Goal: Transaction & Acquisition: Download file/media

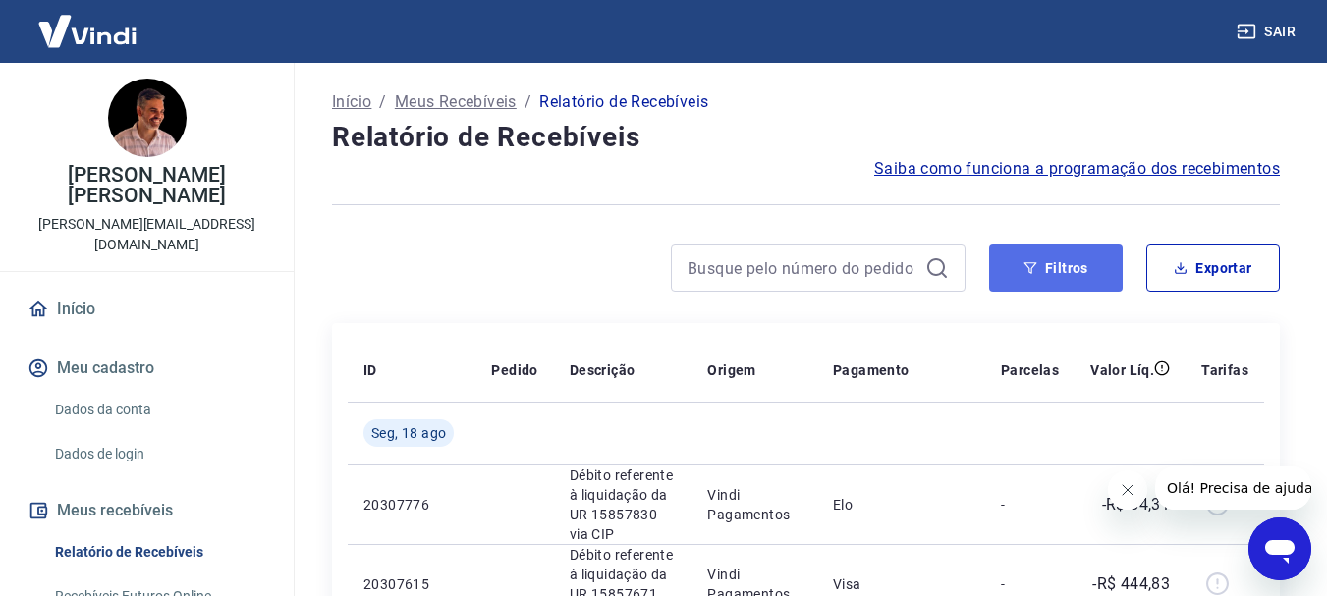
click at [1070, 266] on button "Filtros" at bounding box center [1056, 268] width 134 height 47
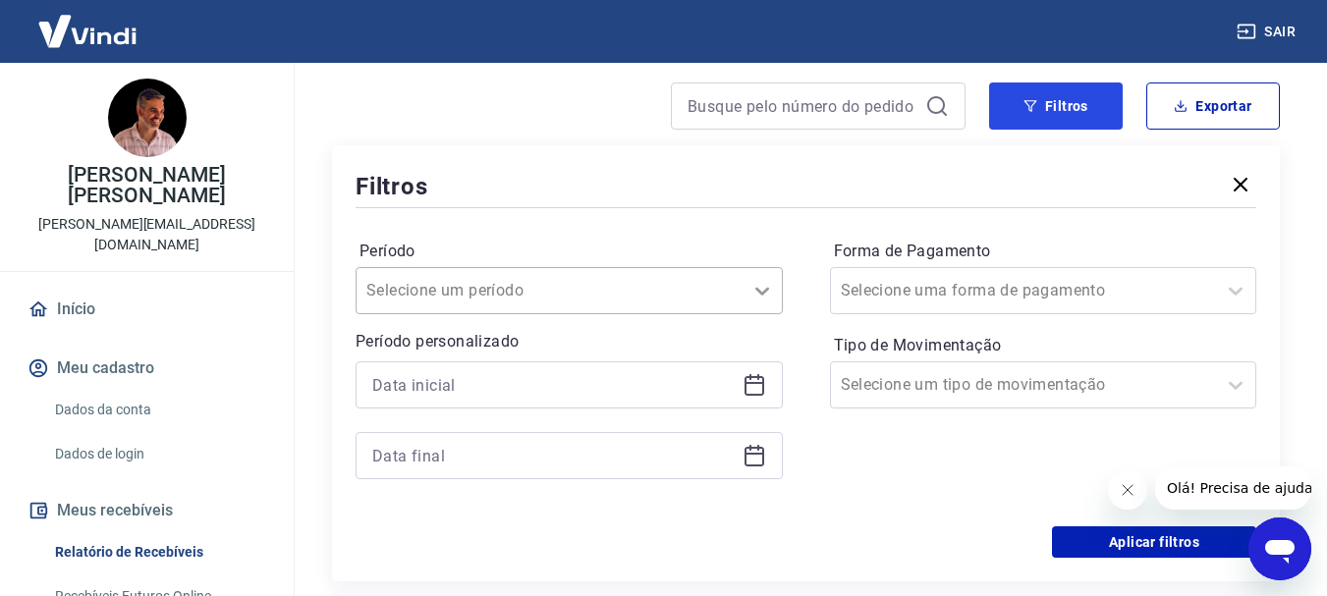
scroll to position [196, 0]
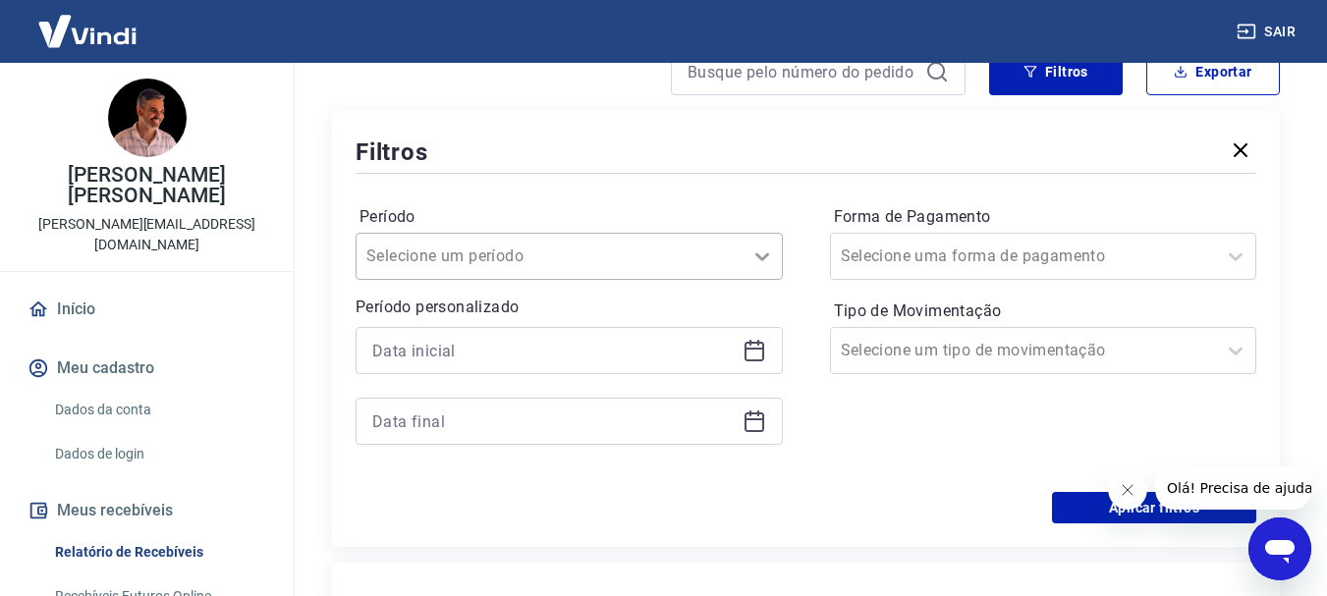
click at [761, 249] on icon at bounding box center [763, 257] width 24 height 24
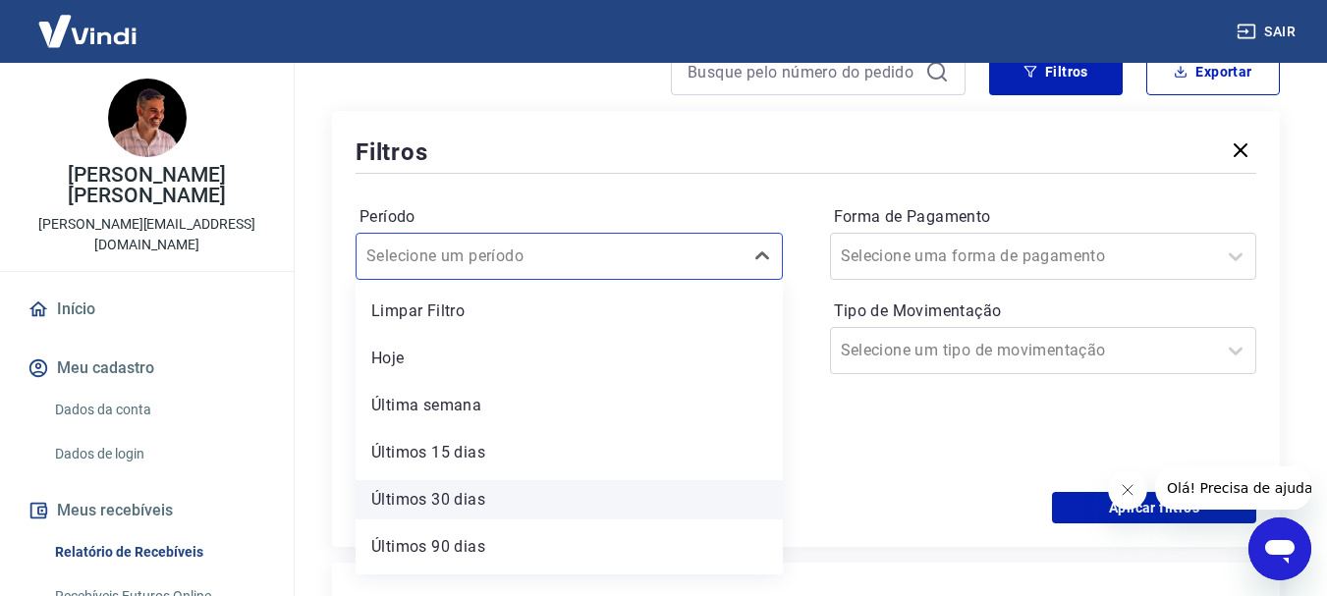
click at [478, 499] on div "Últimos 30 dias" at bounding box center [569, 499] width 427 height 39
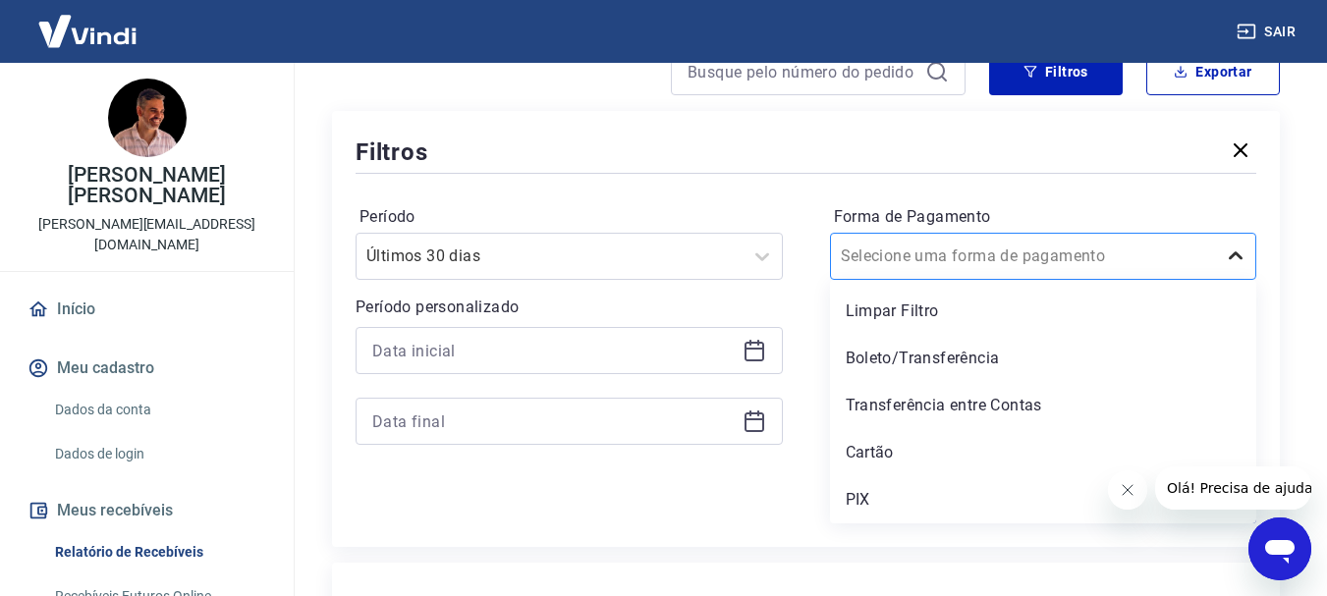
click at [1233, 252] on icon at bounding box center [1236, 257] width 24 height 24
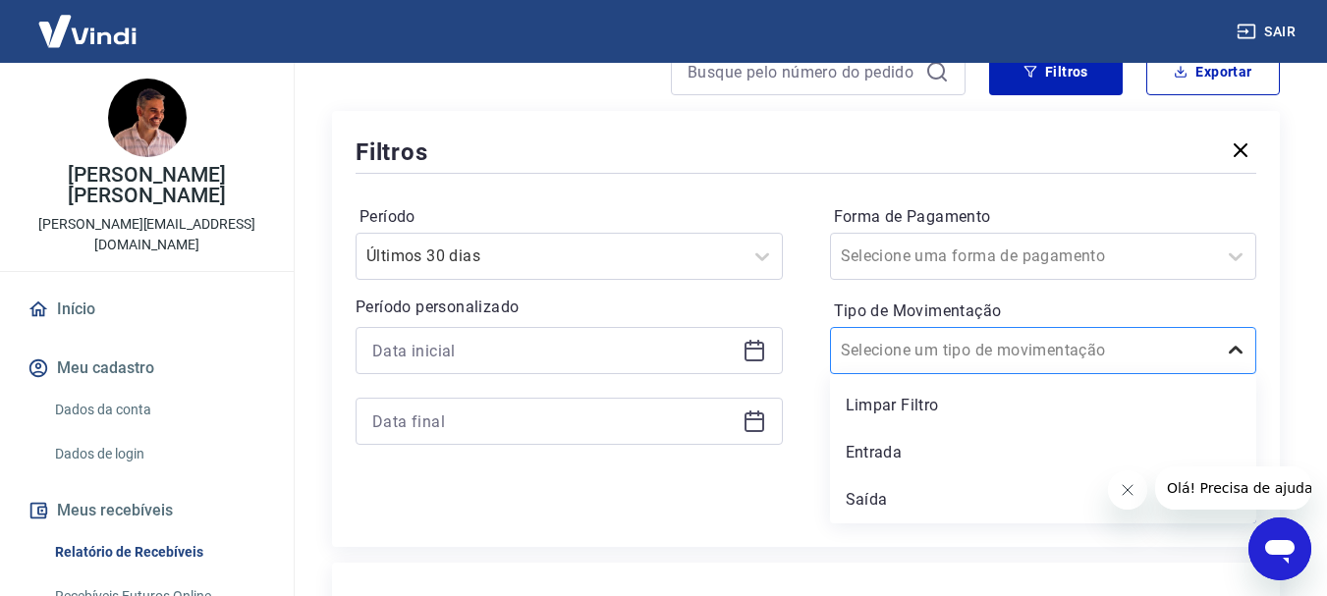
click at [1236, 348] on icon at bounding box center [1236, 351] width 24 height 24
click at [920, 449] on div "Entrada" at bounding box center [1043, 452] width 427 height 39
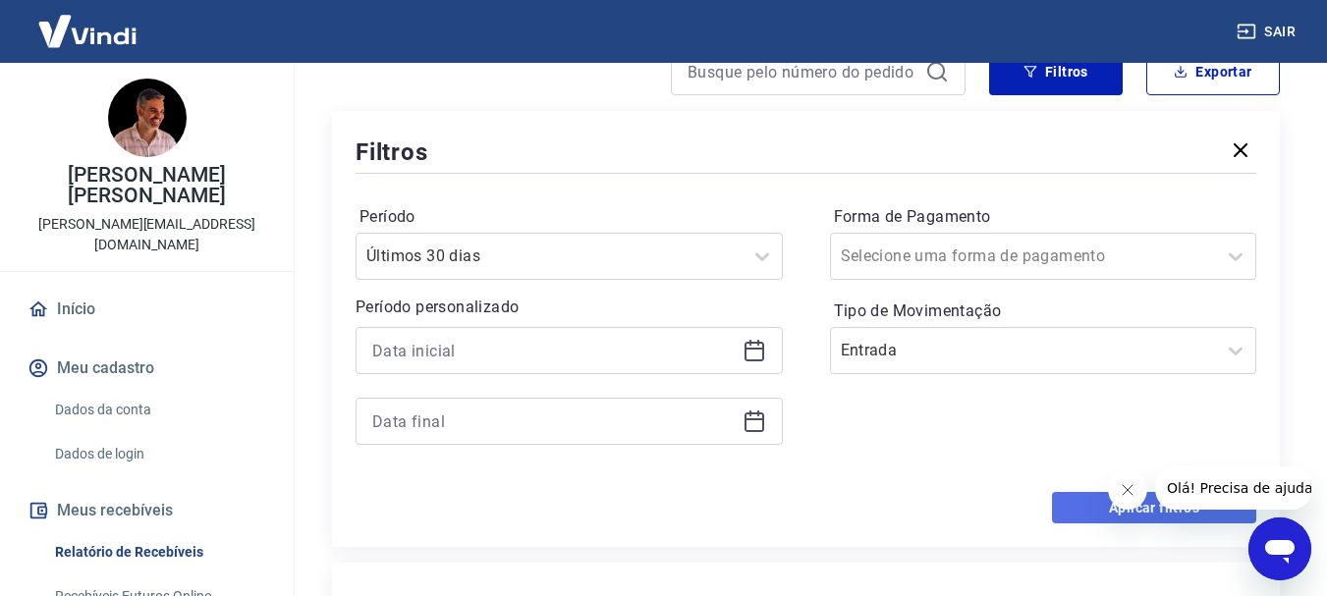
click at [1083, 502] on button "Aplicar filtros" at bounding box center [1154, 507] width 204 height 31
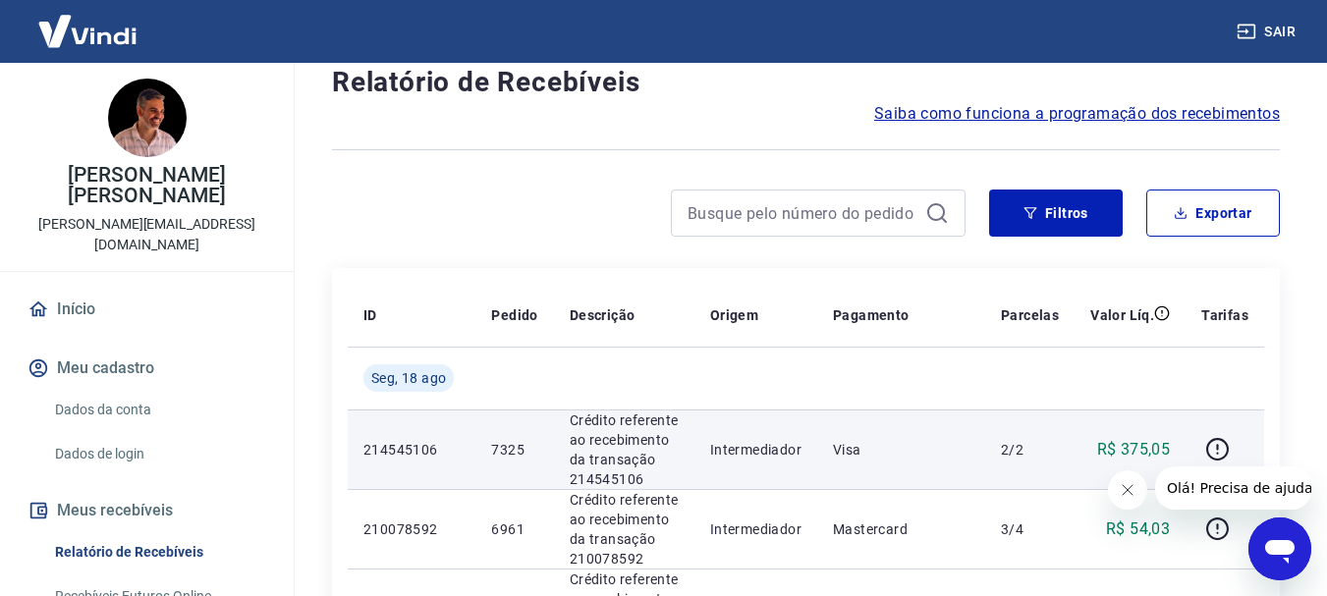
scroll to position [98, 0]
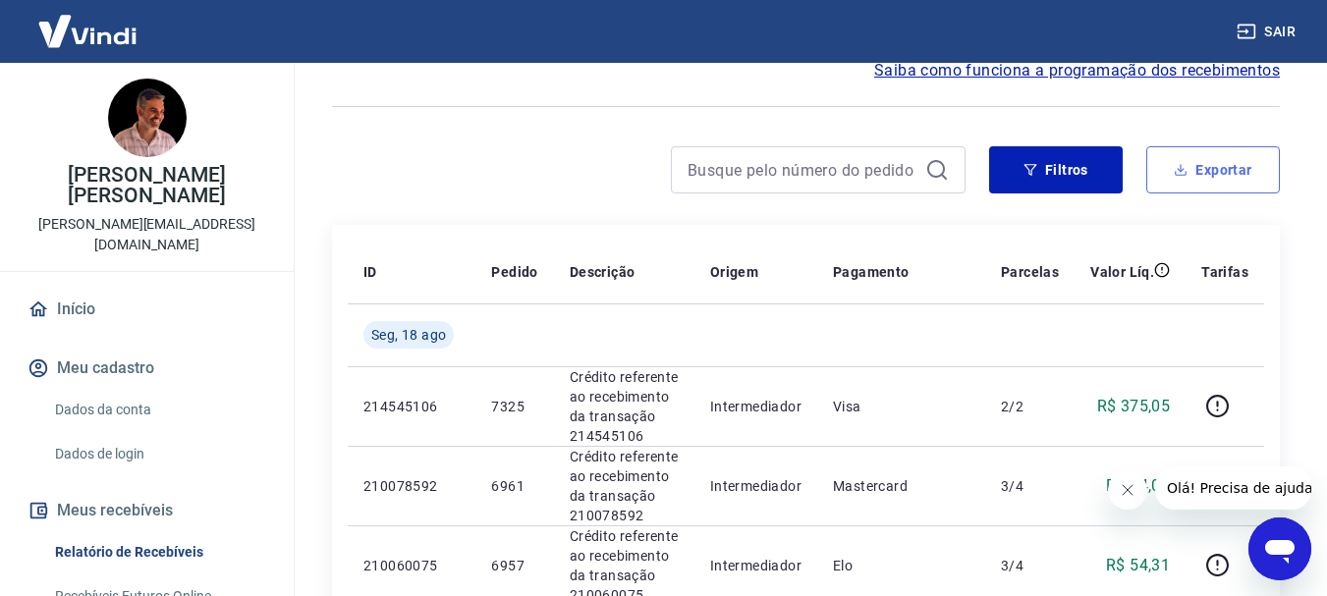
click at [1231, 169] on button "Exportar" at bounding box center [1213, 169] width 134 height 47
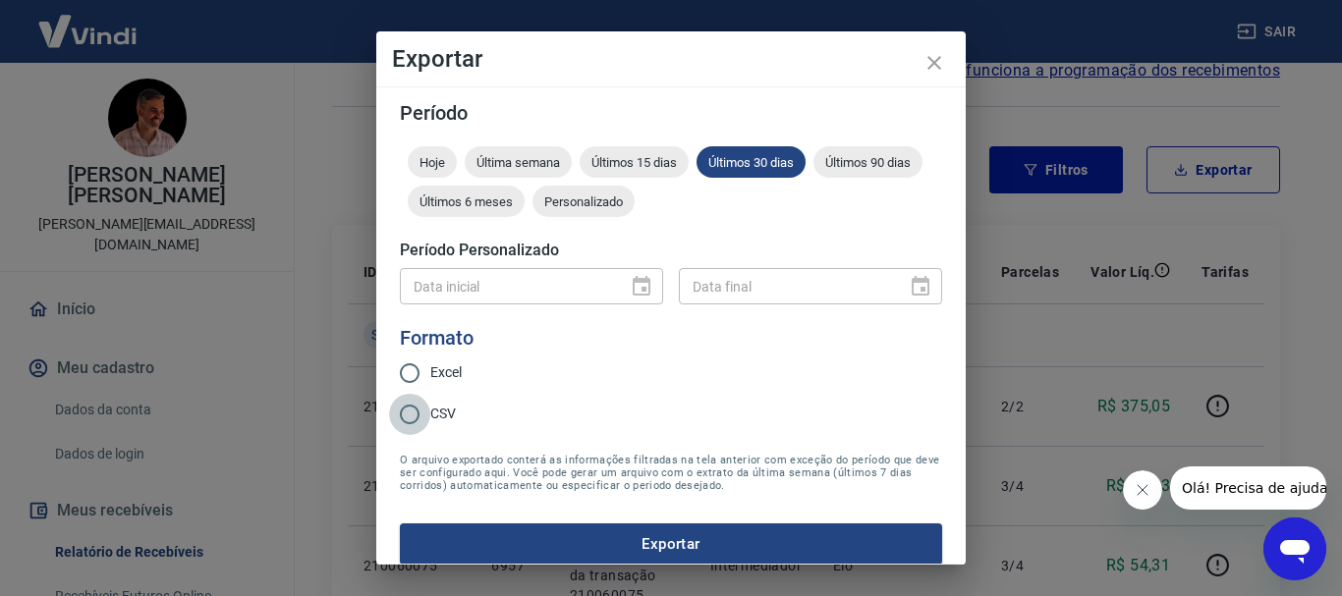
click at [409, 418] on input "CSV" at bounding box center [409, 414] width 41 height 41
radio input "true"
click at [672, 543] on button "Exportar" at bounding box center [671, 544] width 542 height 41
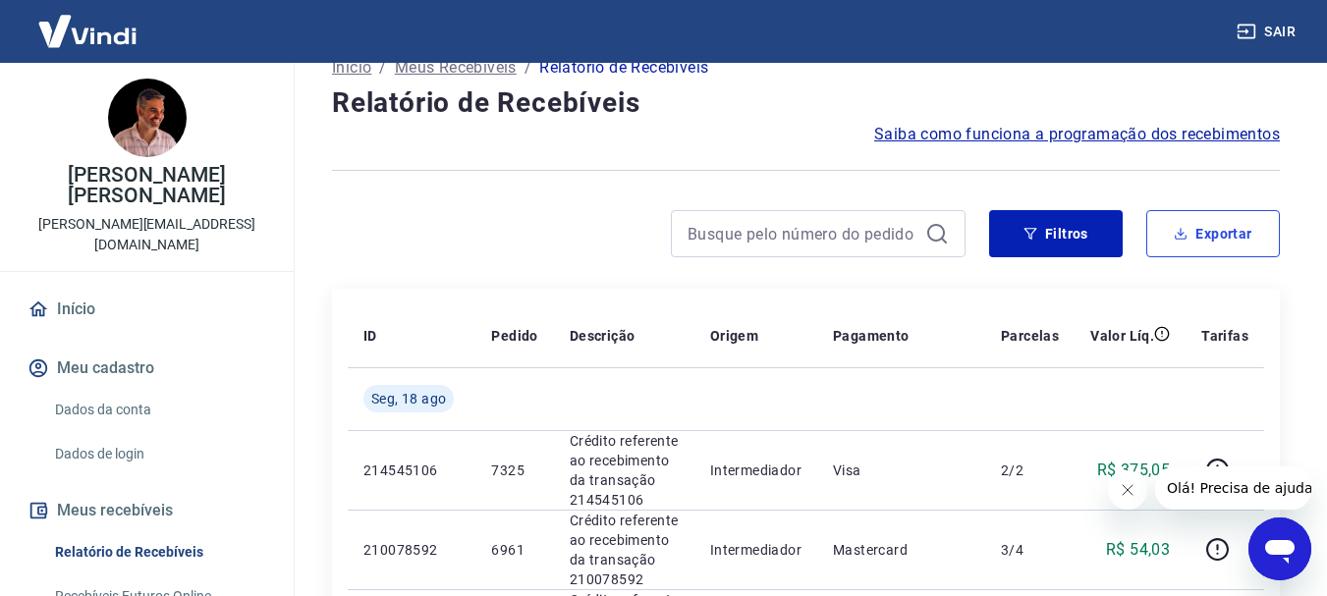
scroll to position [0, 0]
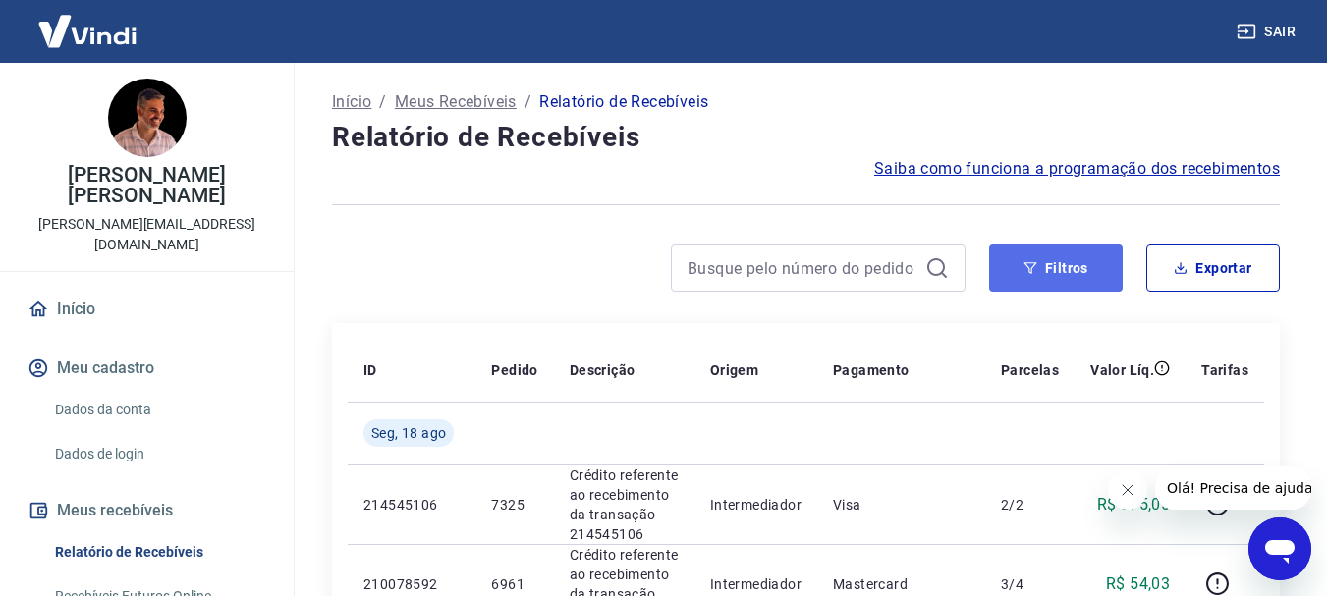
click at [1069, 265] on button "Filtros" at bounding box center [1056, 268] width 134 height 47
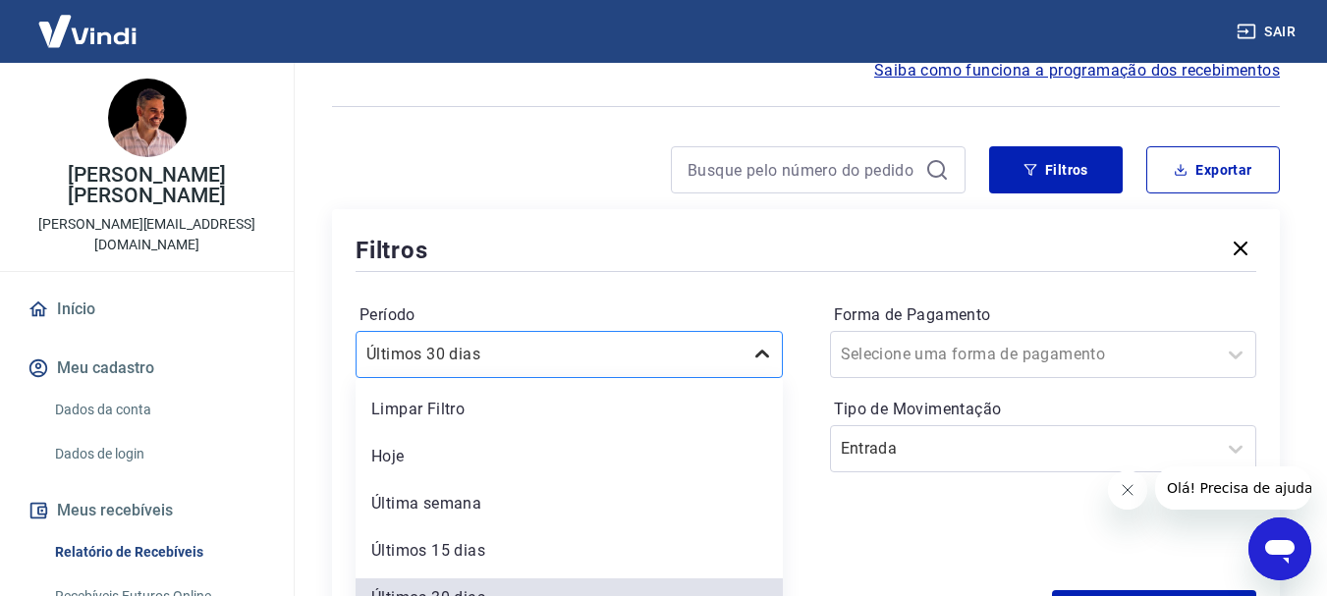
scroll to position [175, 0]
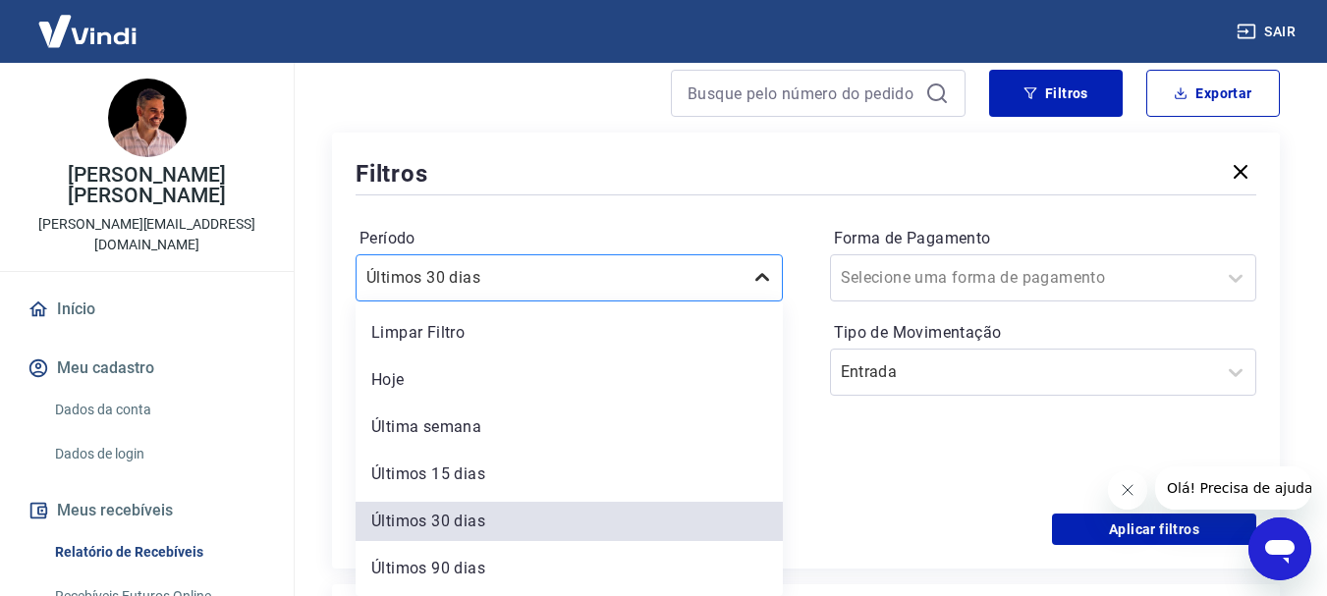
click at [759, 302] on div "option Últimos 30 [PERSON_NAME] selected, 5 of 7. 7 results available. Use Up a…" at bounding box center [569, 277] width 427 height 47
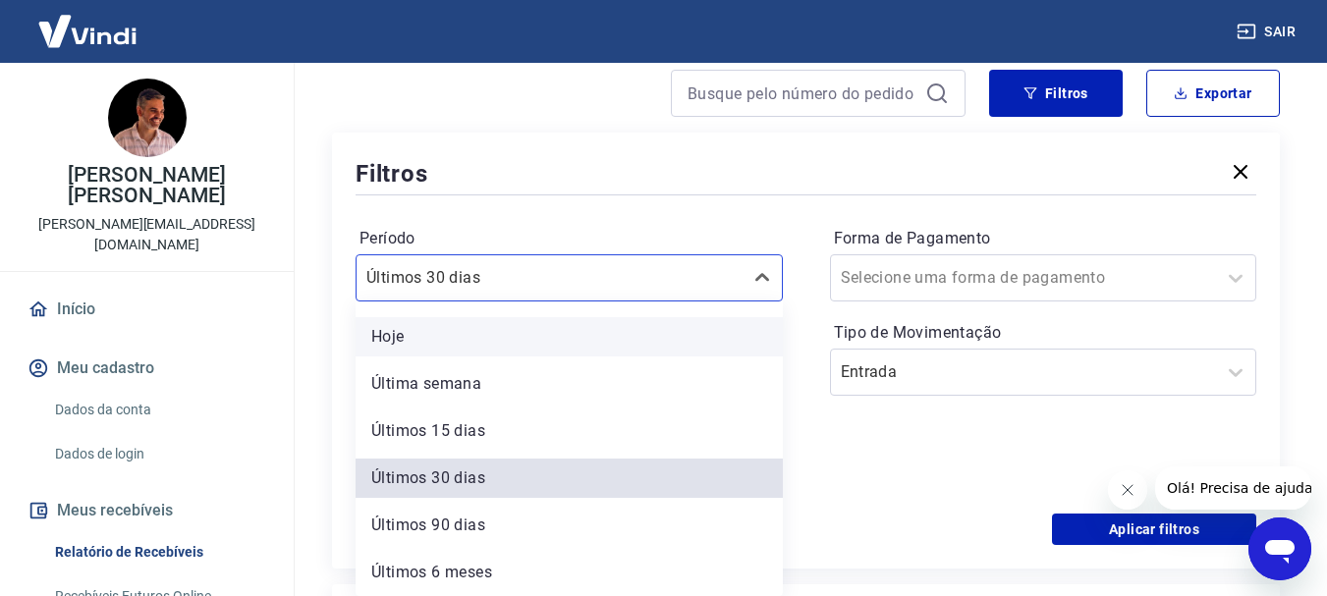
scroll to position [0, 0]
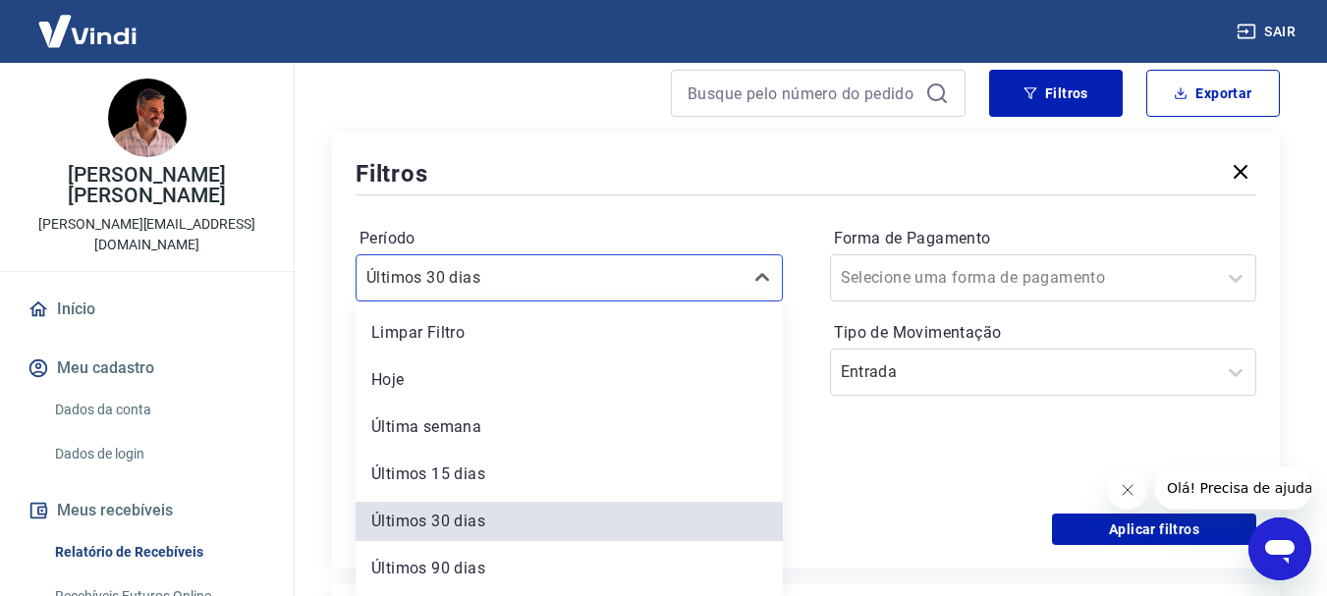
click at [789, 215] on div "Período option Limpar Filtro focused, 1 of 7. 7 results available. Use Up and D…" at bounding box center [806, 356] width 901 height 314
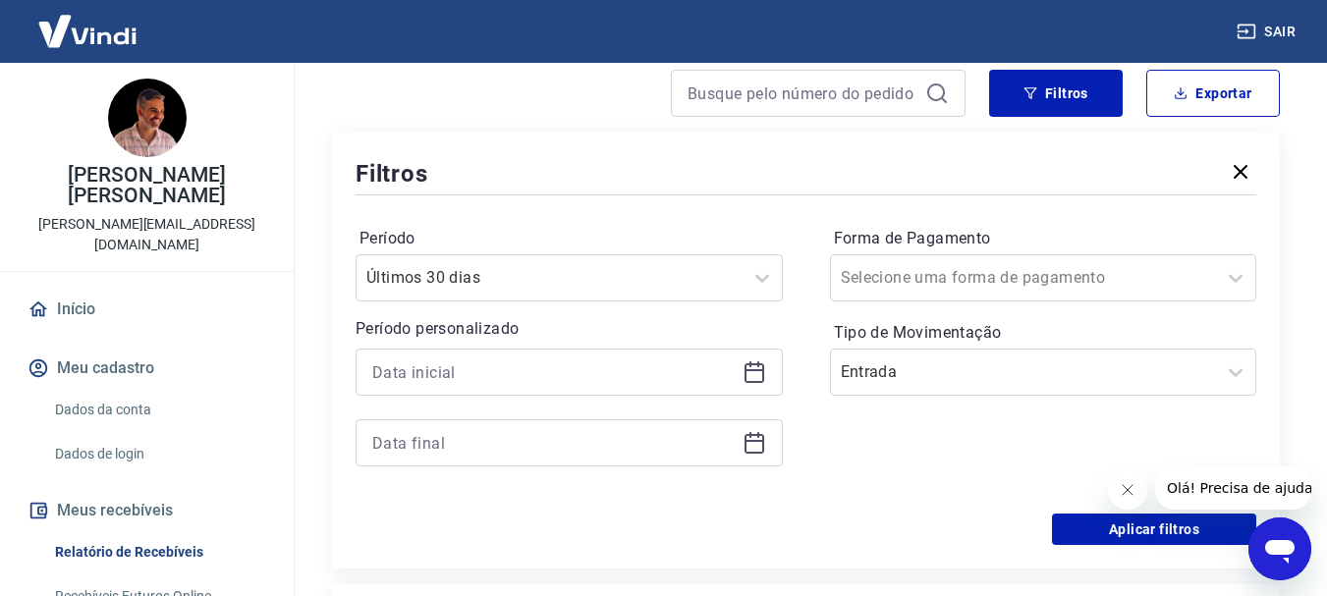
click at [753, 368] on icon at bounding box center [755, 373] width 24 height 24
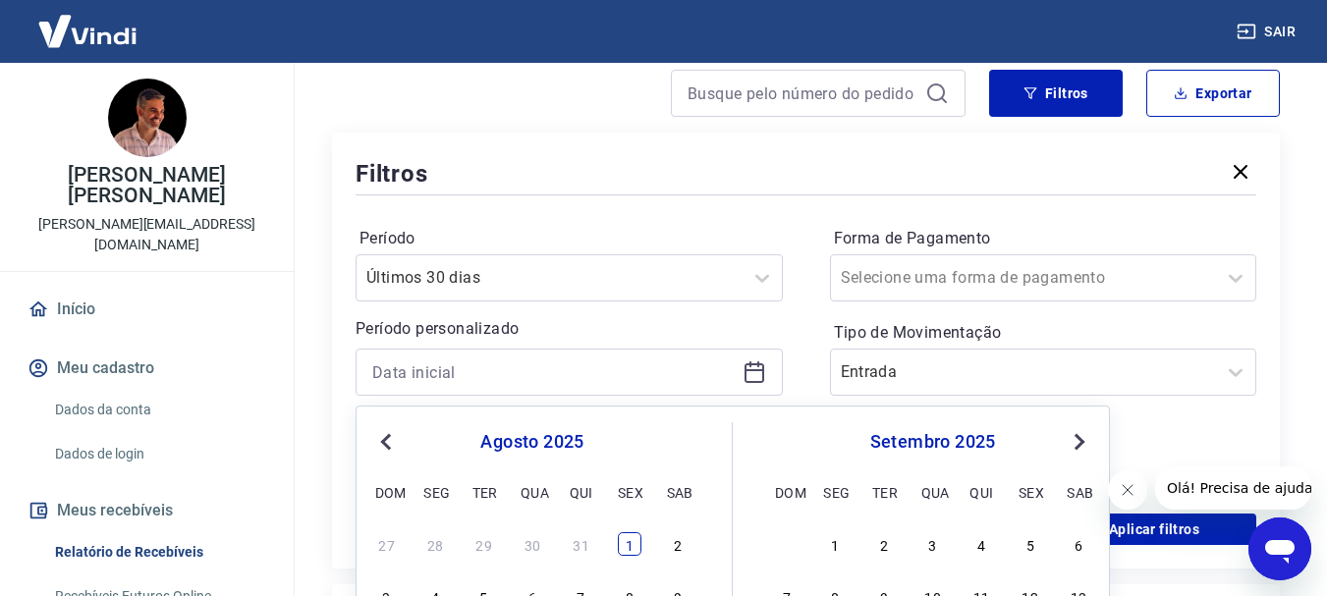
click at [631, 545] on div "1" at bounding box center [630, 544] width 24 height 24
type input "[DATE]"
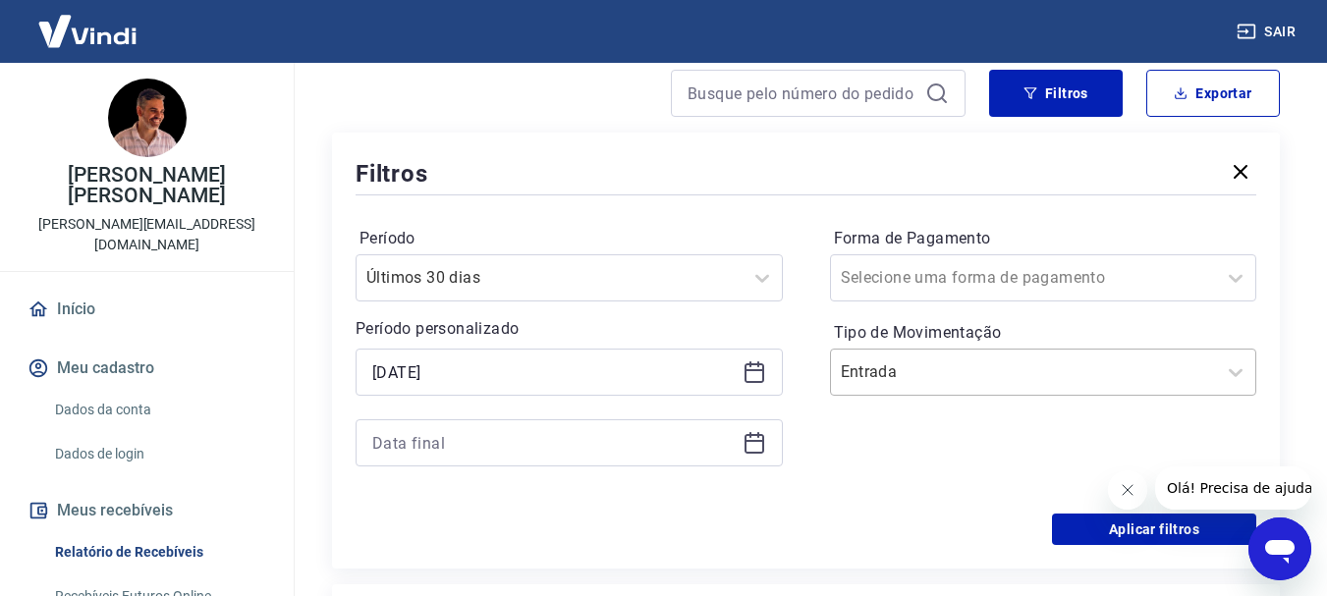
scroll to position [273, 0]
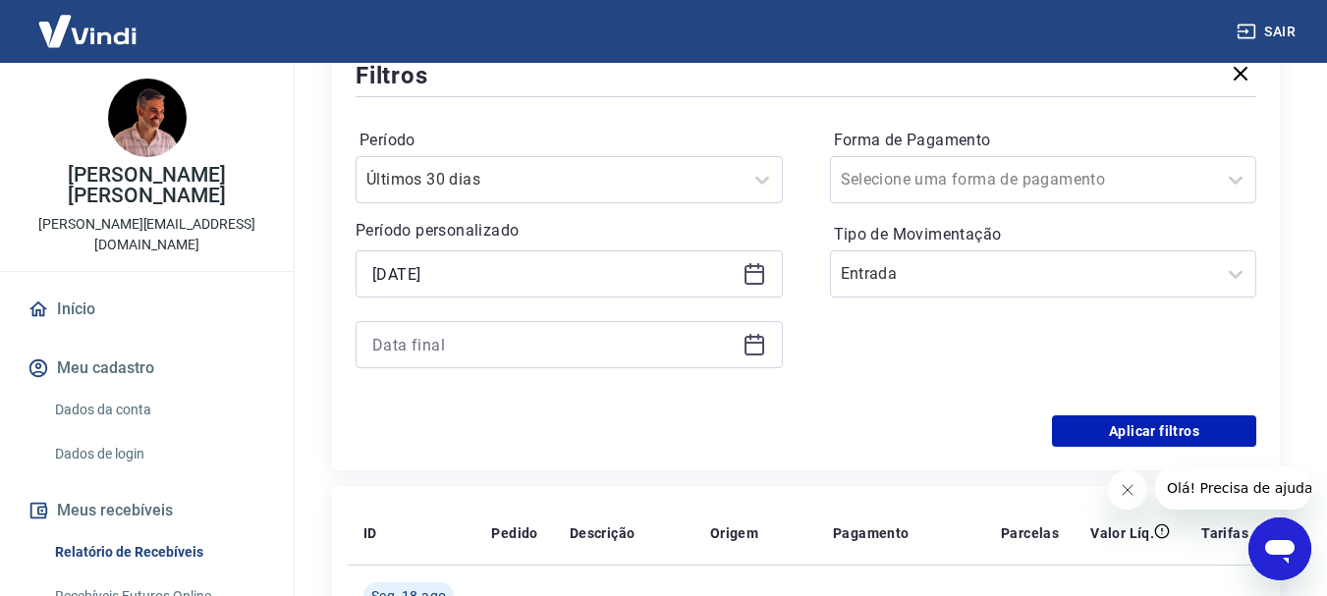
click at [749, 347] on icon at bounding box center [755, 345] width 24 height 24
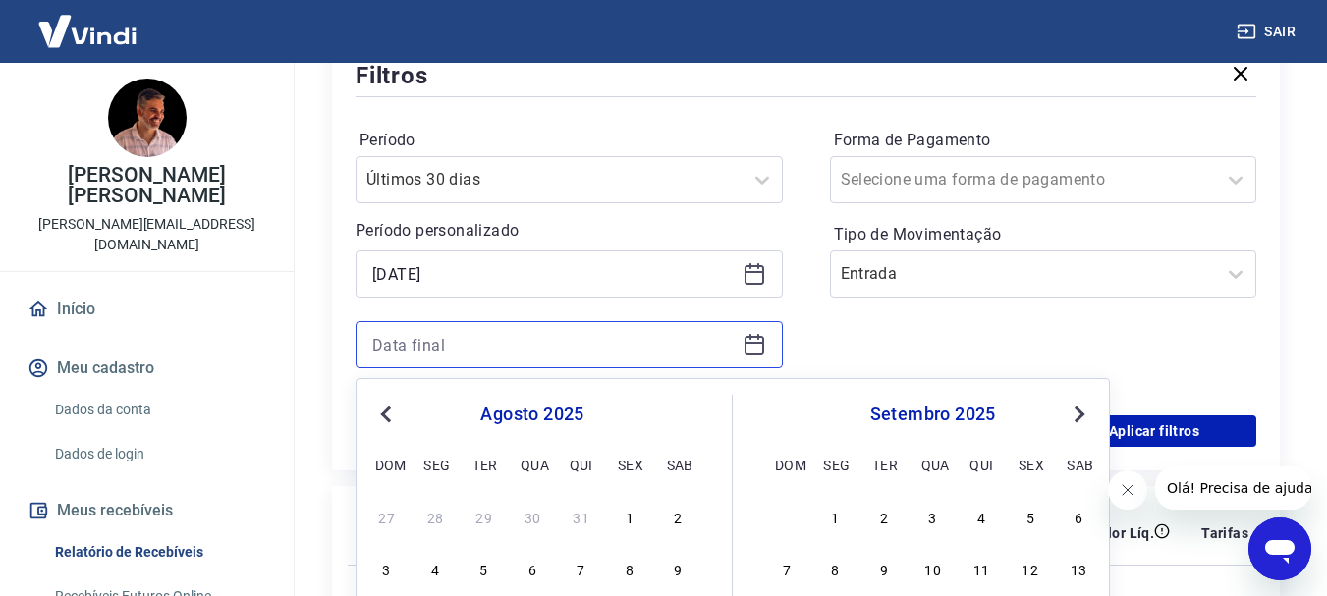
scroll to position [371, 0]
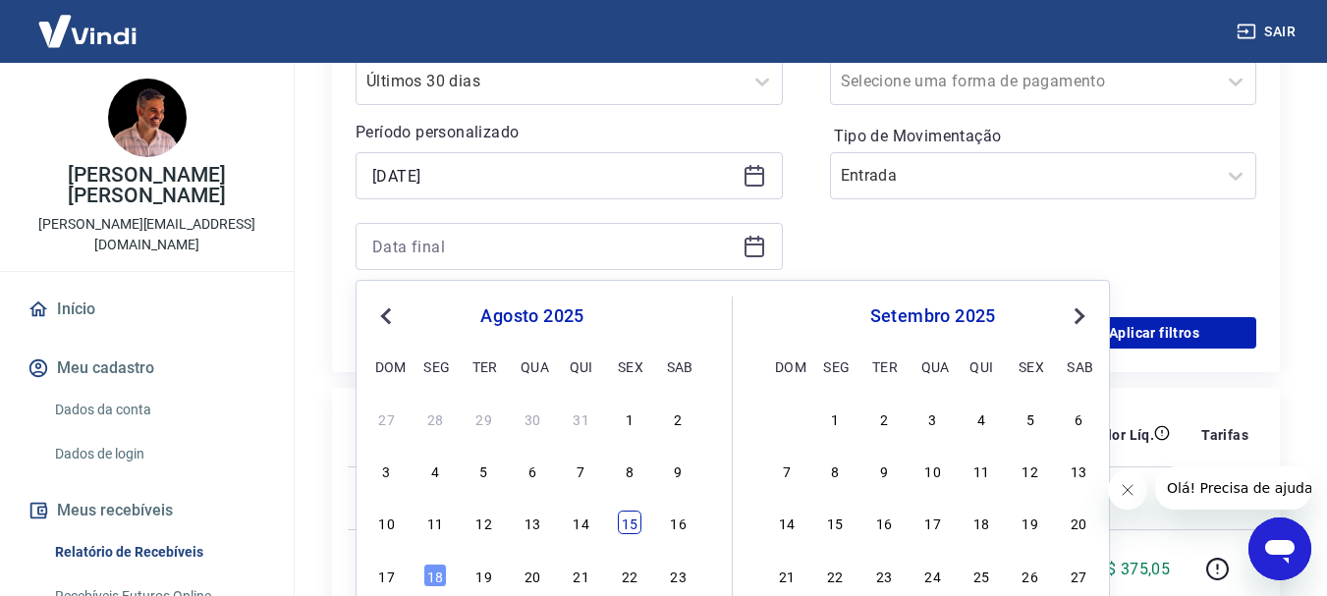
click at [637, 523] on div "15" at bounding box center [630, 523] width 24 height 24
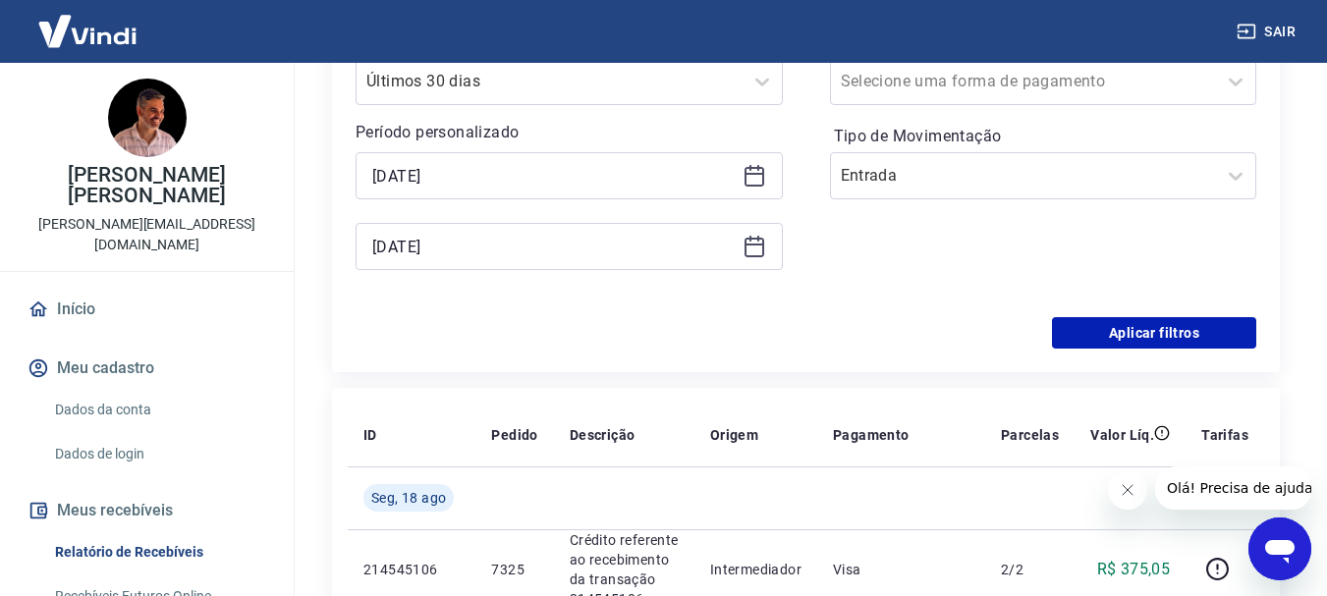
type input "[DATE]"
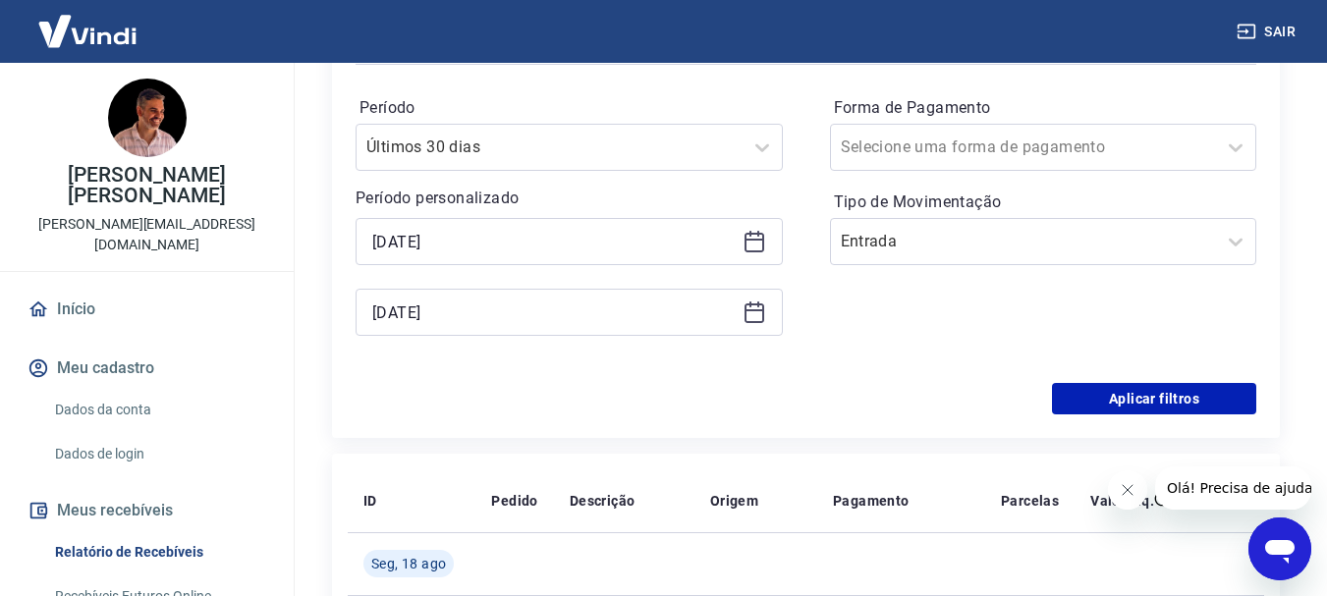
scroll to position [273, 0]
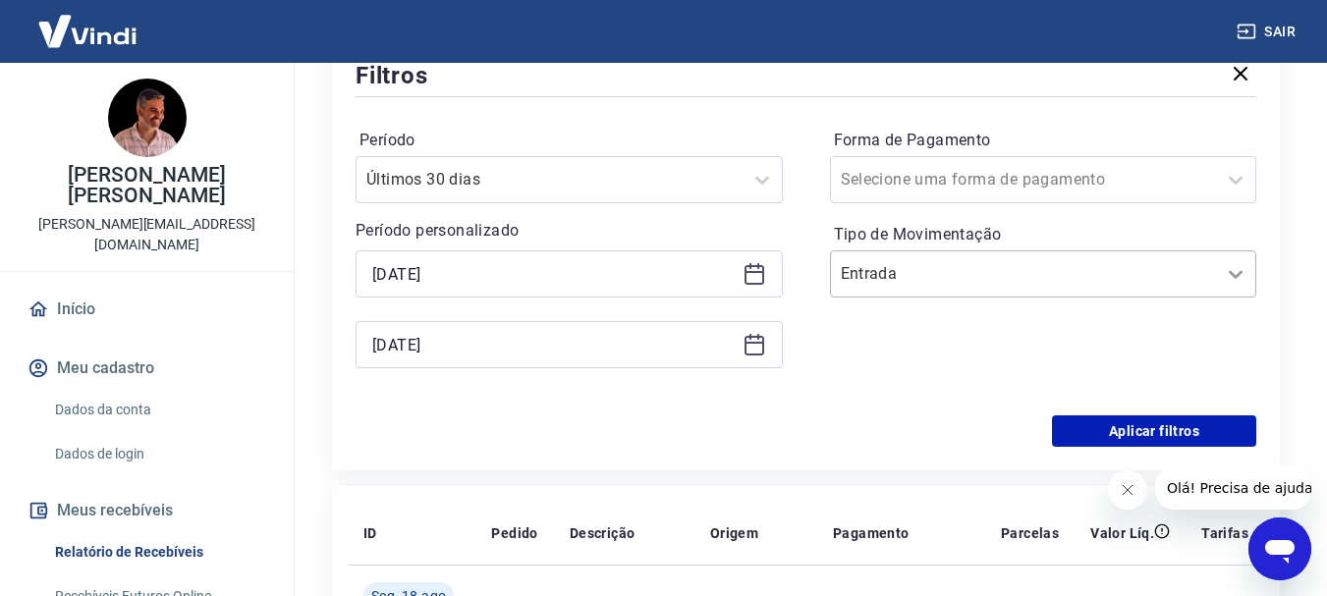
click at [1238, 268] on icon at bounding box center [1236, 274] width 24 height 24
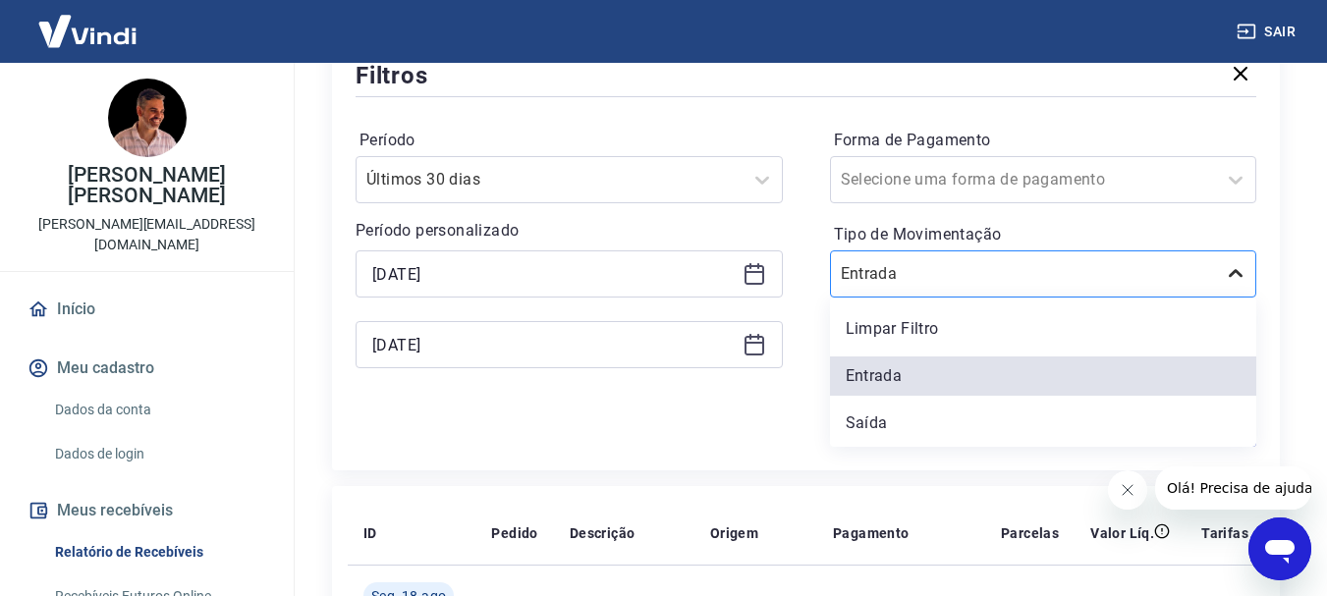
click at [1238, 268] on icon at bounding box center [1236, 274] width 24 height 24
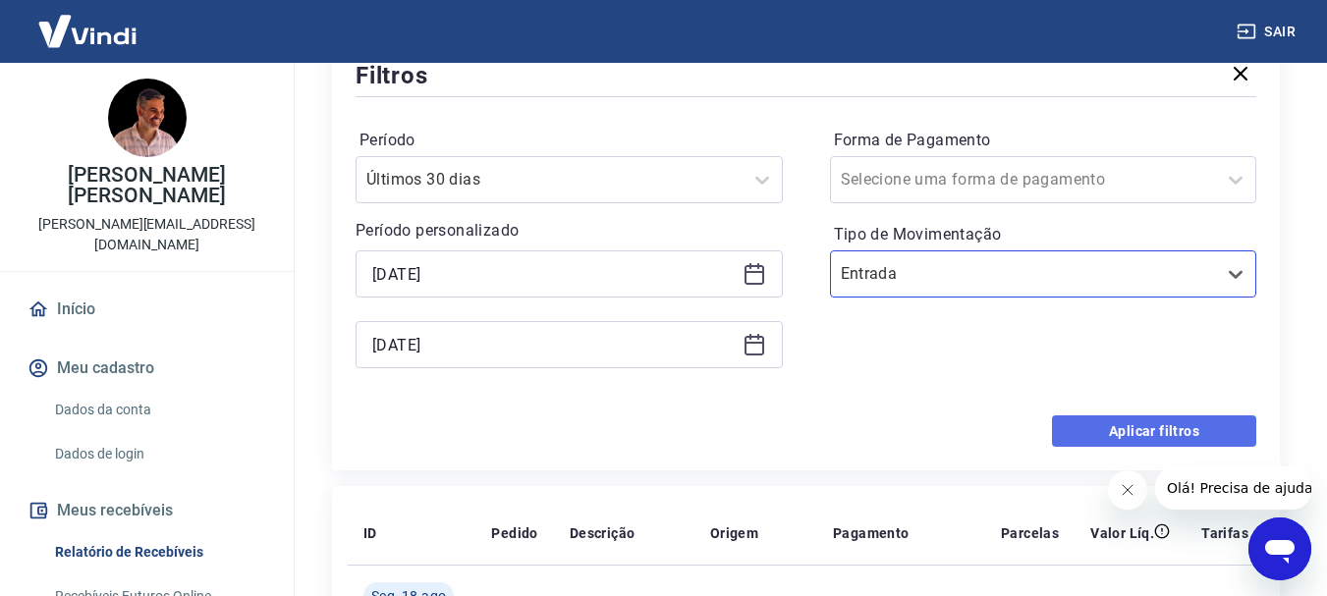
click at [1172, 427] on button "Aplicar filtros" at bounding box center [1154, 431] width 204 height 31
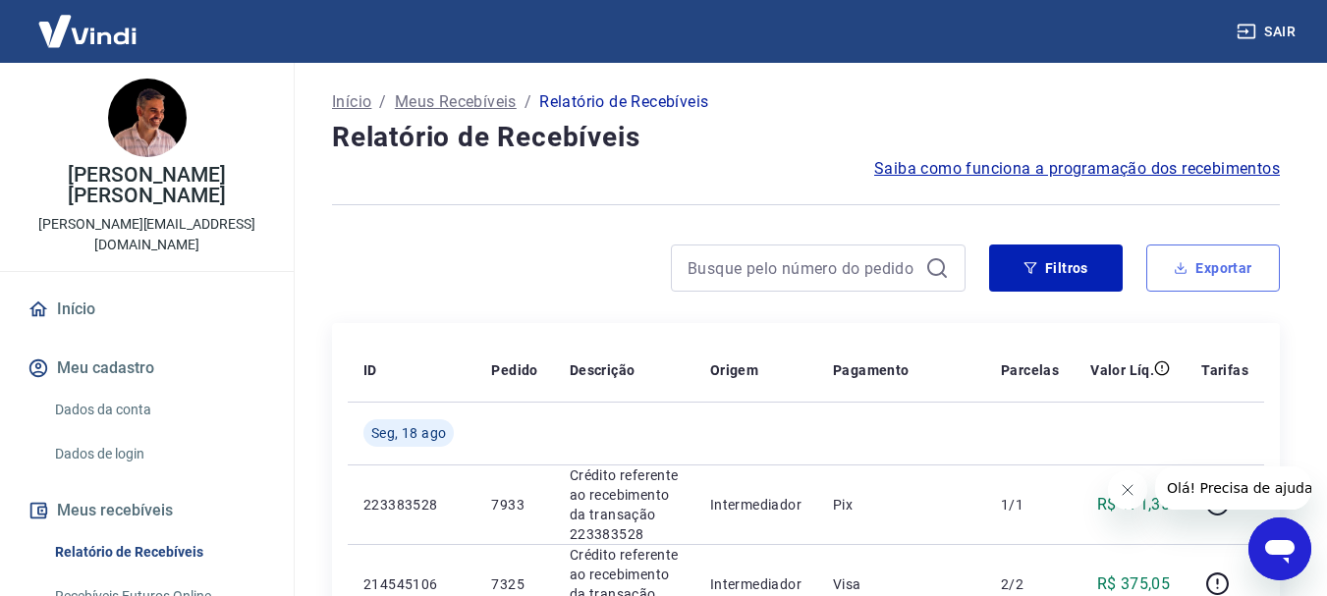
click at [1218, 261] on button "Exportar" at bounding box center [1213, 268] width 134 height 47
type input "[DATE]"
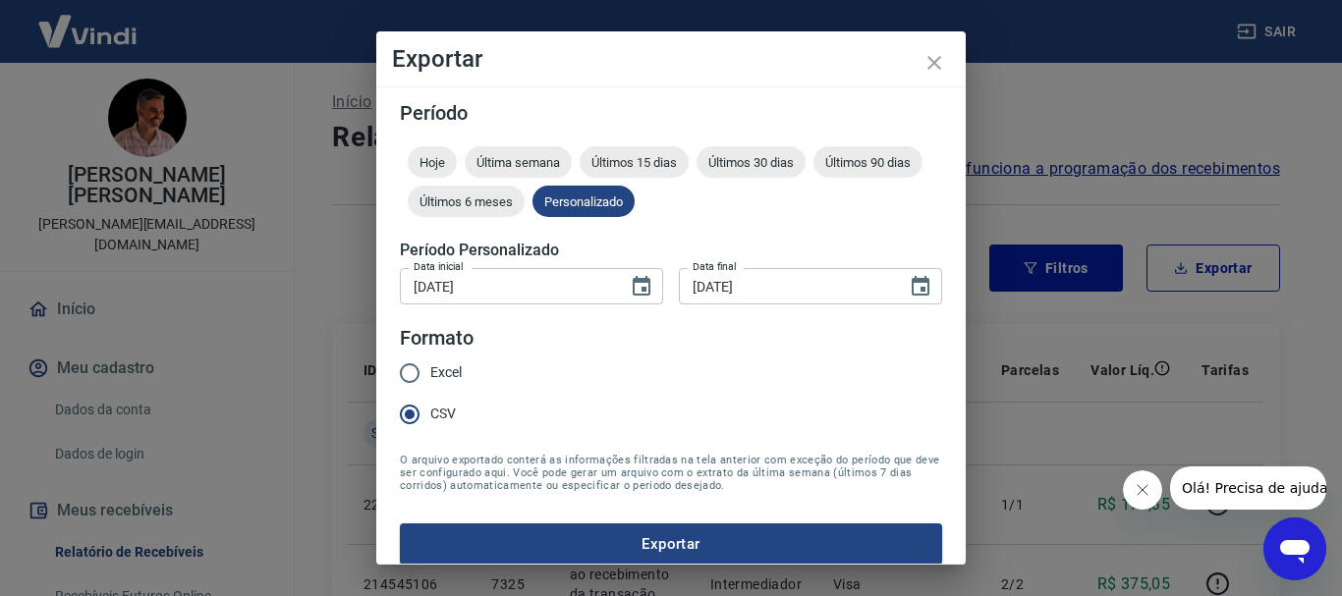
click at [410, 371] on input "Excel" at bounding box center [409, 373] width 41 height 41
radio input "true"
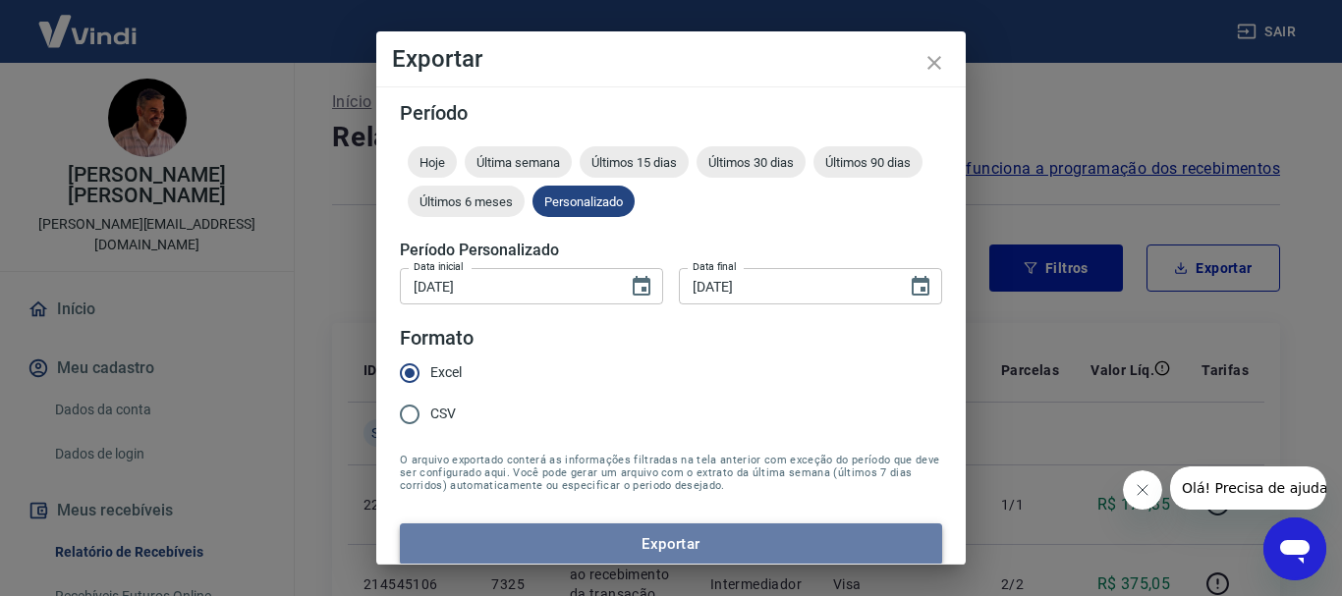
click at [682, 546] on button "Exportar" at bounding box center [671, 544] width 542 height 41
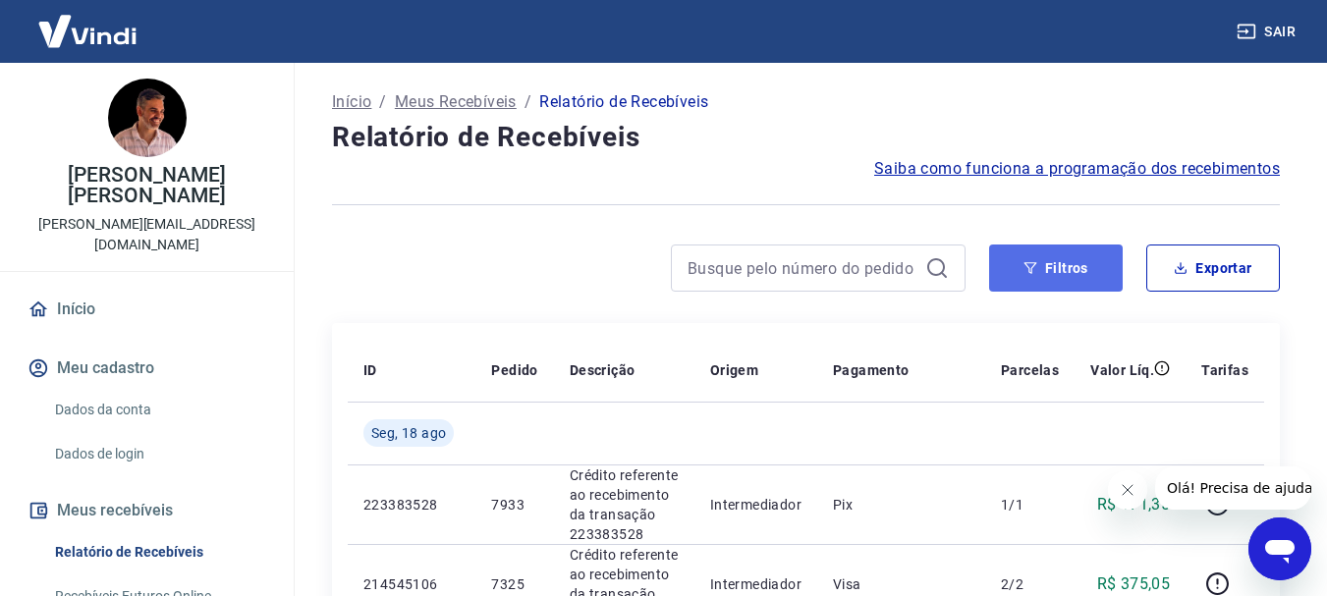
click at [1071, 266] on button "Filtros" at bounding box center [1056, 268] width 134 height 47
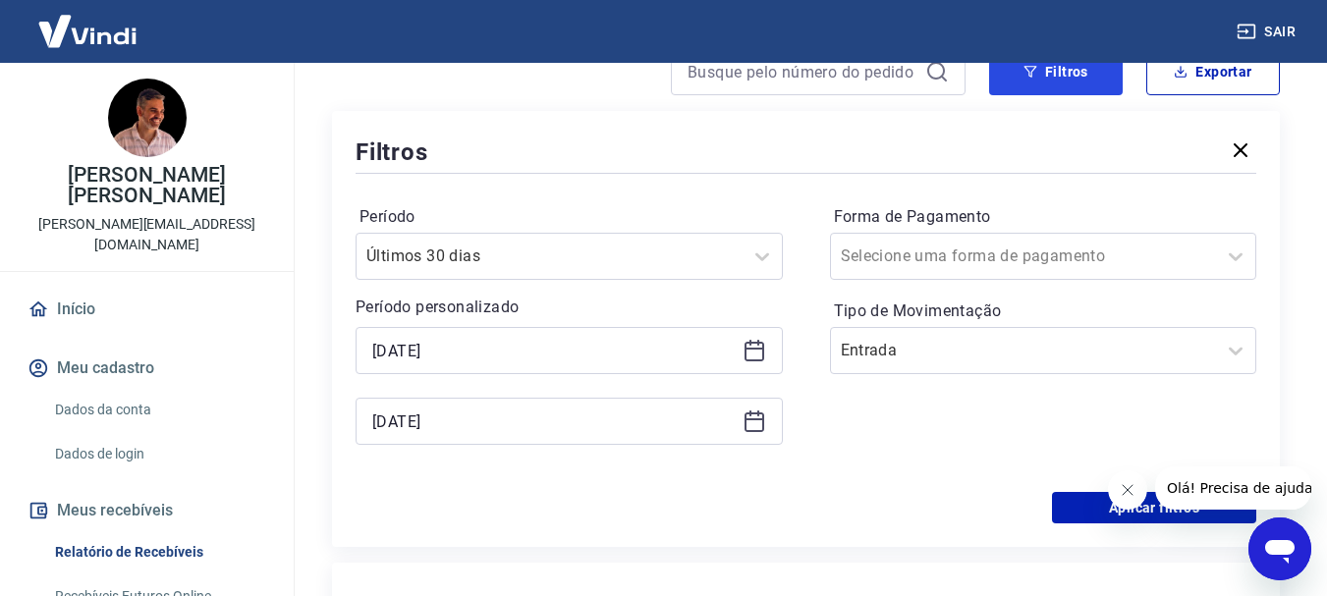
scroll to position [295, 0]
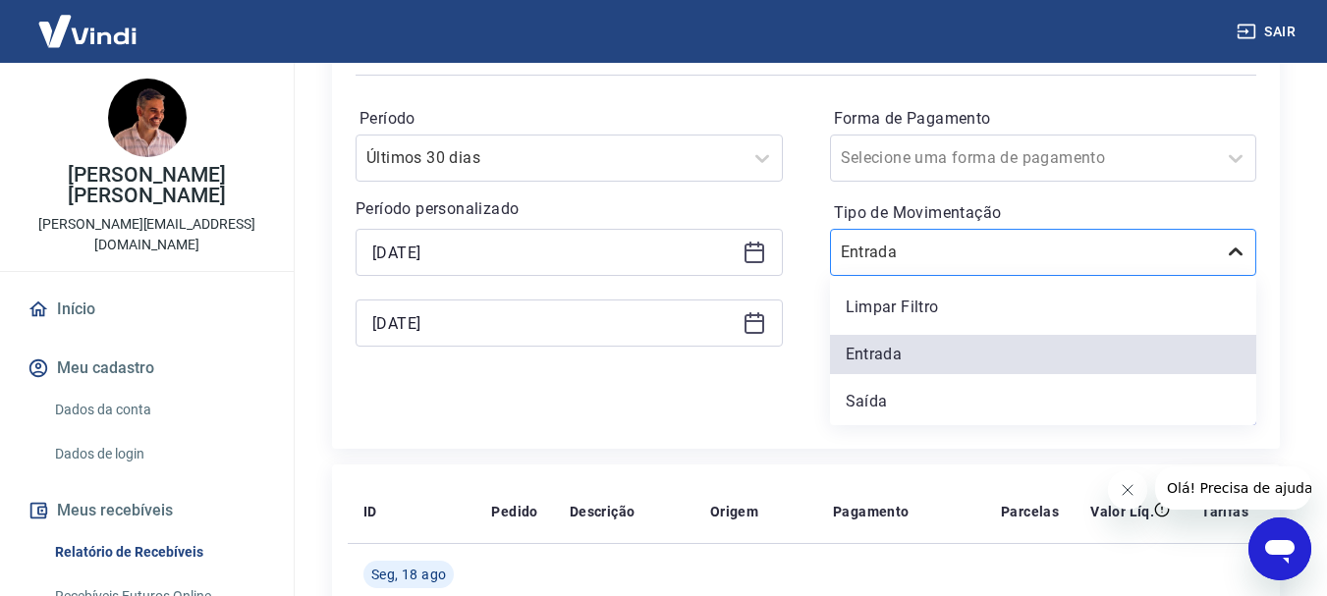
click at [1238, 253] on icon at bounding box center [1236, 253] width 24 height 24
click at [883, 404] on div "Saída" at bounding box center [1043, 401] width 427 height 39
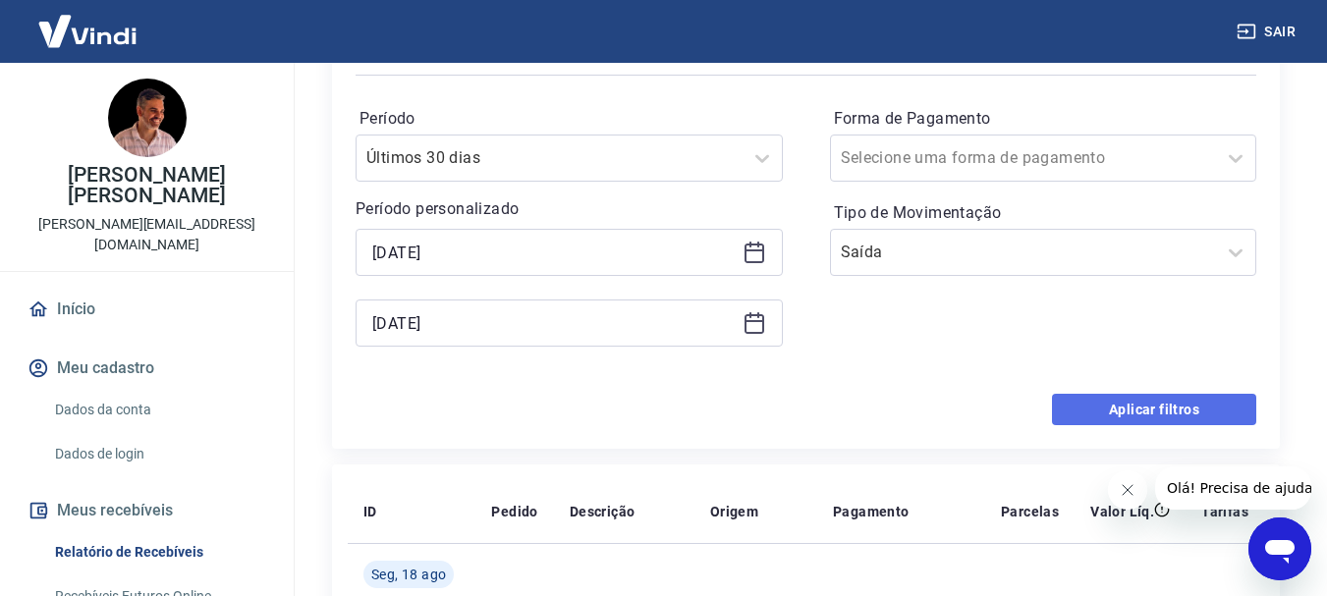
click at [1176, 405] on button "Aplicar filtros" at bounding box center [1154, 409] width 204 height 31
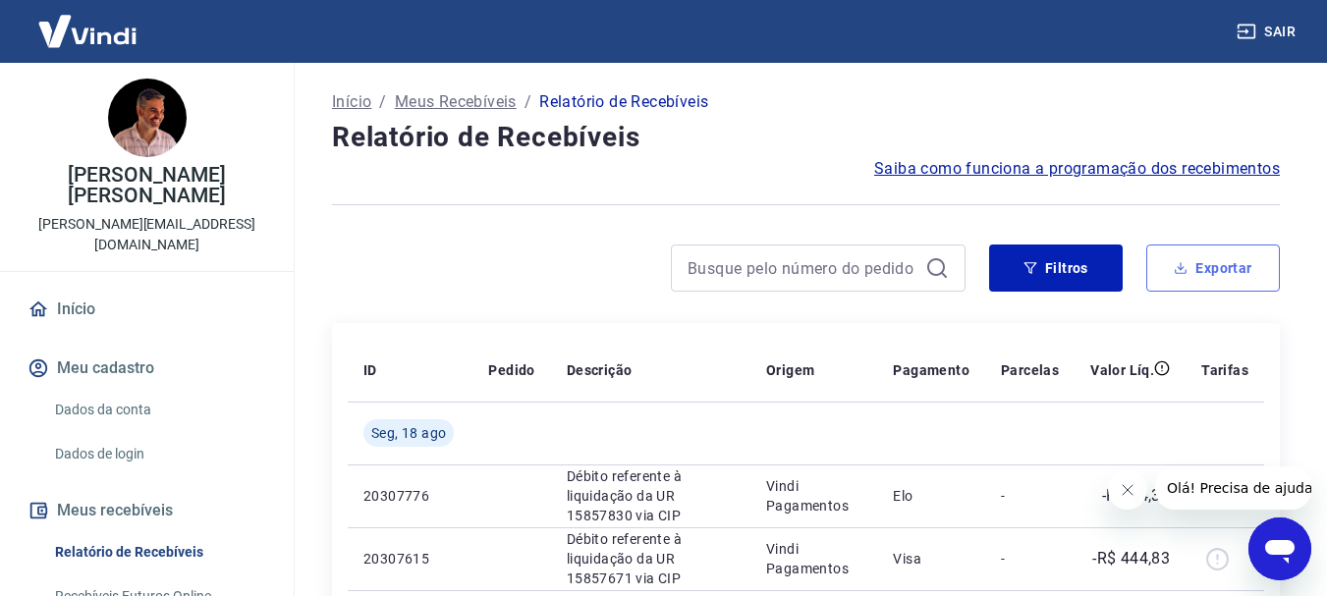
click at [1224, 262] on button "Exportar" at bounding box center [1213, 268] width 134 height 47
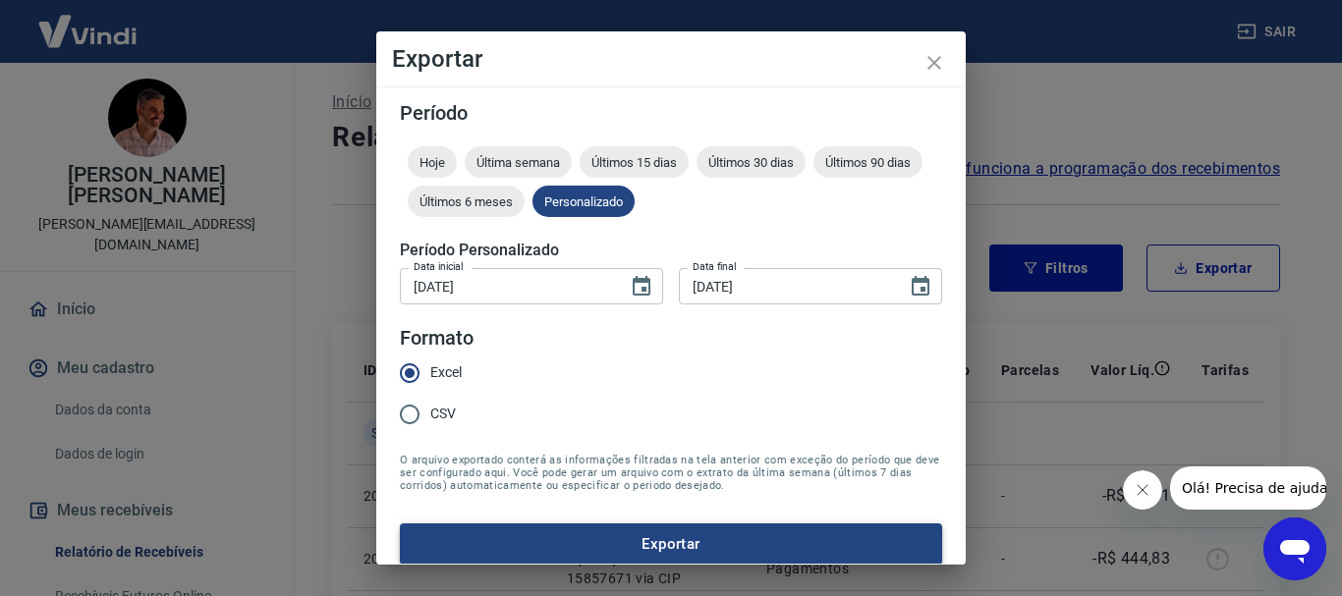
click at [671, 547] on button "Exportar" at bounding box center [671, 544] width 542 height 41
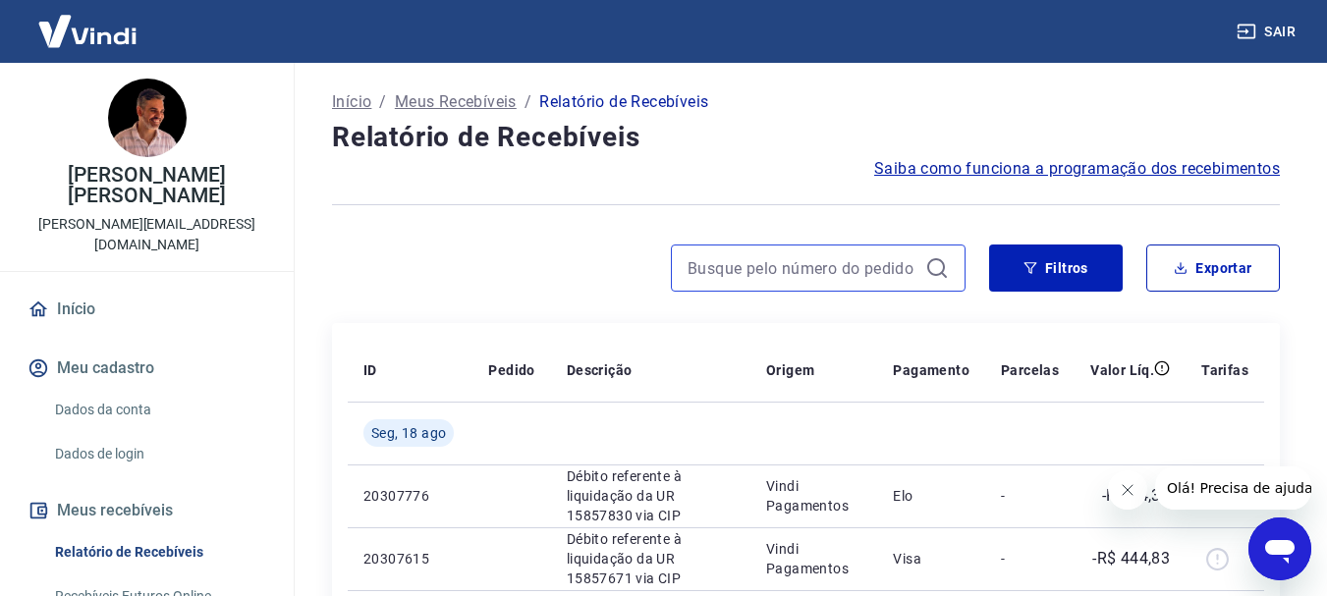
click at [793, 274] on input at bounding box center [803, 267] width 230 height 29
click at [793, 273] on input "6839" at bounding box center [803, 267] width 230 height 29
click at [720, 264] on input "6839" at bounding box center [803, 267] width 230 height 29
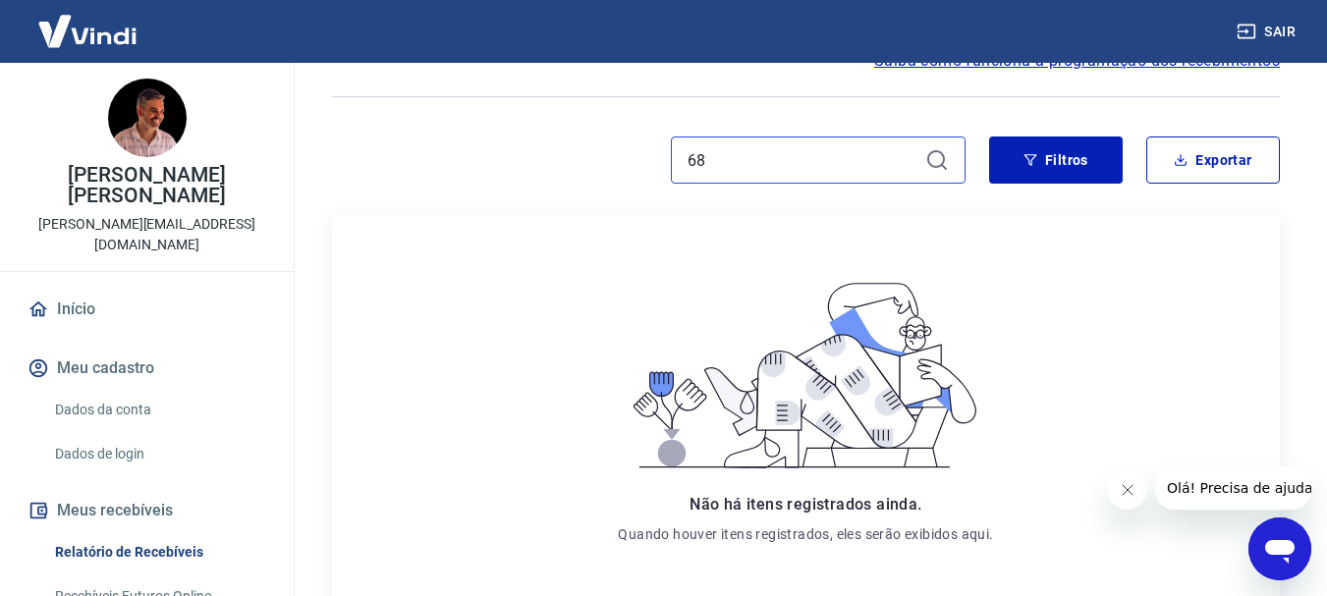
scroll to position [84, 0]
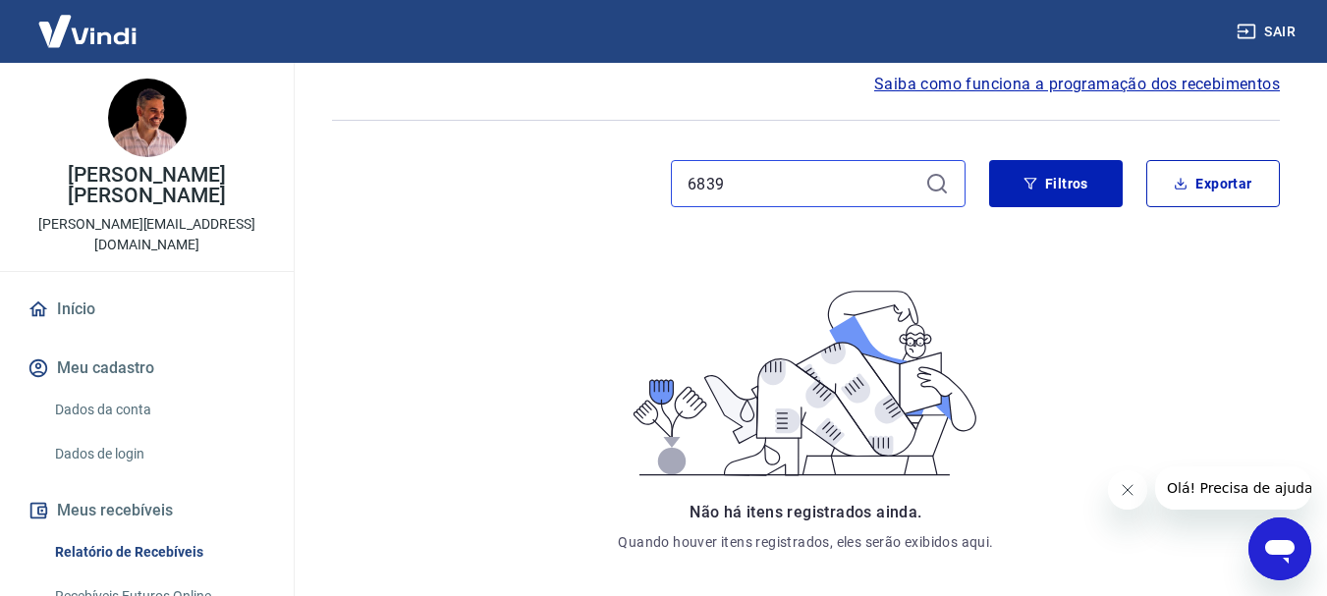
type input "6839"
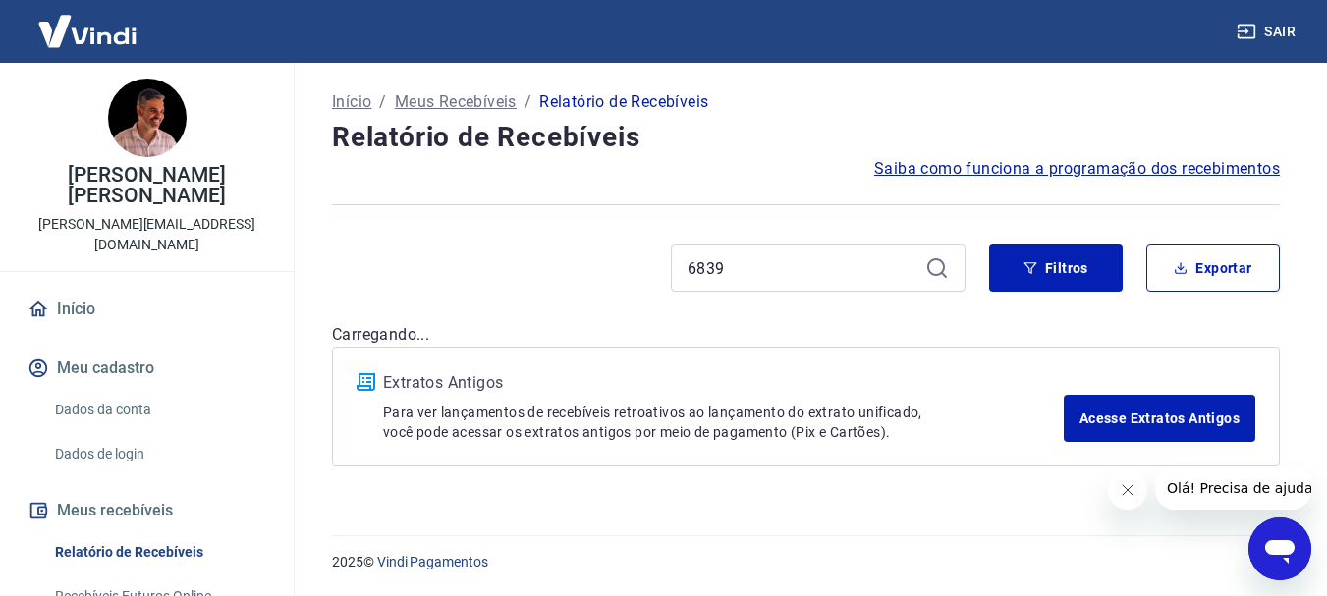
click at [1045, 154] on h4 "Relatório de Recebíveis" at bounding box center [806, 137] width 948 height 39
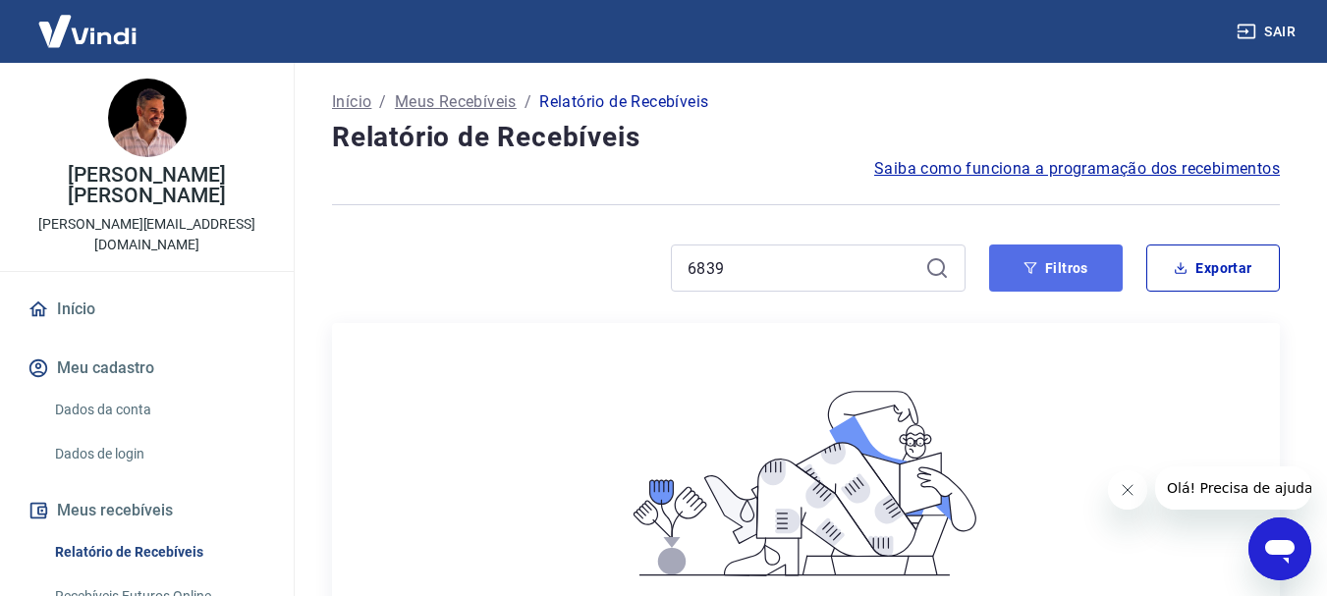
click at [1075, 275] on button "Filtros" at bounding box center [1056, 268] width 134 height 47
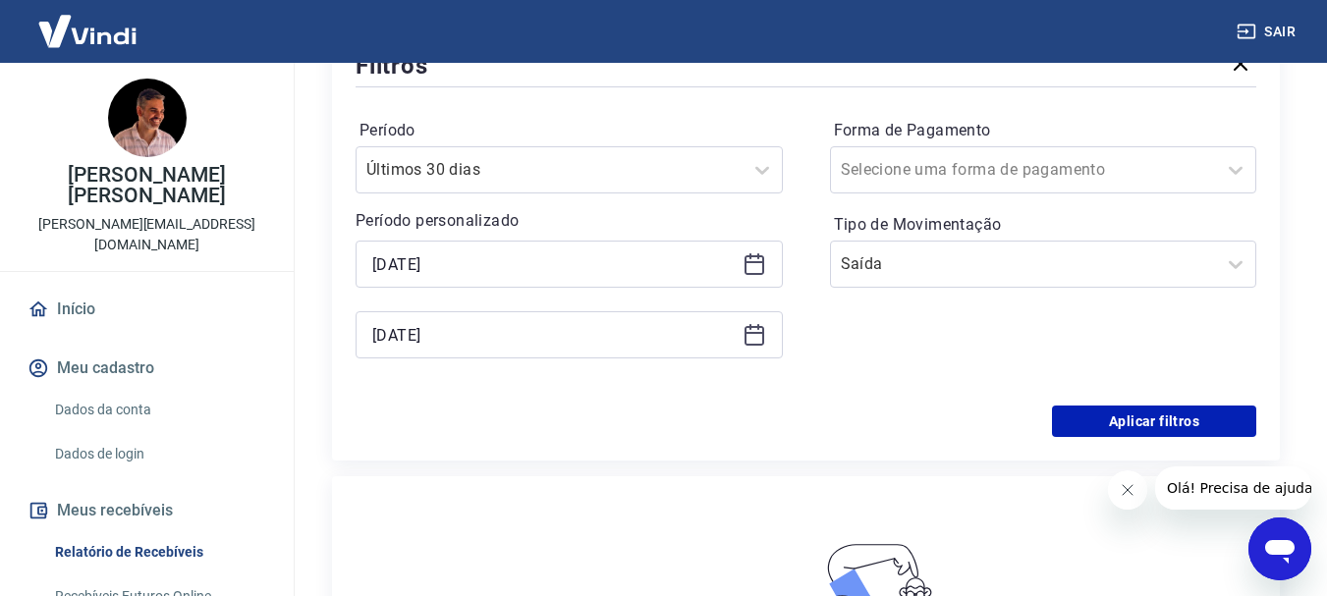
scroll to position [196, 0]
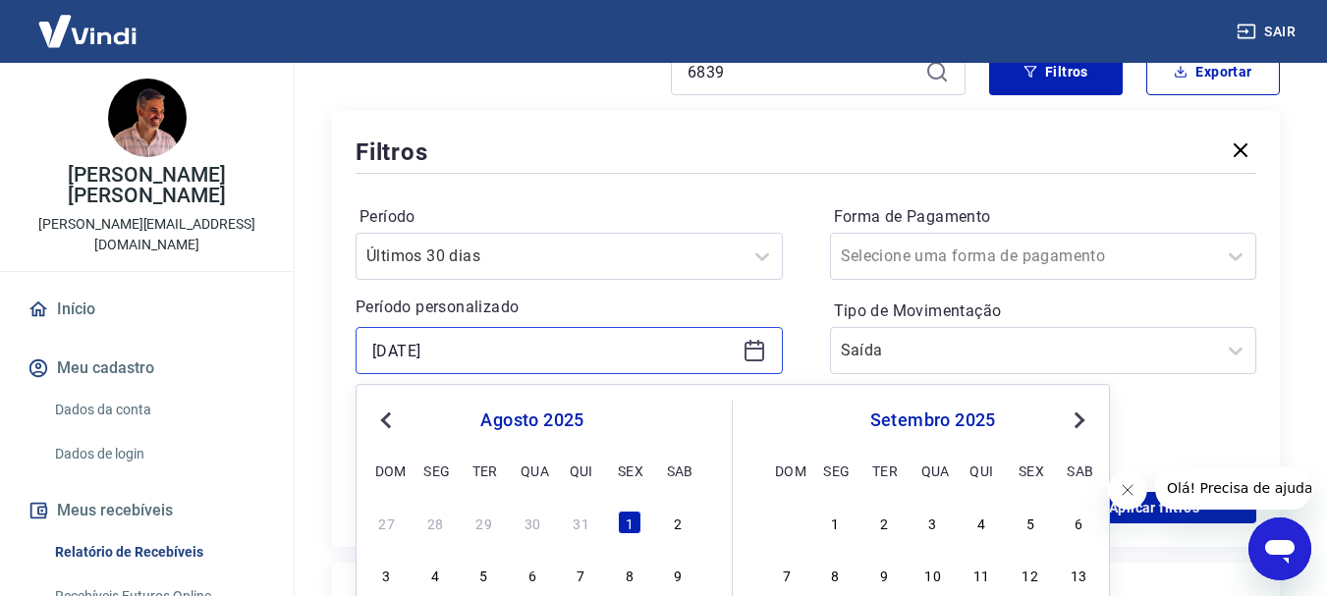
click at [700, 357] on input "[DATE]" at bounding box center [553, 350] width 362 height 29
type input "0"
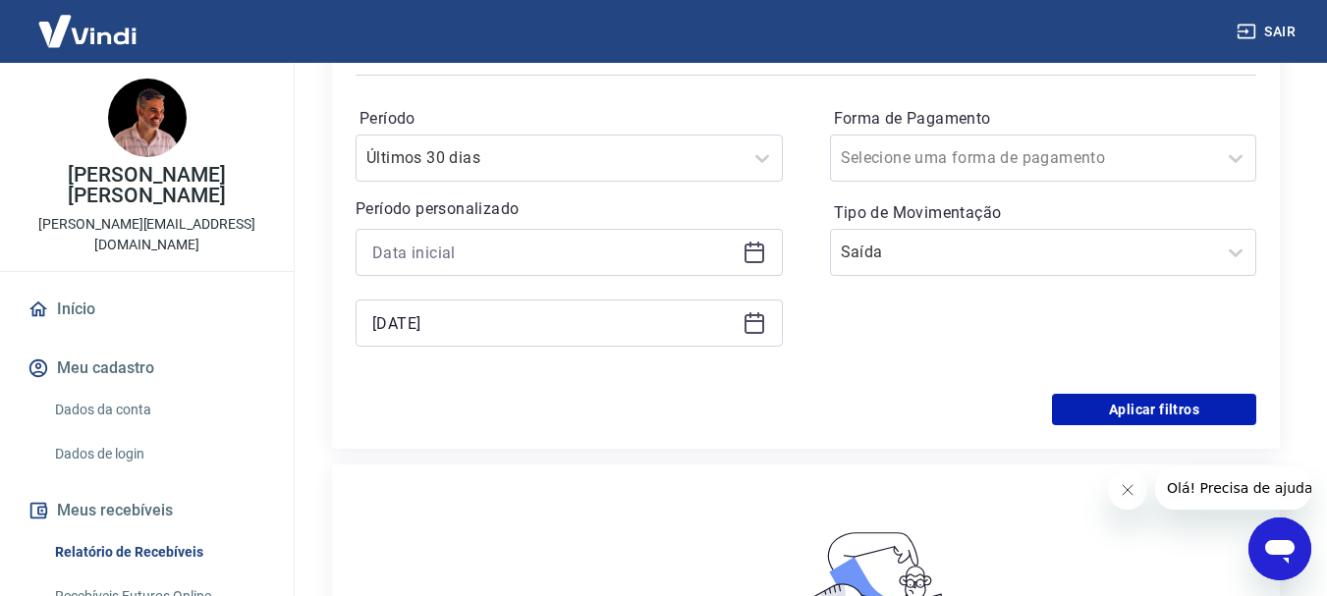
click at [474, 207] on p "Período personalizado" at bounding box center [569, 209] width 427 height 24
click at [573, 322] on input "[DATE]" at bounding box center [553, 322] width 362 height 29
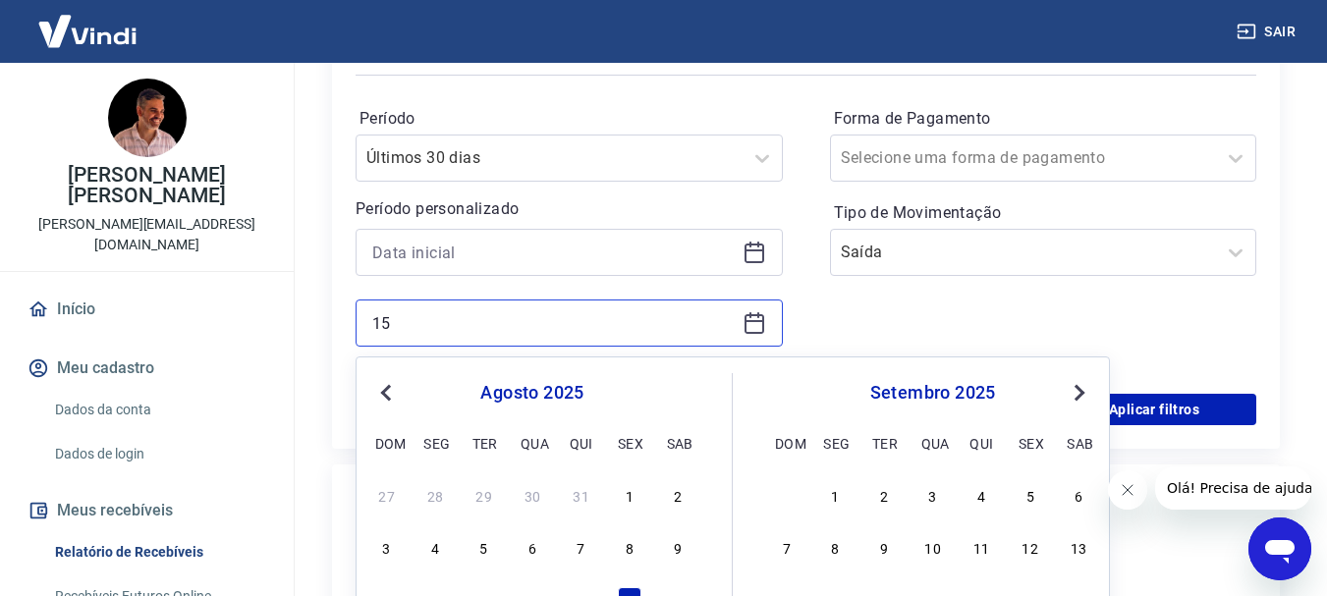
type input "1"
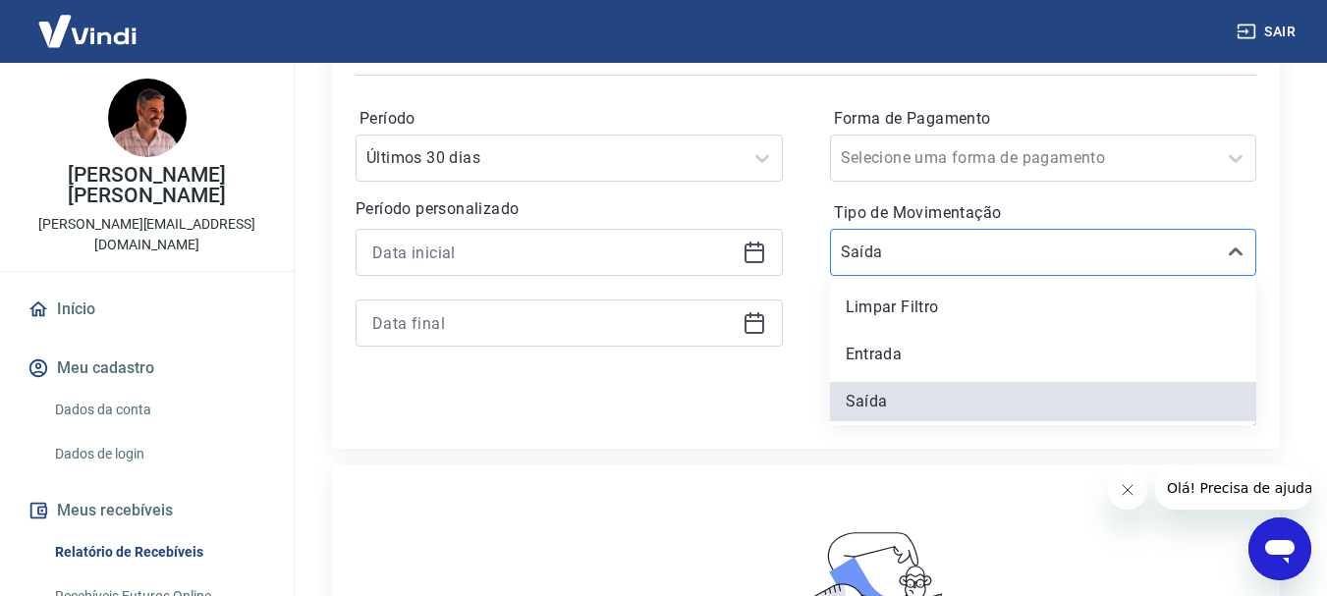
click at [993, 253] on input "Tipo de Movimentação" at bounding box center [940, 253] width 198 height 24
click at [1006, 353] on div "Entrada" at bounding box center [1043, 354] width 427 height 39
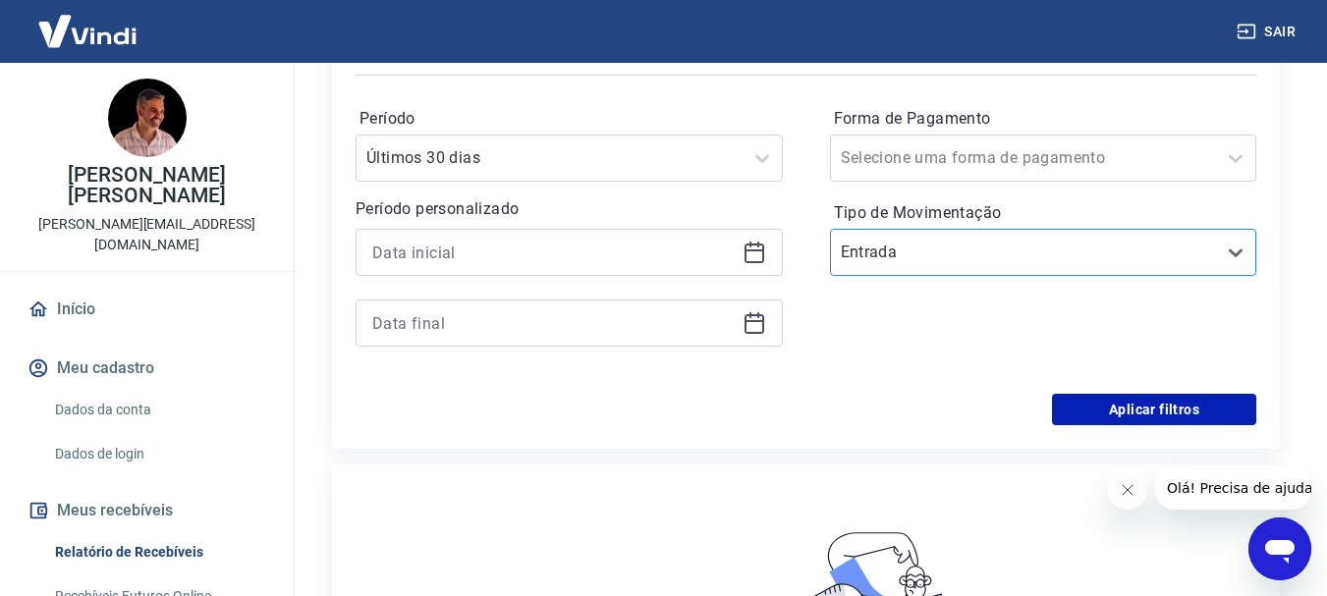
click at [1002, 253] on input "Tipo de Movimentação" at bounding box center [940, 253] width 198 height 24
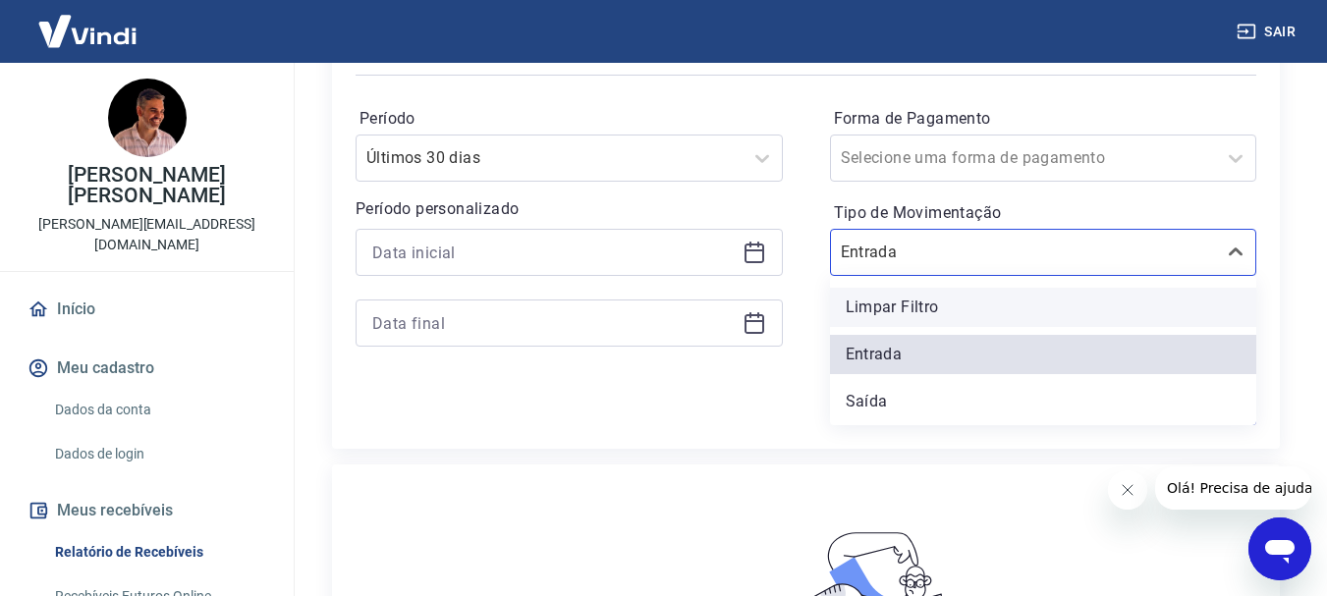
click at [1026, 312] on div "Limpar Filtro" at bounding box center [1043, 307] width 427 height 39
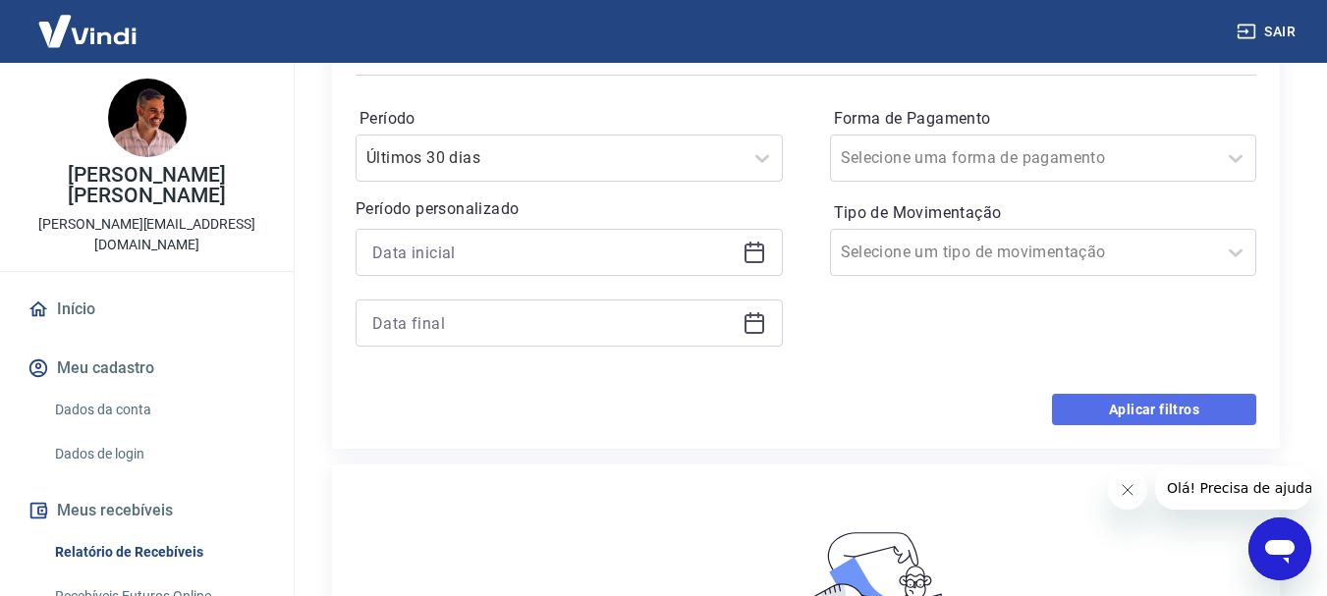
click at [1190, 409] on button "Aplicar filtros" at bounding box center [1154, 409] width 204 height 31
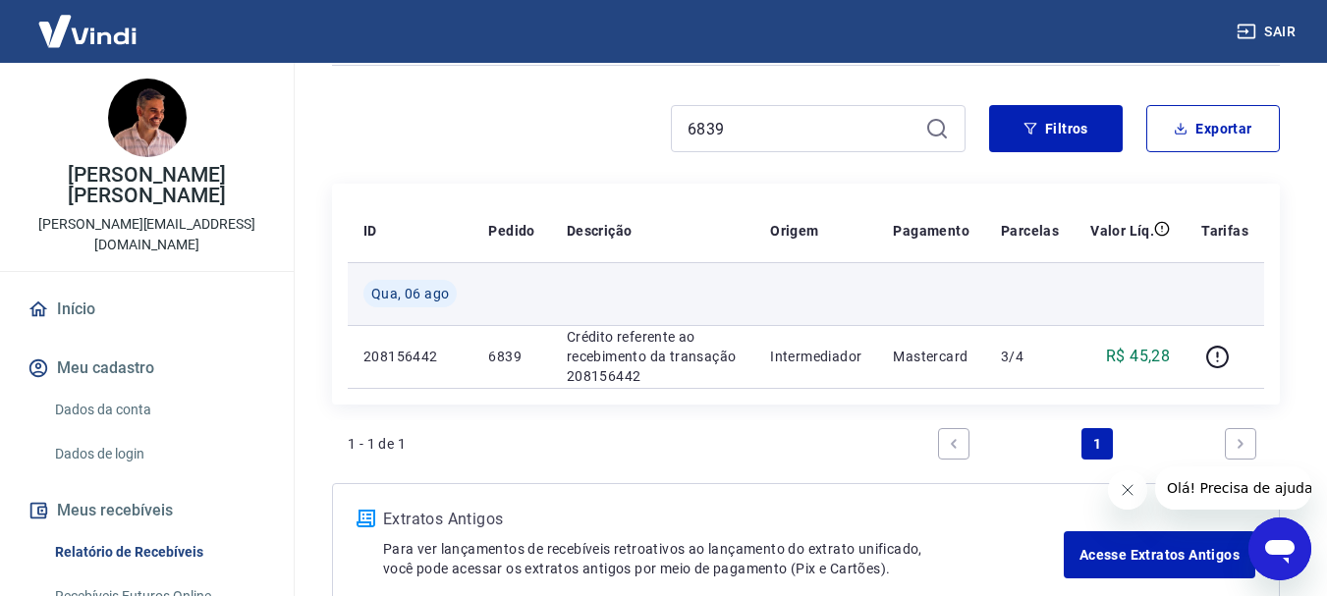
scroll to position [98, 0]
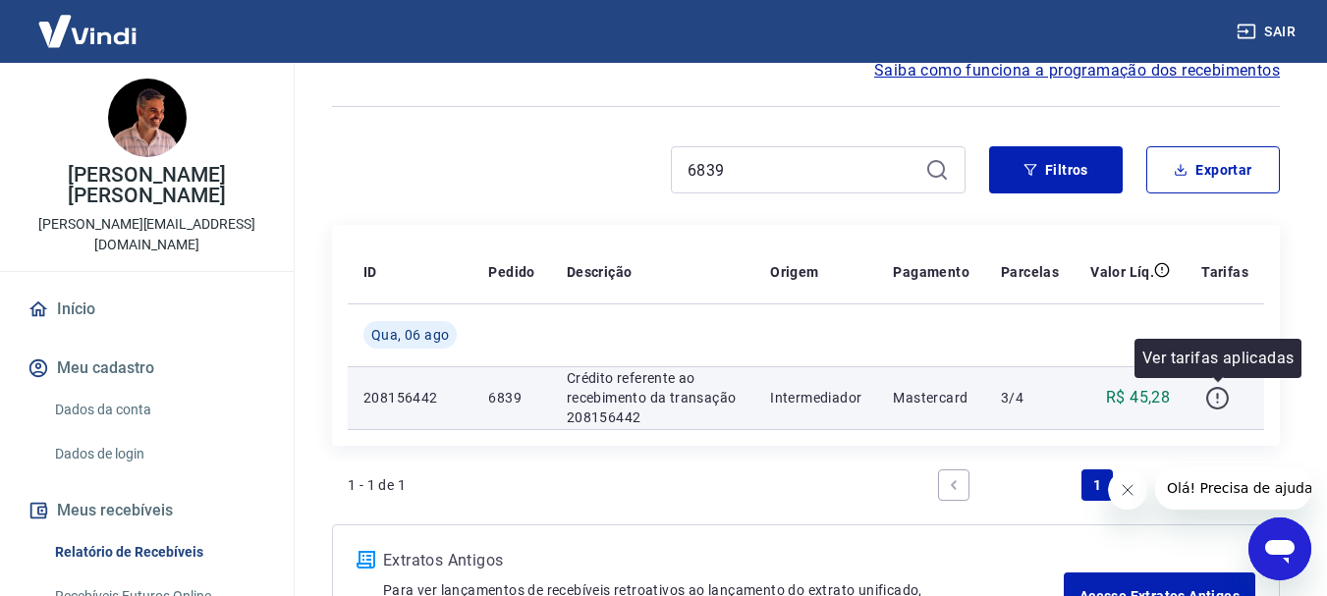
click at [1222, 398] on icon "button" at bounding box center [1217, 398] width 25 height 25
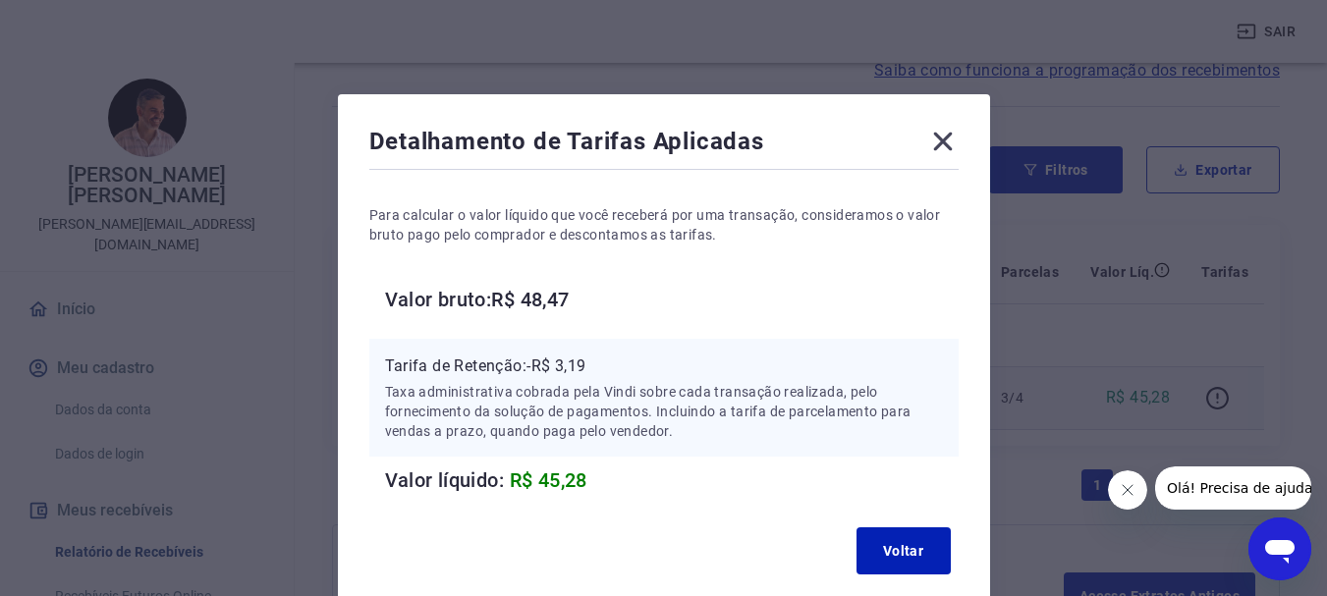
click at [932, 146] on icon at bounding box center [942, 141] width 31 height 31
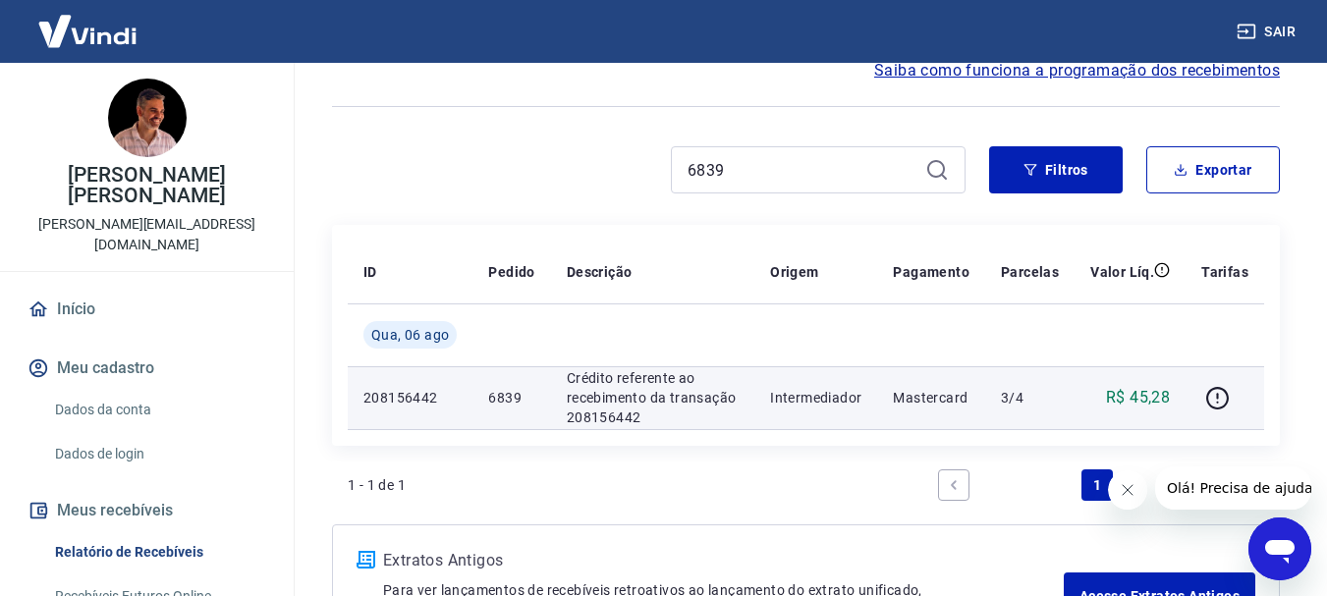
click at [509, 399] on p "6839" at bounding box center [511, 398] width 46 height 20
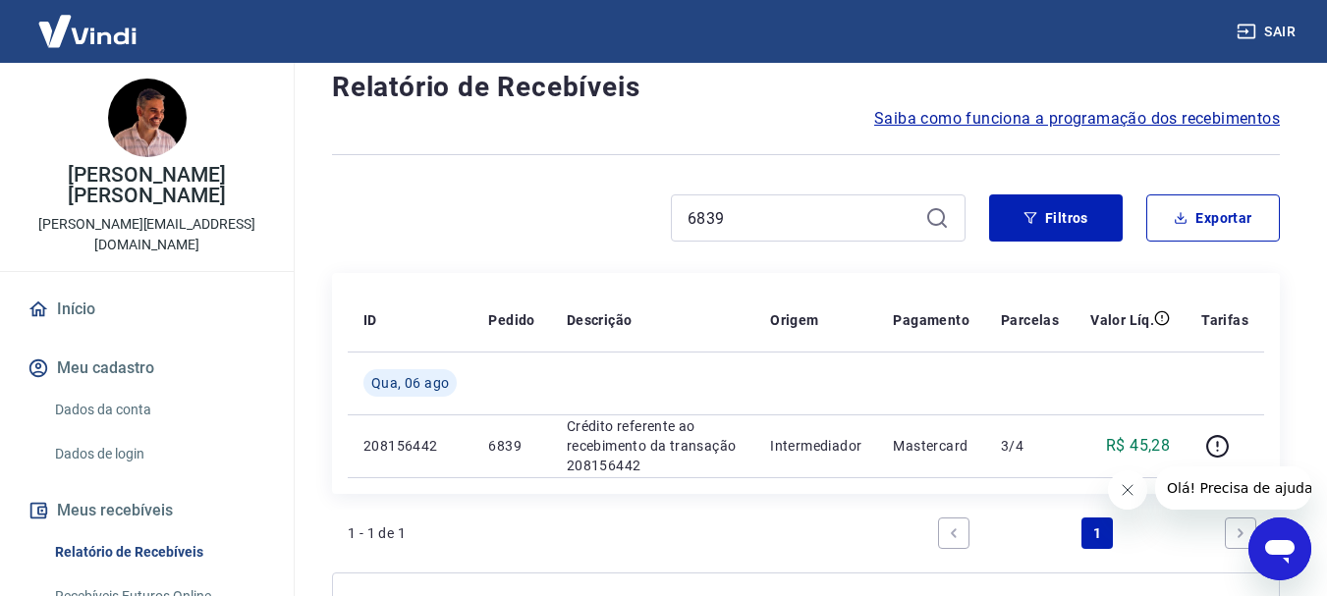
scroll to position [0, 0]
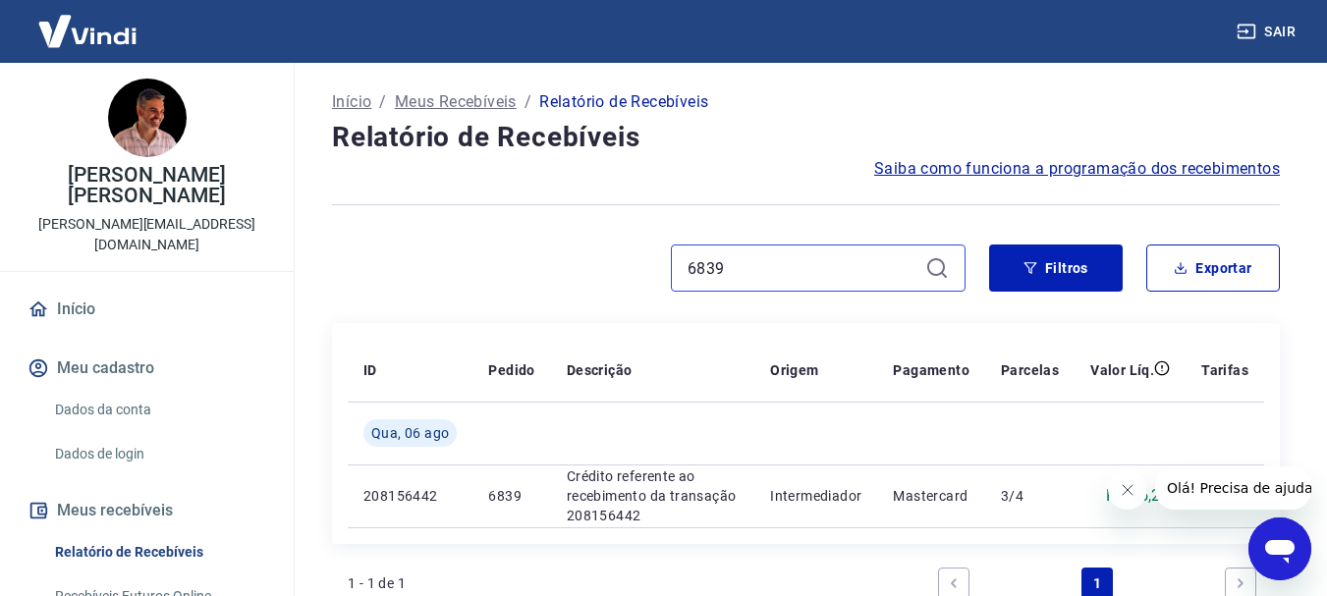
click at [770, 278] on input "6839" at bounding box center [803, 267] width 230 height 29
type input "6"
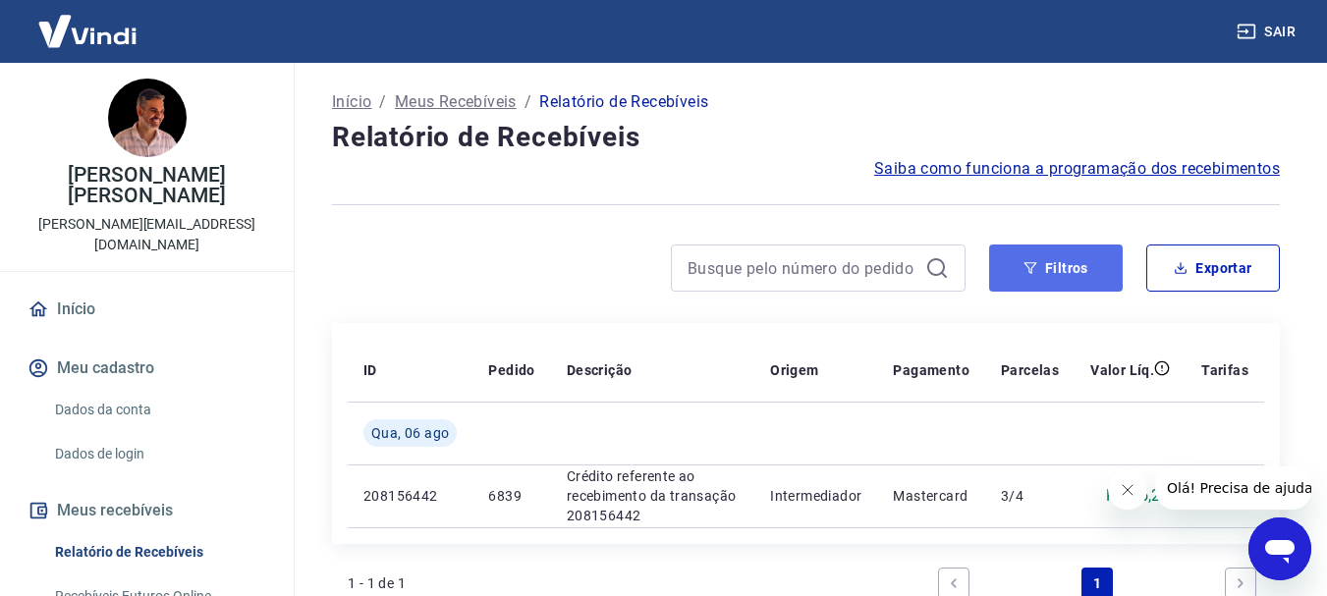
click at [1039, 279] on button "Filtros" at bounding box center [1056, 268] width 134 height 47
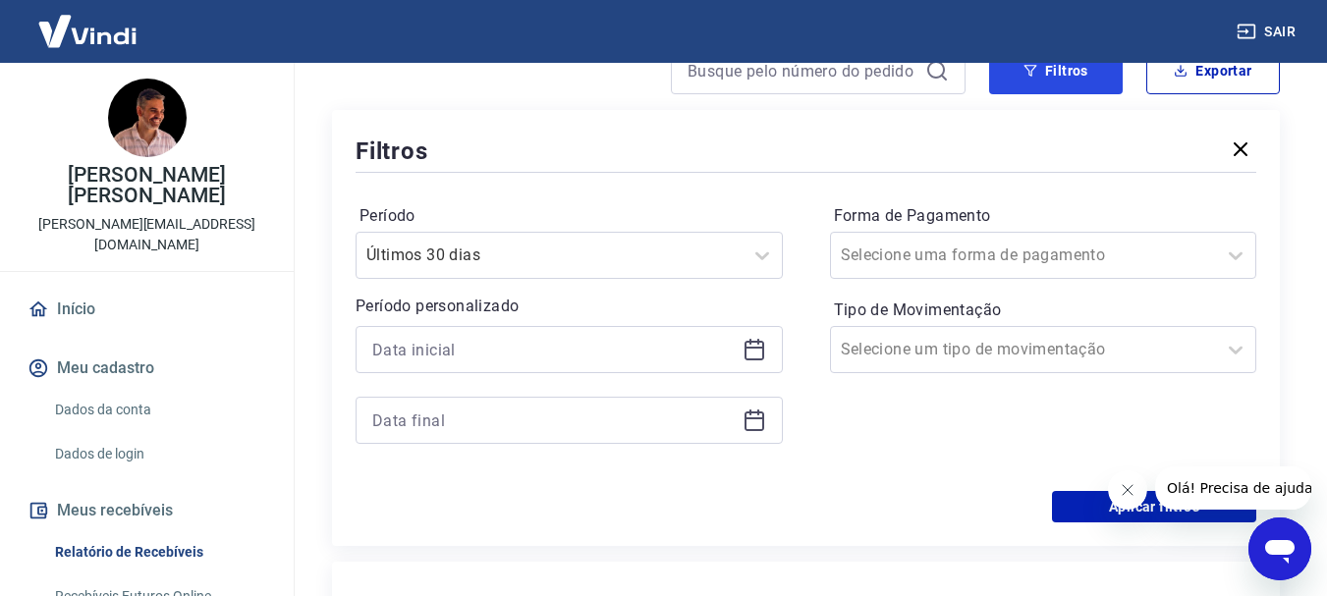
scroll to position [295, 0]
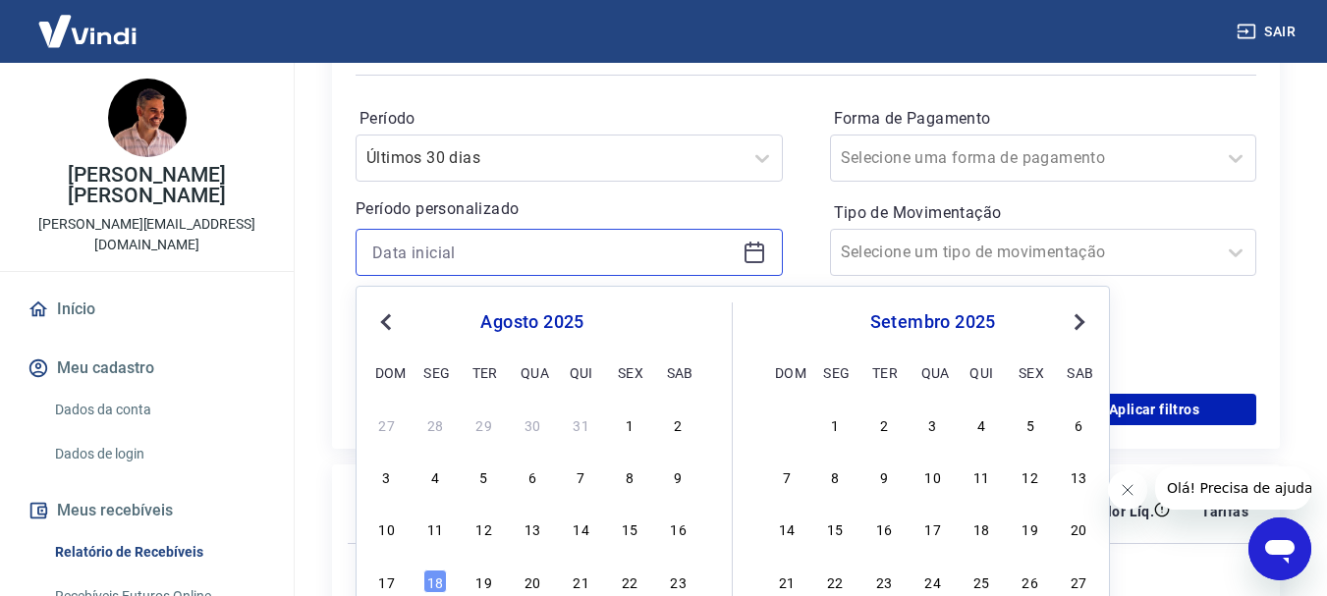
click at [688, 248] on input at bounding box center [553, 252] width 362 height 29
click at [537, 473] on div "6" at bounding box center [533, 477] width 24 height 24
type input "[DATE]"
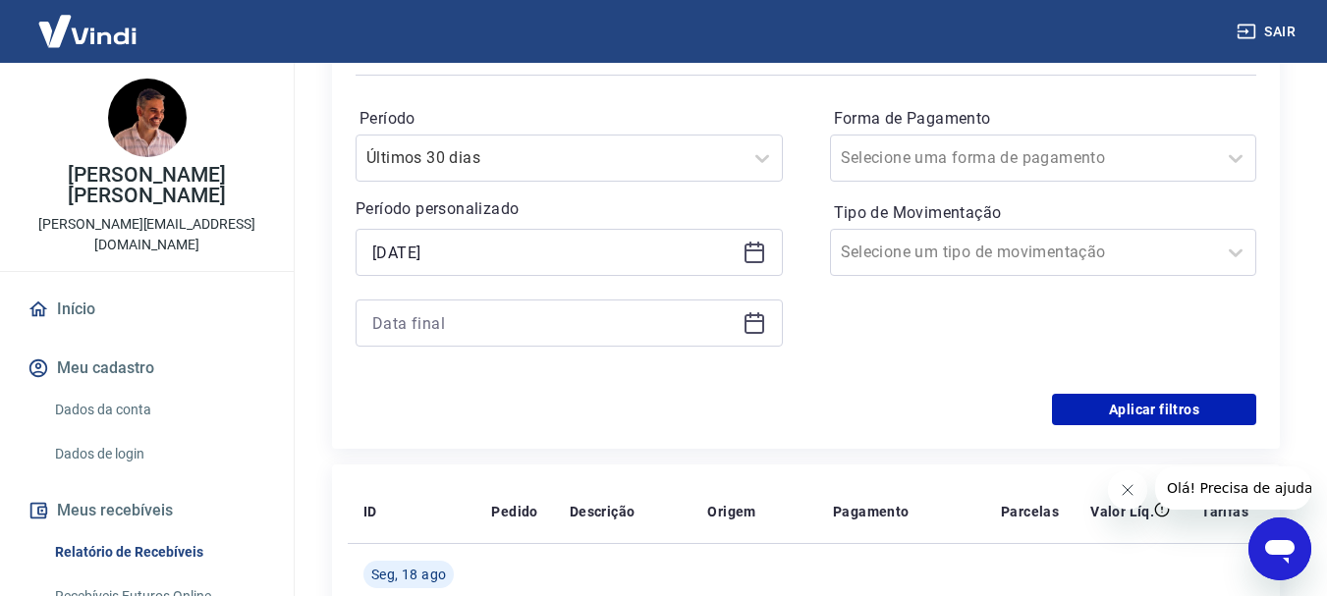
click at [692, 342] on div at bounding box center [569, 323] width 427 height 47
click at [757, 324] on icon at bounding box center [755, 323] width 24 height 24
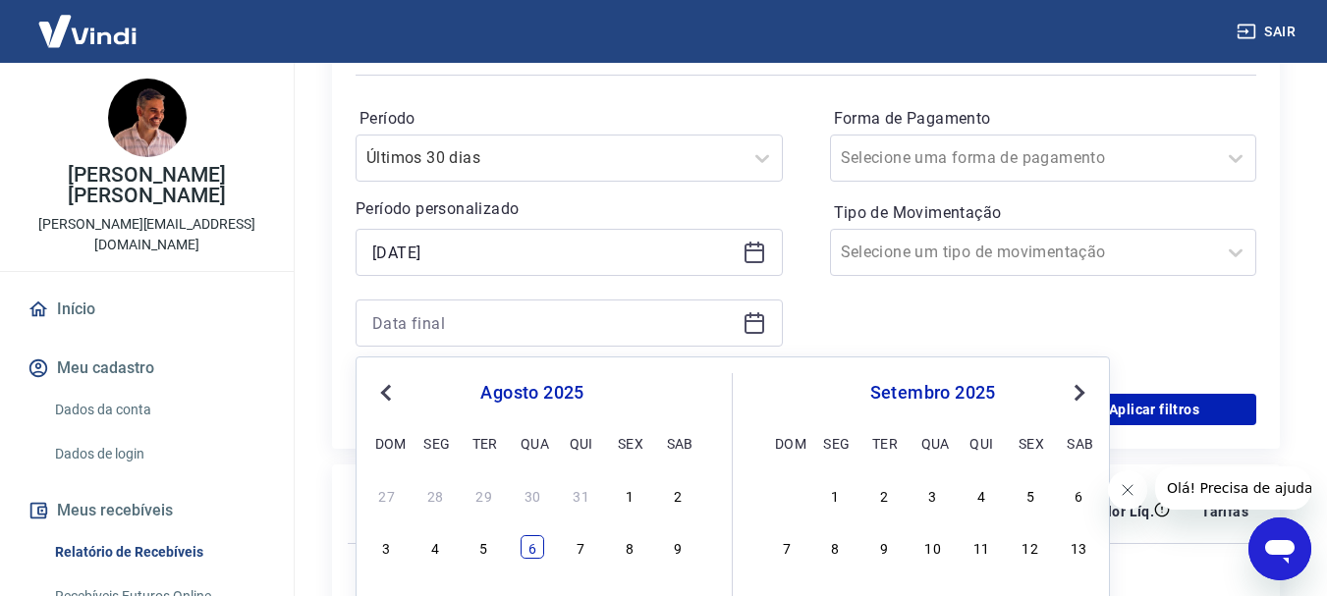
click at [534, 553] on div "6" at bounding box center [533, 547] width 24 height 24
type input "[DATE]"
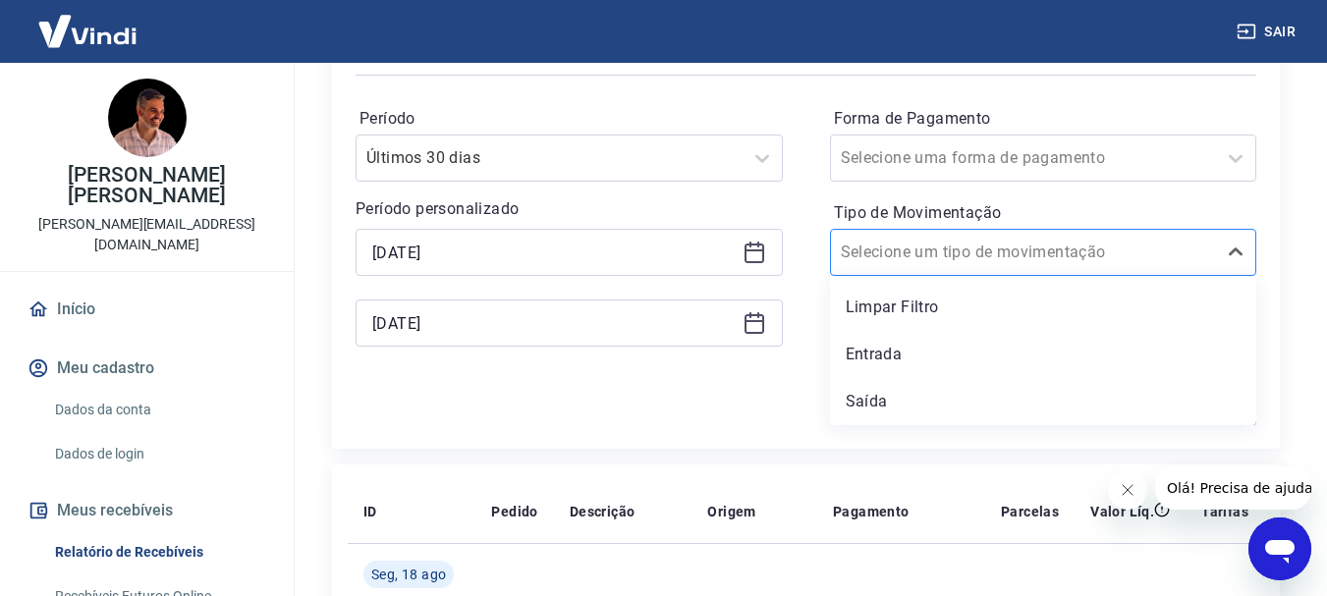
click at [957, 256] on input "Tipo de Movimentação" at bounding box center [940, 253] width 198 height 24
drag, startPoint x: 897, startPoint y: 393, endPoint x: 1106, endPoint y: 353, distance: 213.1
click at [898, 394] on div "Saída" at bounding box center [1043, 401] width 427 height 39
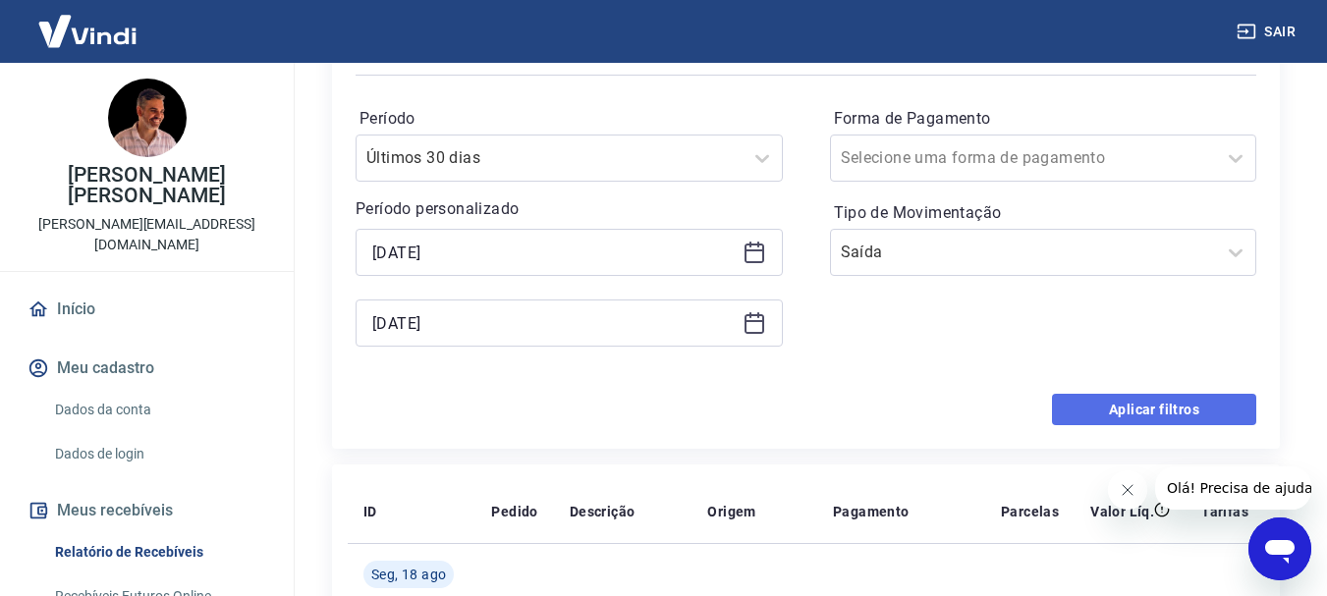
click at [1179, 422] on button "Aplicar filtros" at bounding box center [1154, 409] width 204 height 31
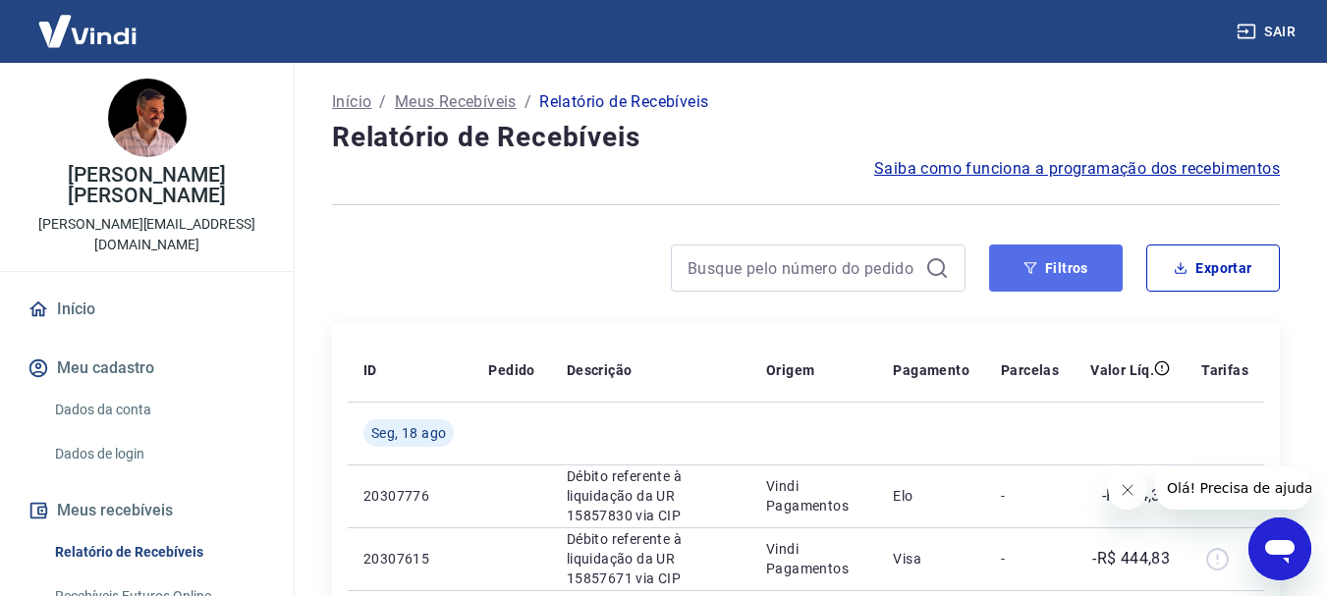
click at [1061, 269] on button "Filtros" at bounding box center [1056, 268] width 134 height 47
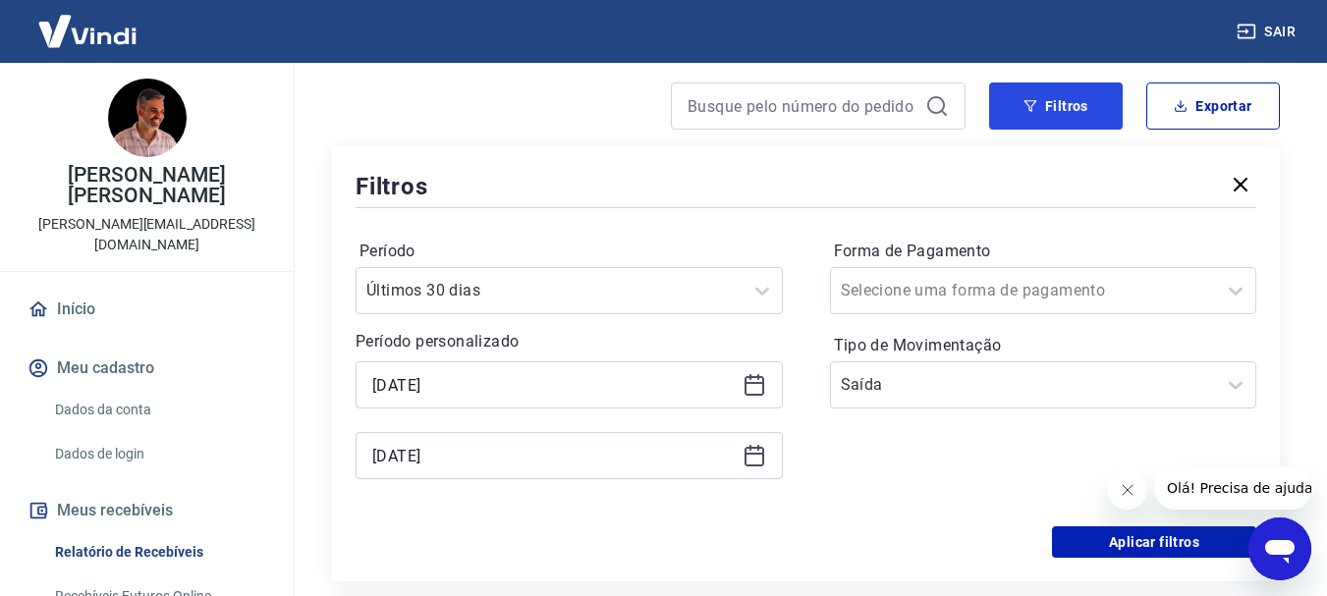
scroll to position [196, 0]
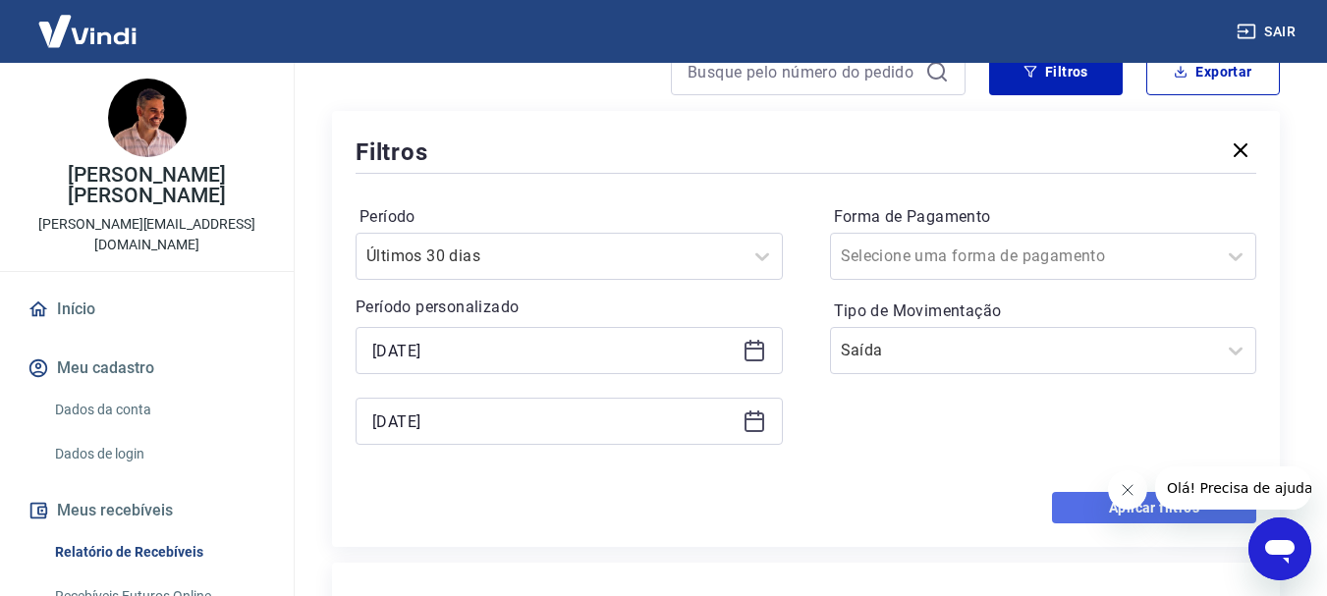
click at [1079, 509] on button "Aplicar filtros" at bounding box center [1154, 507] width 204 height 31
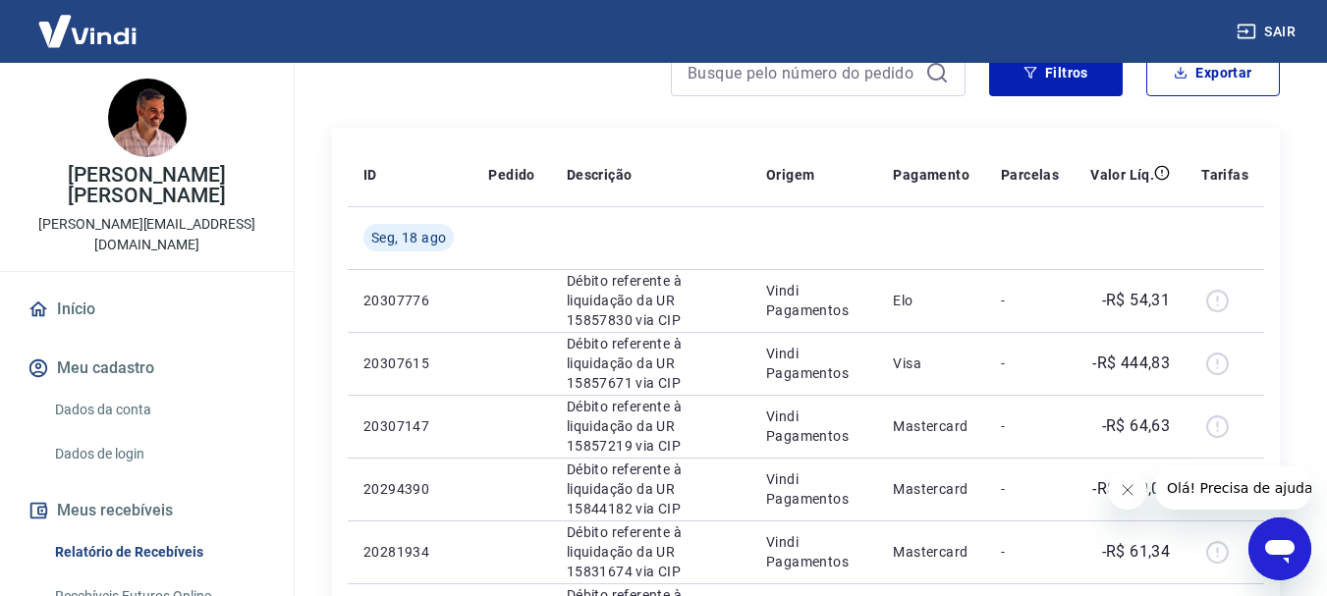
scroll to position [0, 0]
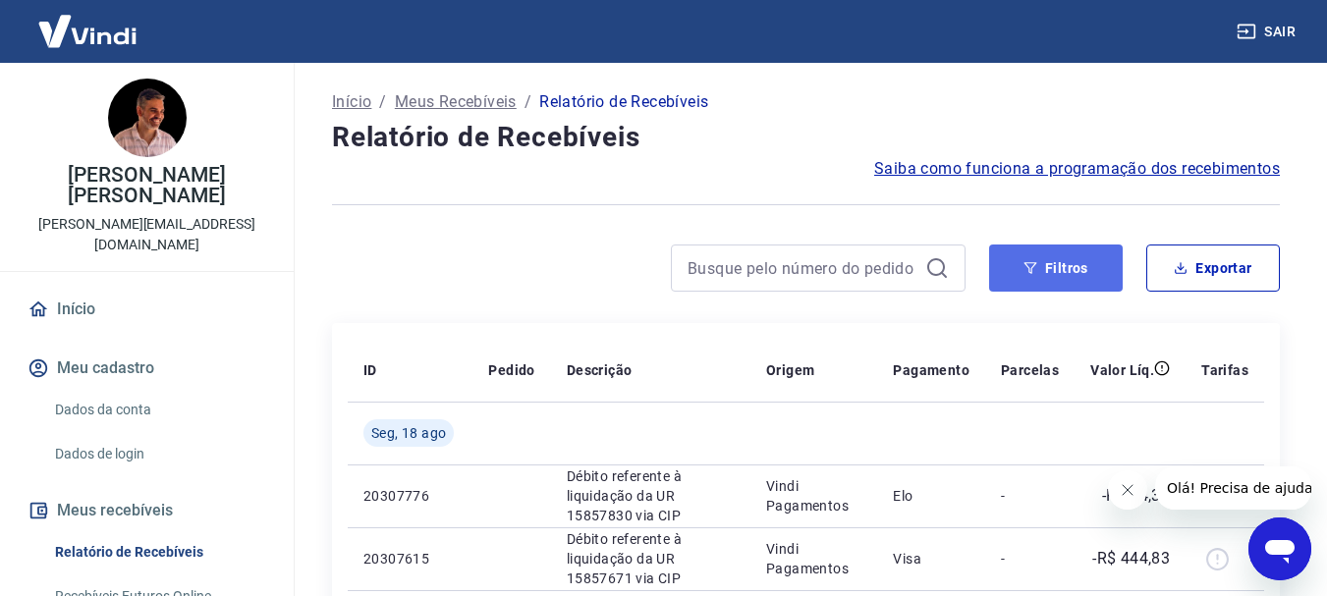
click at [1056, 259] on button "Filtros" at bounding box center [1056, 268] width 134 height 47
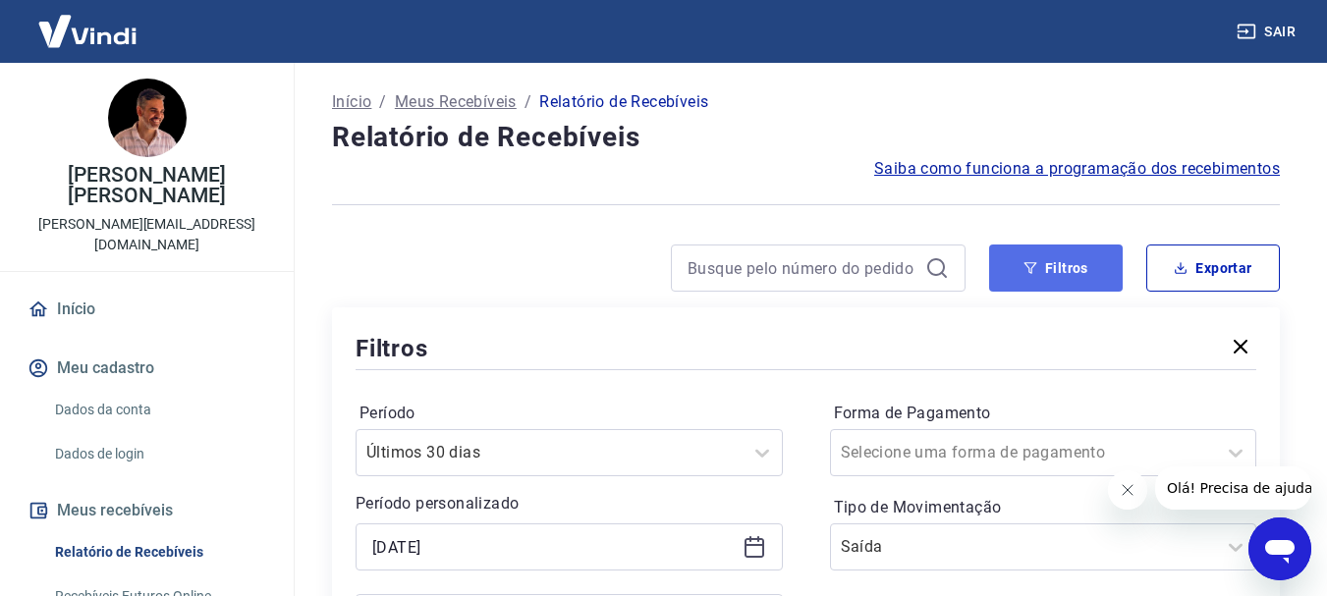
click at [1057, 267] on button "Filtros" at bounding box center [1056, 268] width 134 height 47
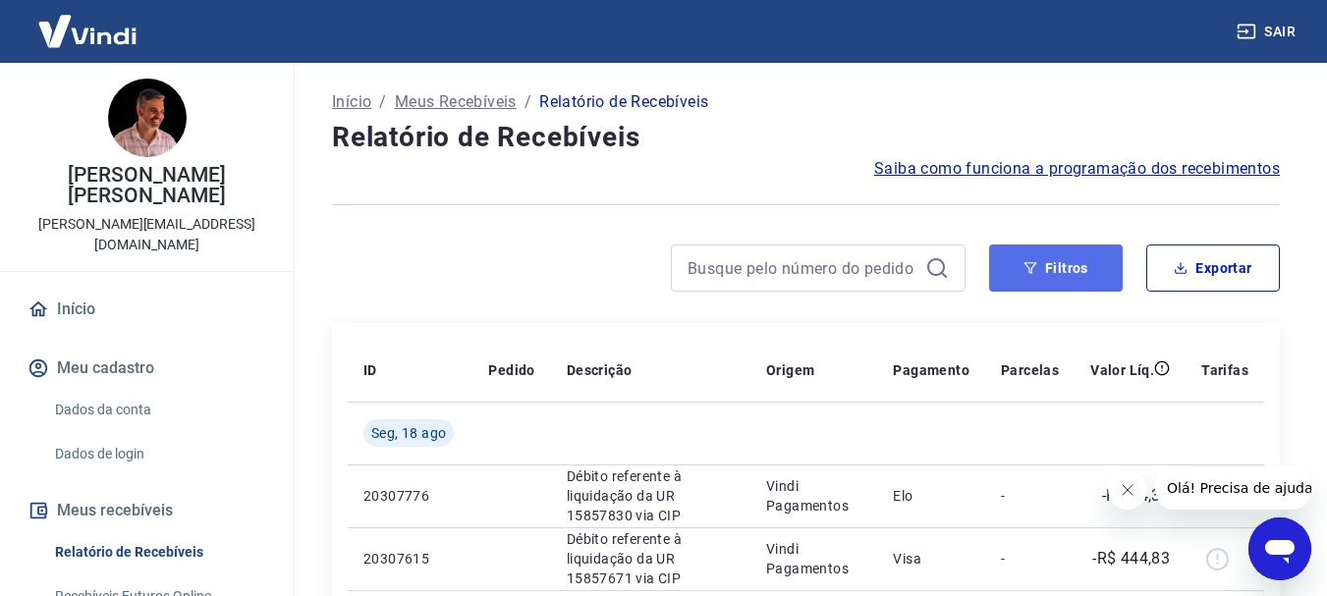
click at [1046, 274] on button "Filtros" at bounding box center [1056, 268] width 134 height 47
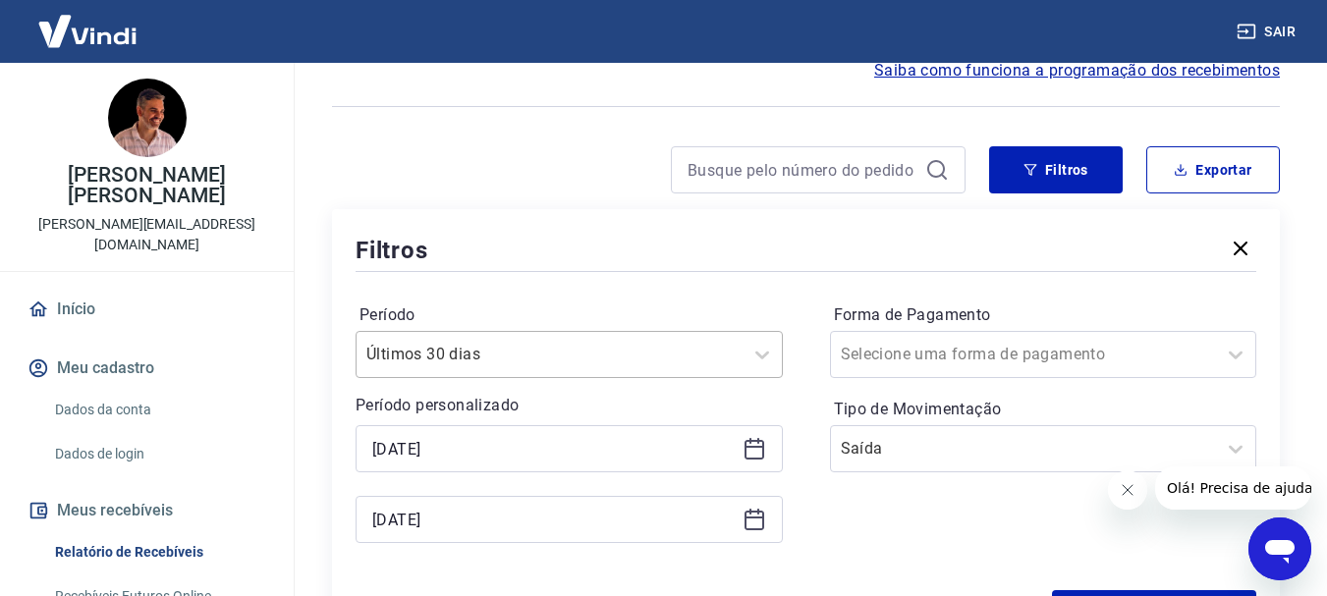
scroll to position [175, 0]
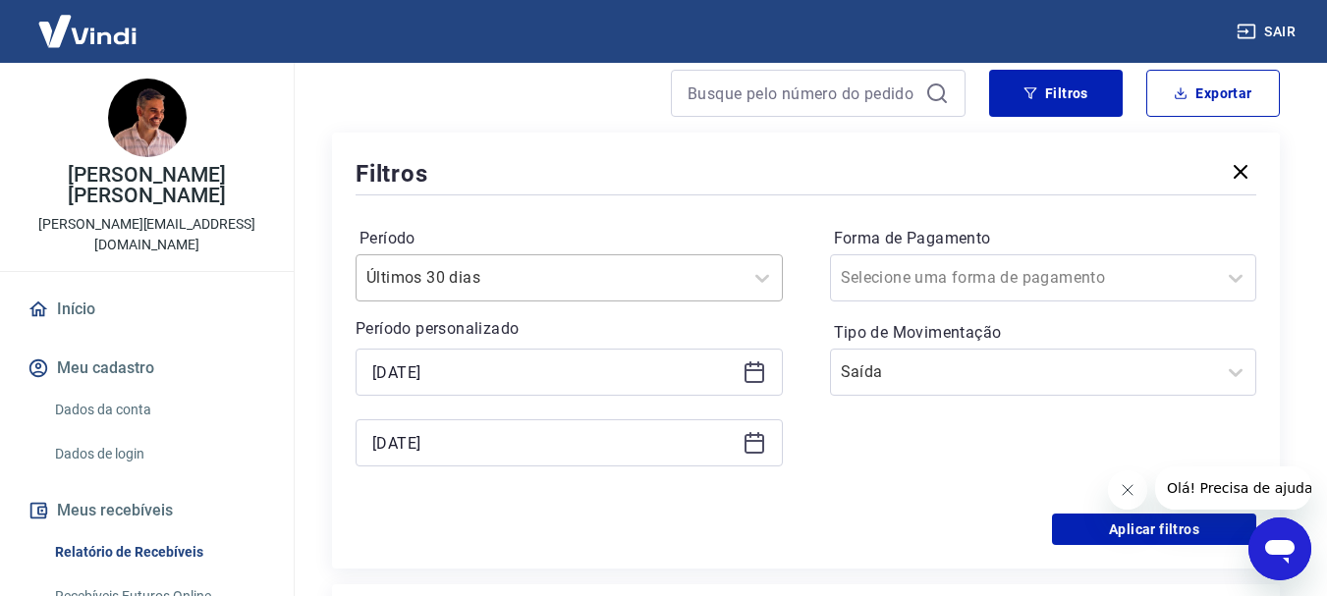
click at [573, 302] on div "Últimos 30 dias" at bounding box center [569, 277] width 427 height 47
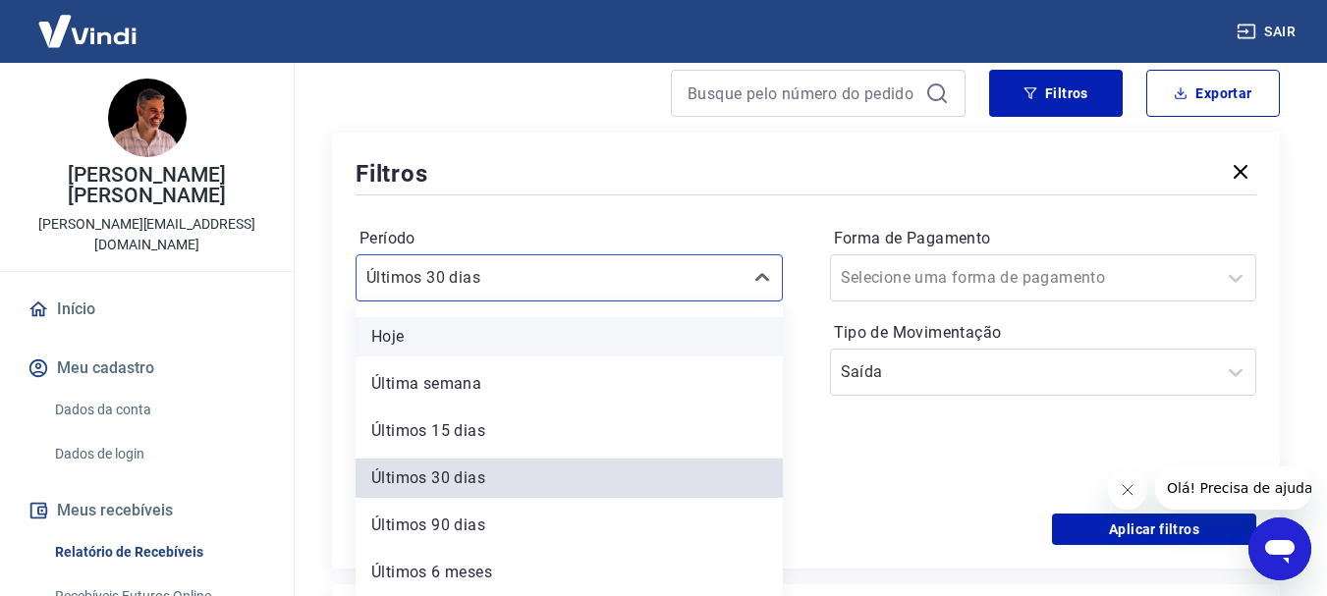
scroll to position [0, 0]
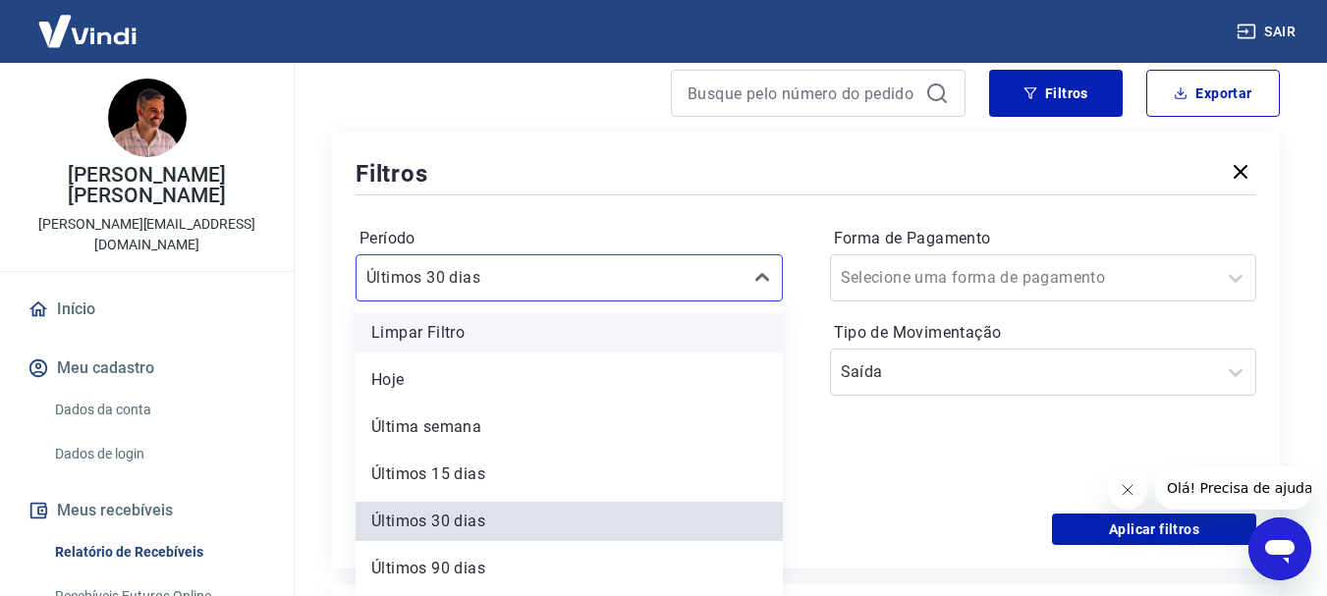
click at [474, 330] on div "Limpar Filtro" at bounding box center [569, 332] width 427 height 39
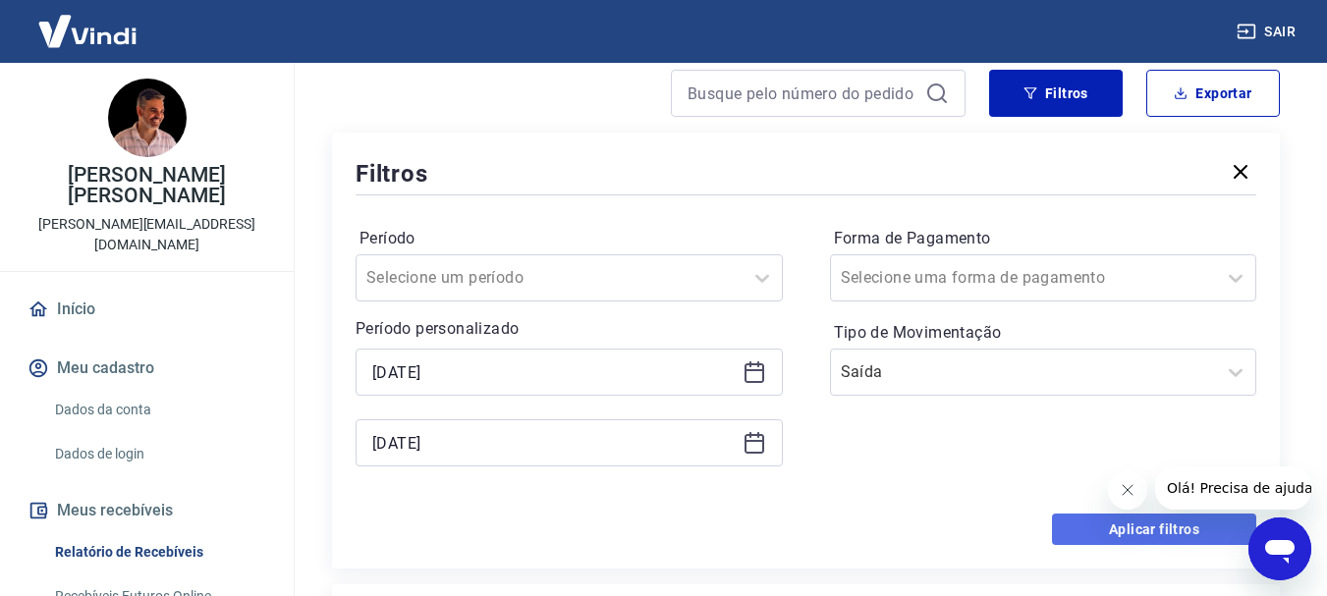
click at [1159, 519] on button "Aplicar filtros" at bounding box center [1154, 529] width 204 height 31
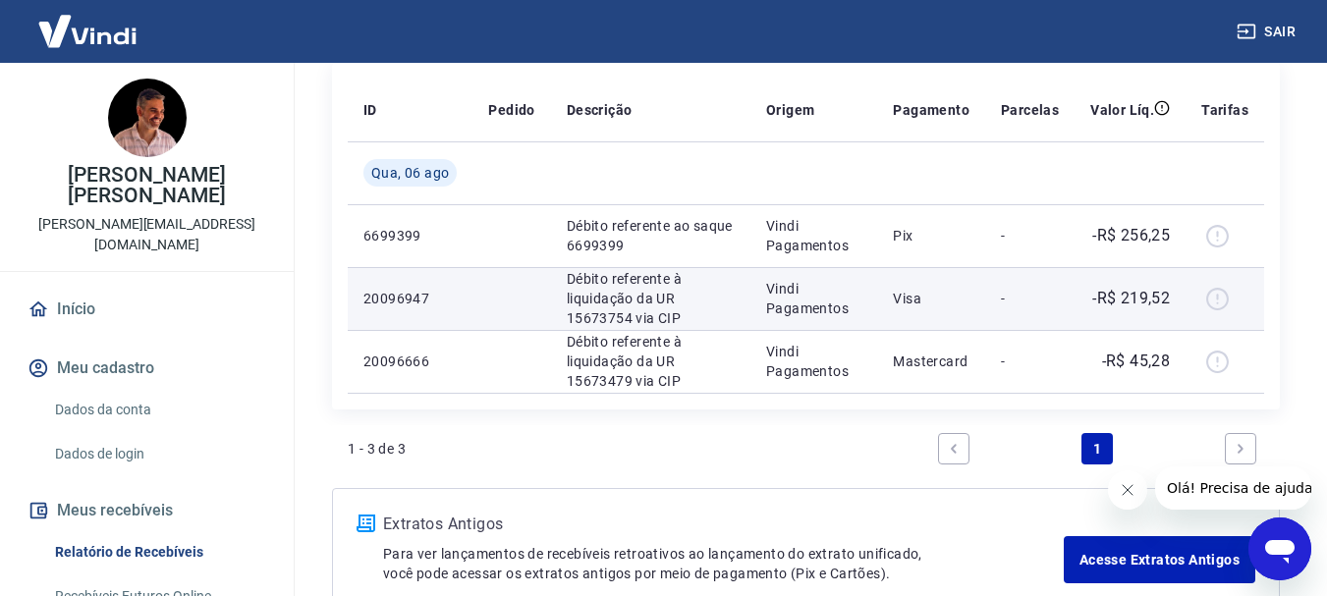
scroll to position [295, 0]
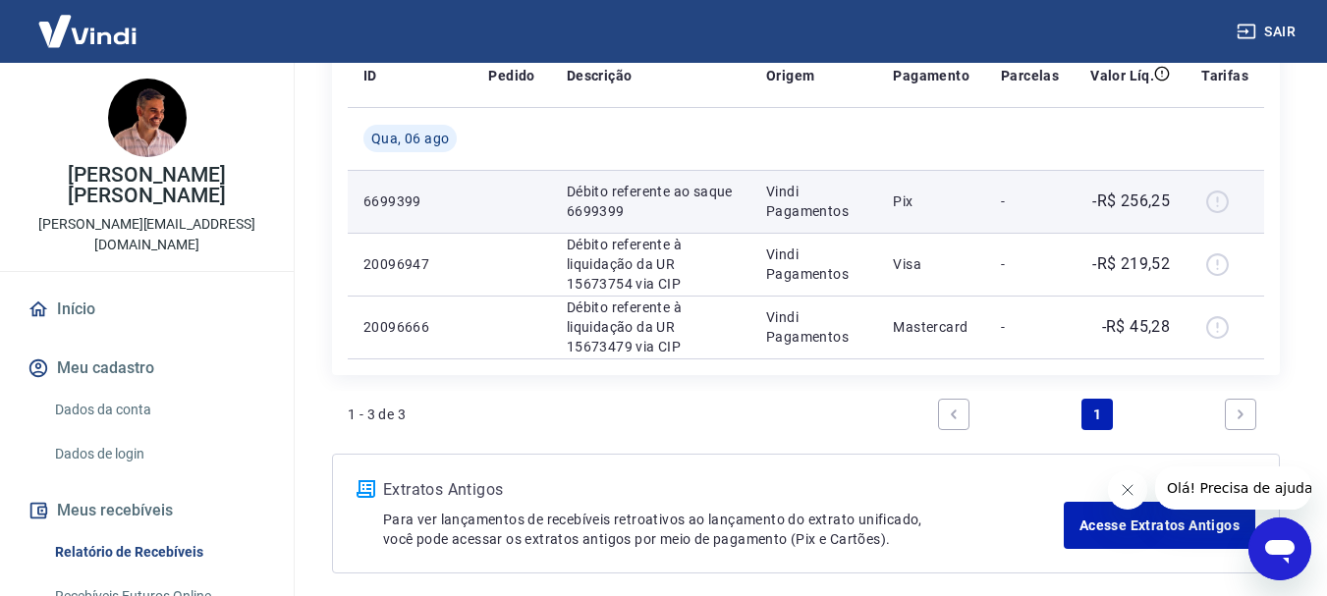
click at [1140, 195] on p "-R$ 256,25" at bounding box center [1131, 202] width 78 height 24
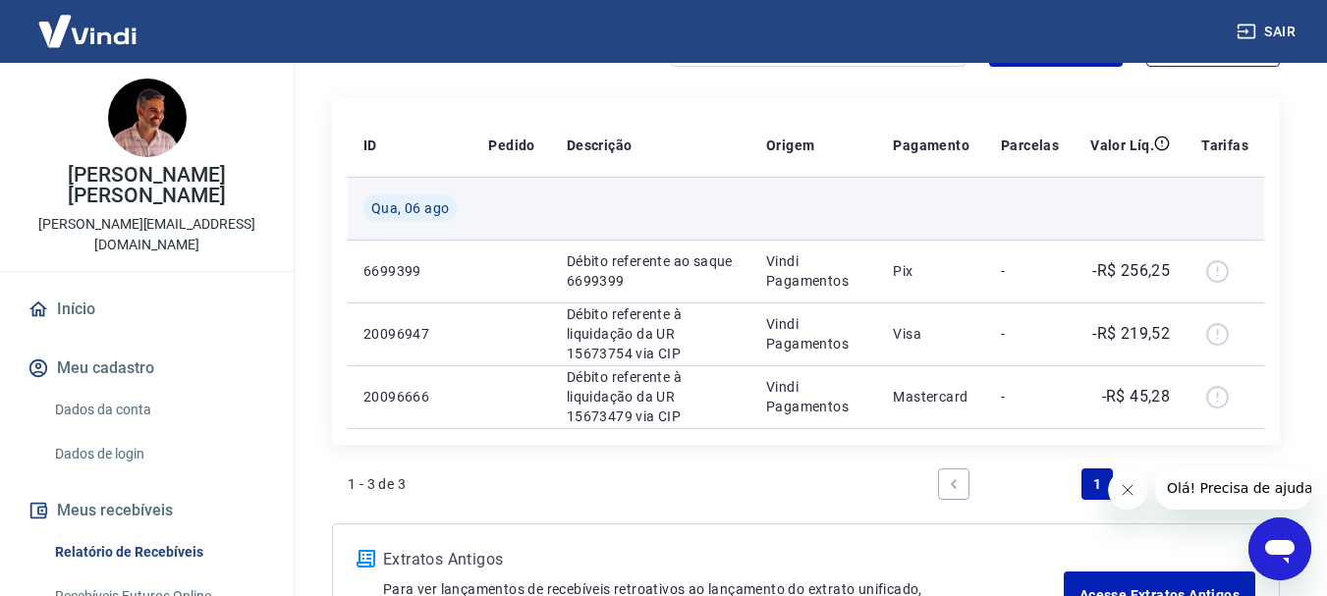
scroll to position [184, 0]
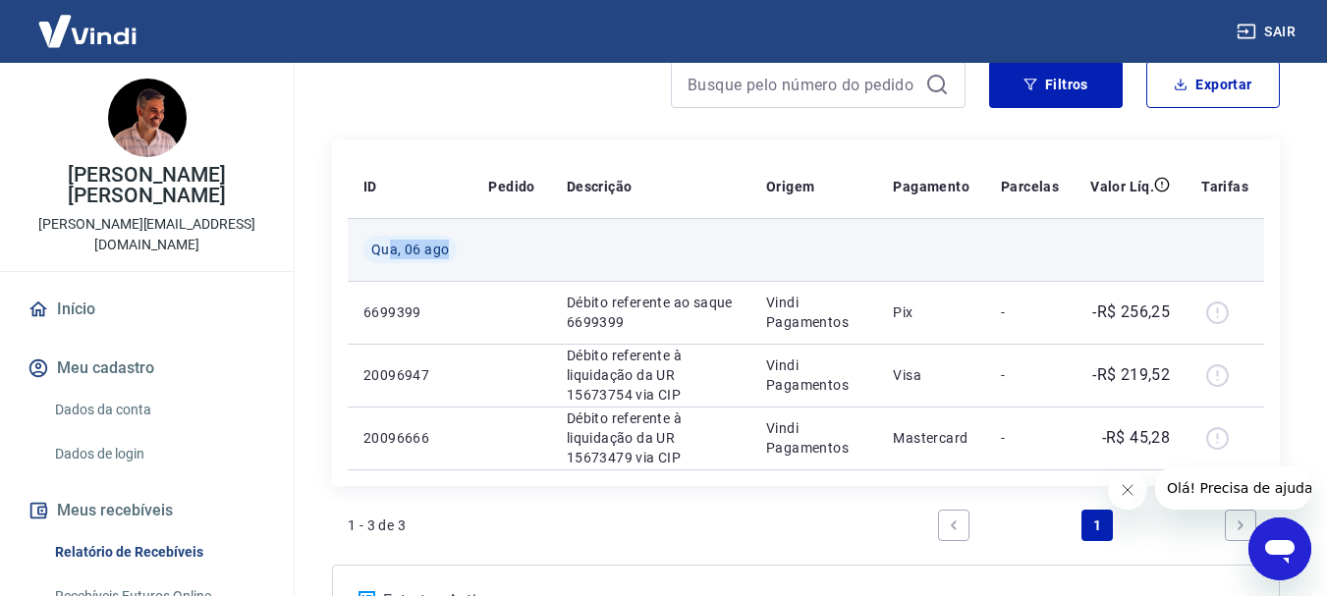
drag, startPoint x: 438, startPoint y: 243, endPoint x: 514, endPoint y: 255, distance: 76.7
click at [470, 243] on td "Qua, 06 ago" at bounding box center [410, 249] width 125 height 63
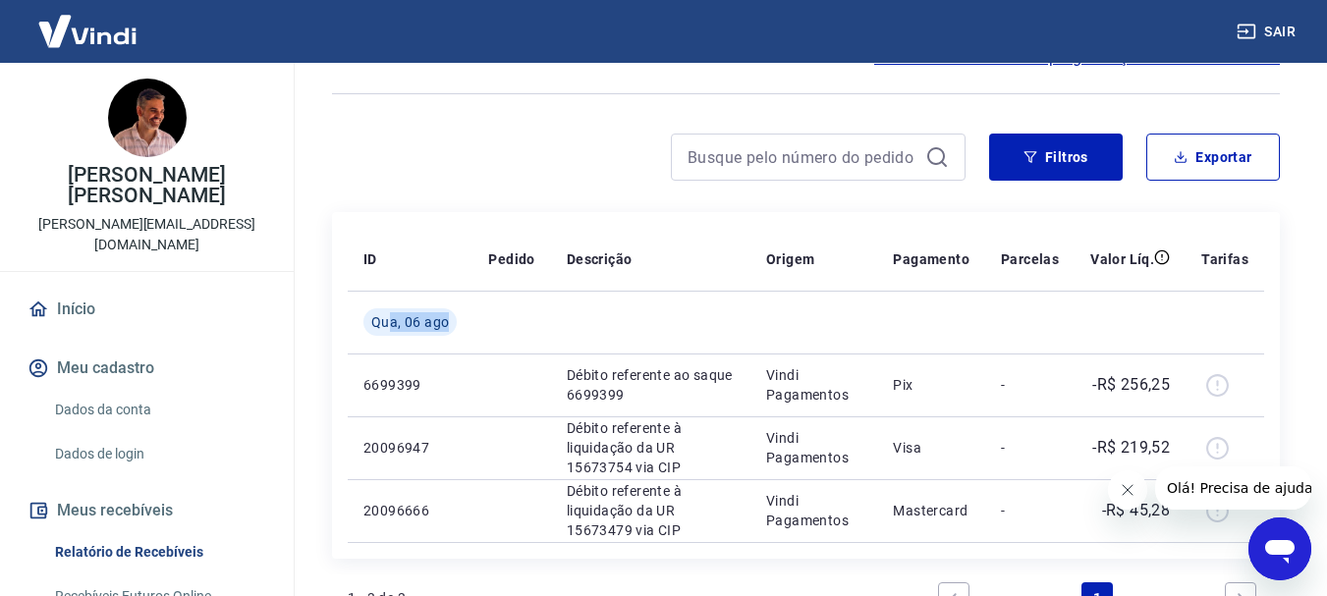
scroll to position [0, 0]
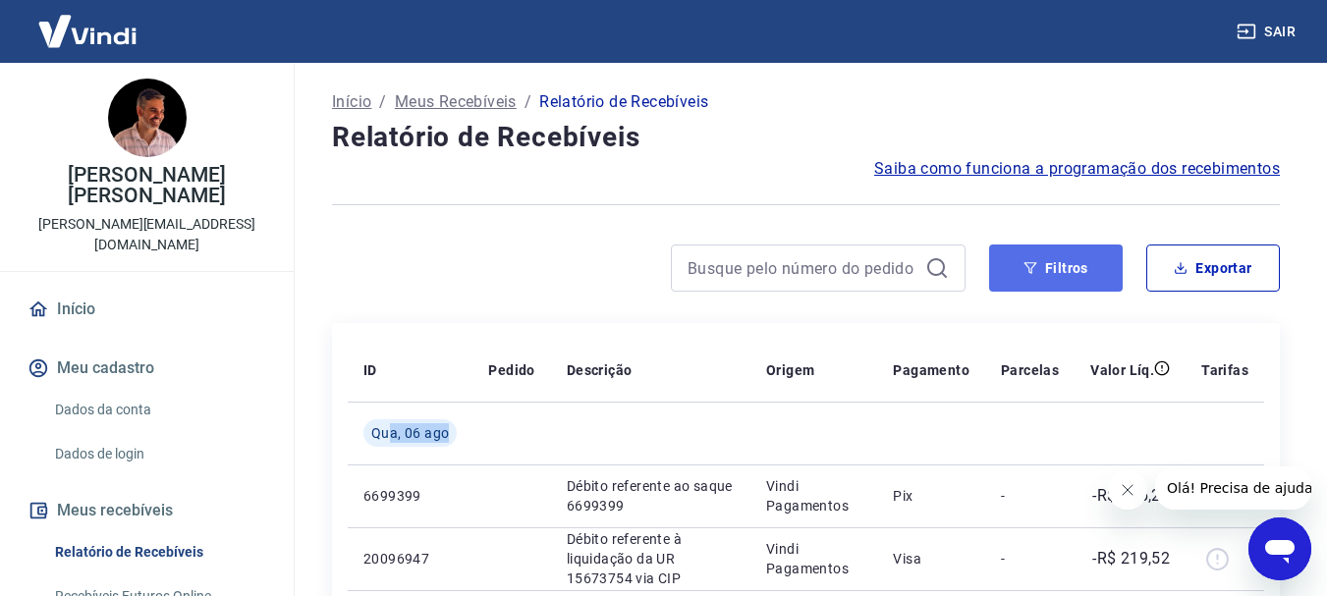
click at [1061, 279] on button "Filtros" at bounding box center [1056, 268] width 134 height 47
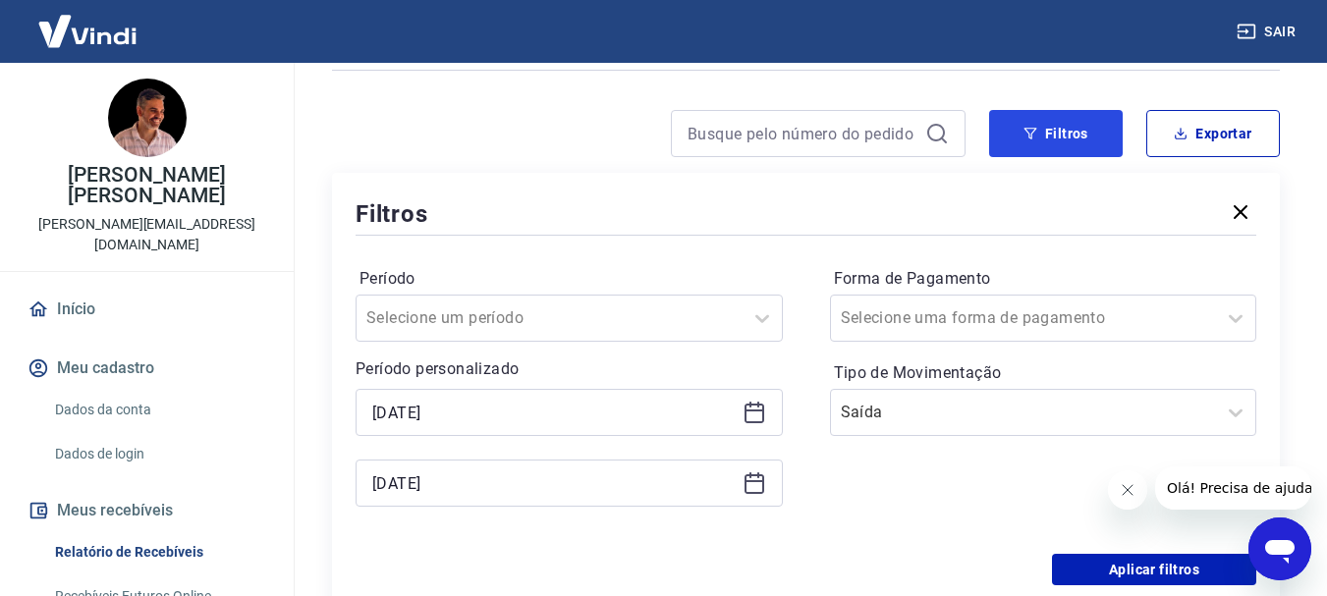
scroll to position [196, 0]
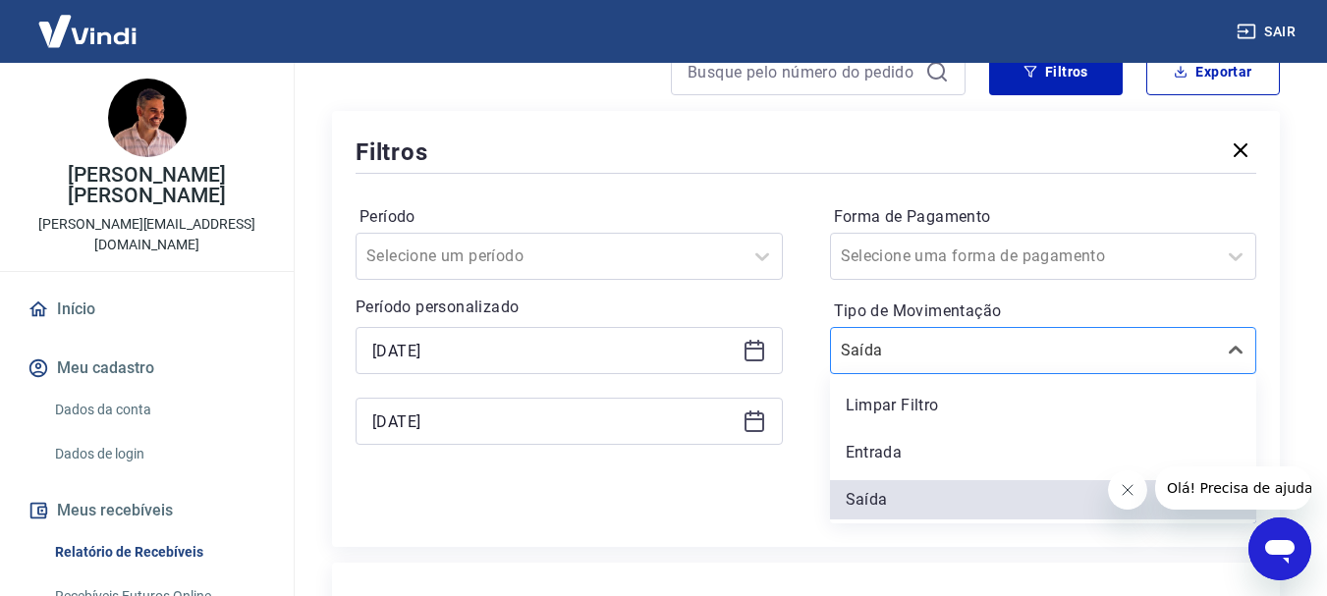
click at [1118, 345] on div at bounding box center [1024, 351] width 366 height 28
click at [1101, 430] on div "Limpar Filtro Entrada [PERSON_NAME]" at bounding box center [1043, 448] width 427 height 149
click at [862, 412] on div "Limpar Filtro" at bounding box center [1043, 405] width 427 height 39
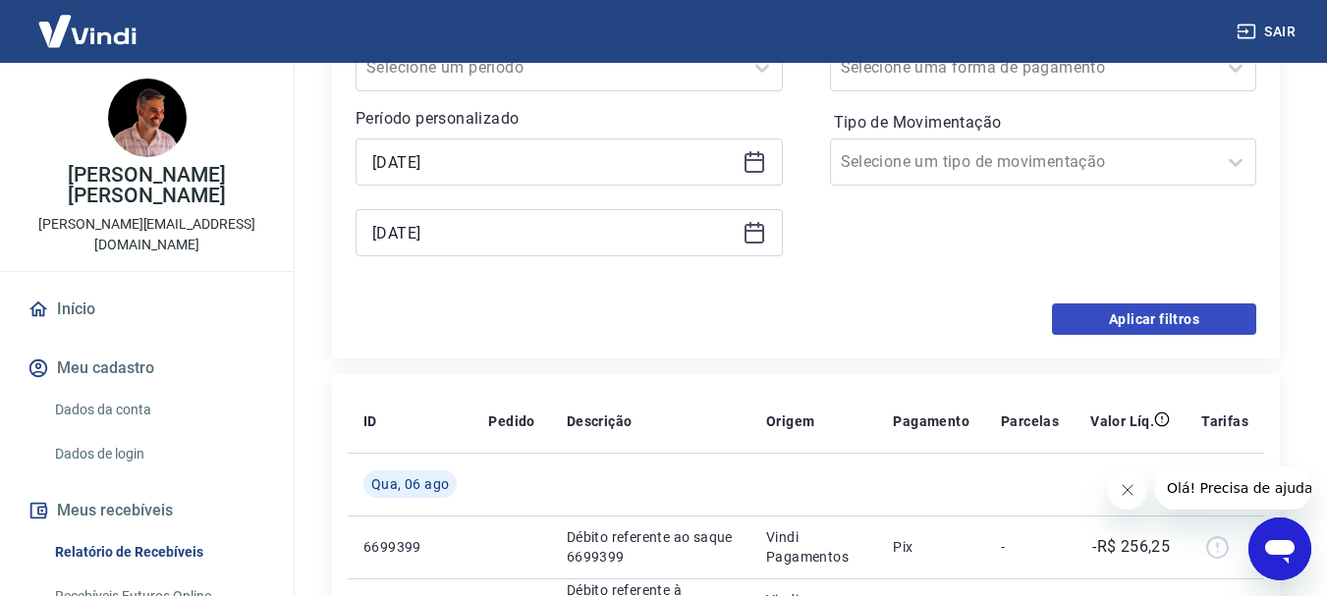
scroll to position [393, 0]
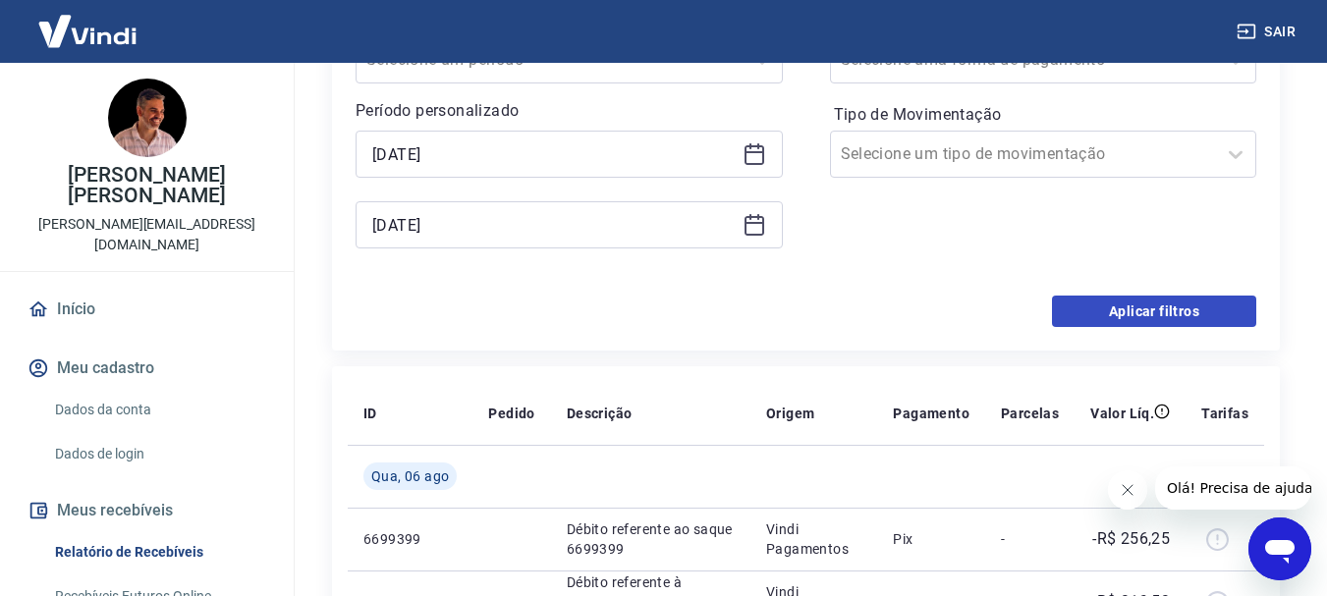
drag, startPoint x: 1197, startPoint y: 283, endPoint x: 1187, endPoint y: 312, distance: 31.4
click at [1196, 285] on div "Período Selecione um período Período personalizado [DATE] [DATE] Forma de Pagam…" at bounding box center [806, 138] width 901 height 314
click at [1187, 312] on button "Aplicar filtros" at bounding box center [1154, 311] width 204 height 31
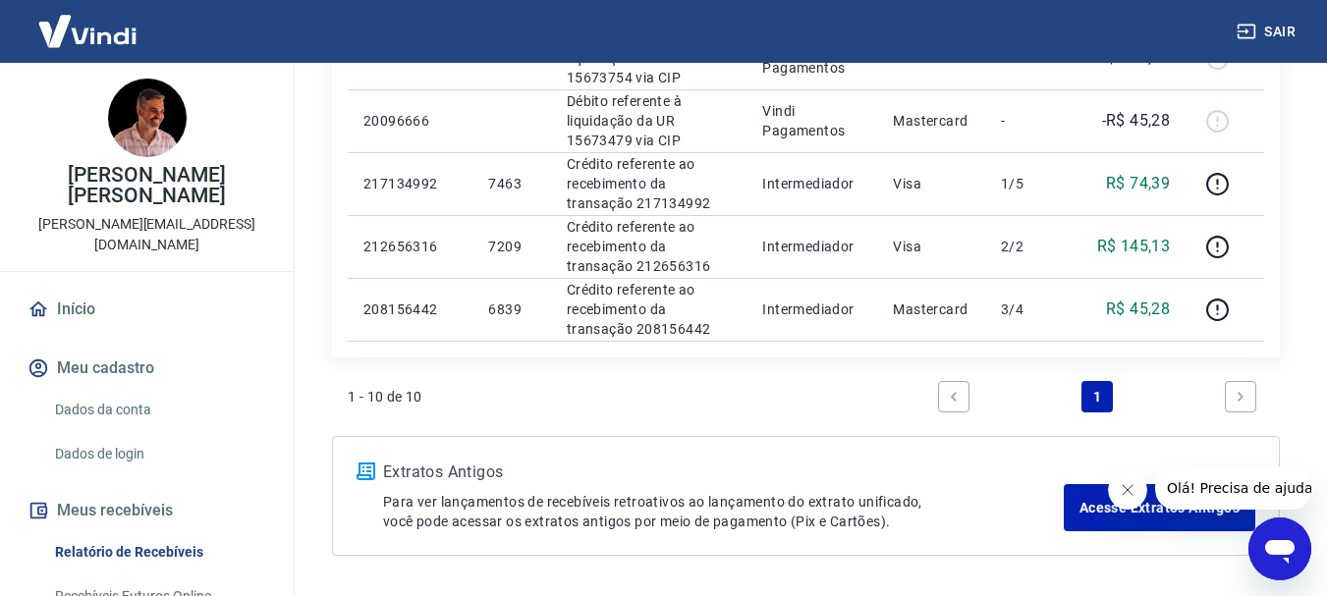
scroll to position [786, 0]
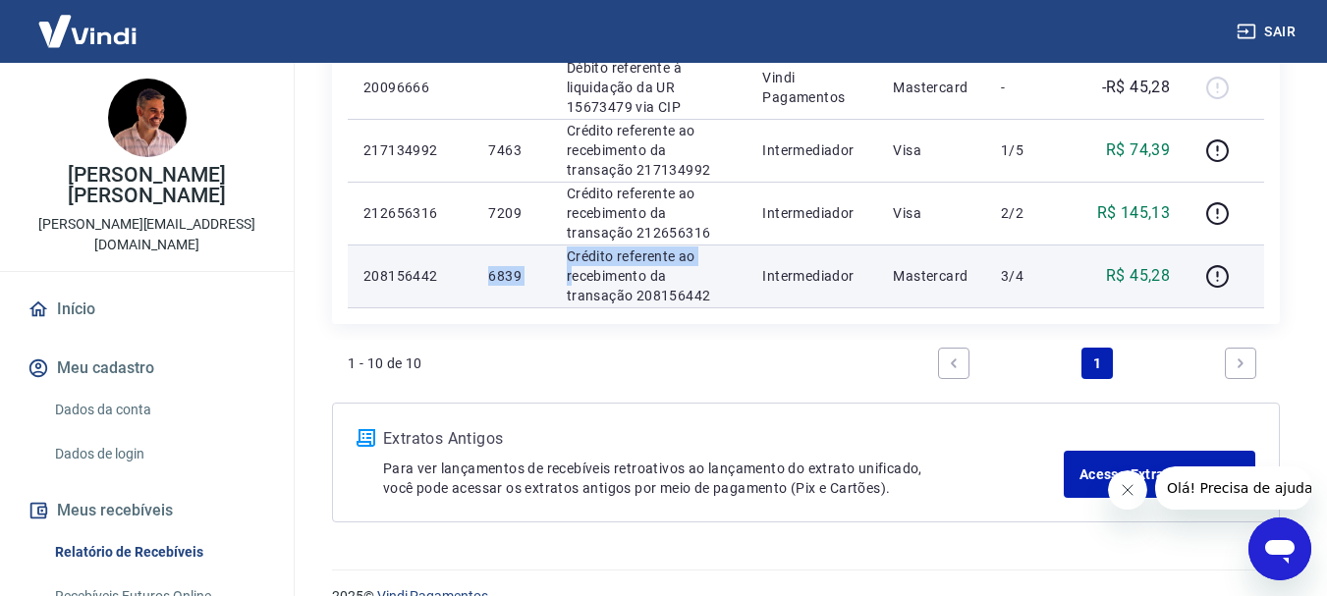
drag, startPoint x: 475, startPoint y: 279, endPoint x: 748, endPoint y: 283, distance: 272.1
click at [594, 283] on tr "208156442 6839 Crédito referente ao recebimento da transação 208156442 Intermed…" at bounding box center [806, 276] width 917 height 63
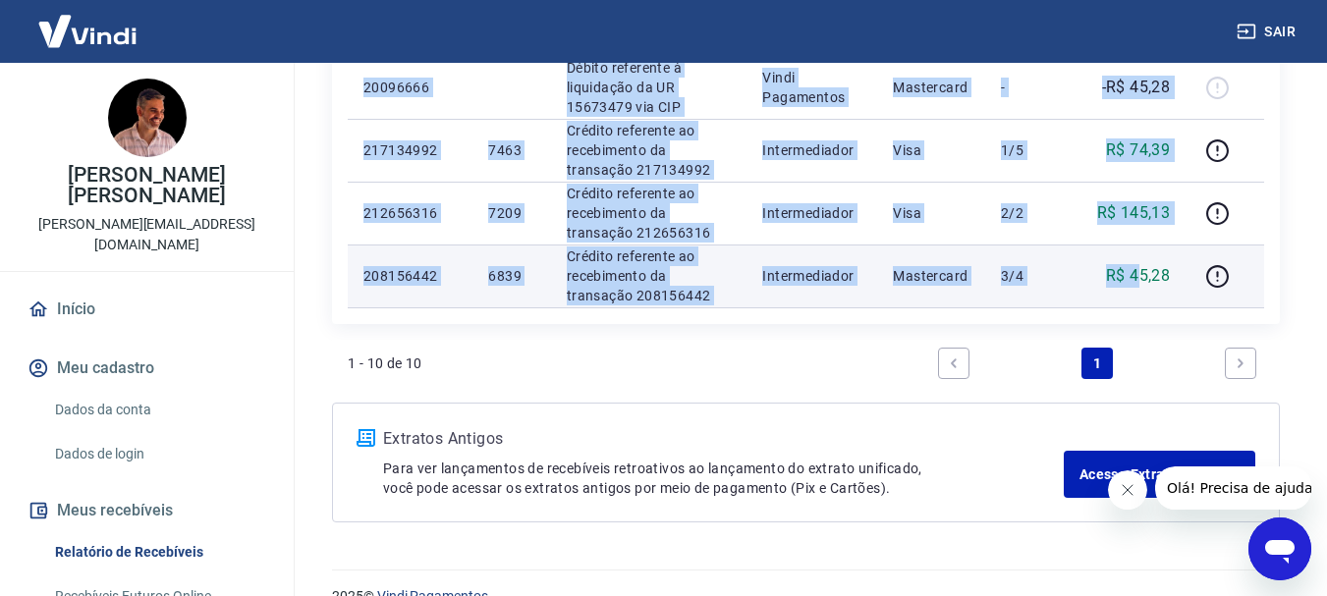
drag, startPoint x: 1138, startPoint y: 272, endPoint x: 1189, endPoint y: 272, distance: 51.1
click at [1189, 272] on tr "208156442 6839 Crédito referente ao recebimento da transação 208156442 Intermed…" at bounding box center [806, 276] width 917 height 63
click at [1150, 275] on p "R$ 45,28" at bounding box center [1138, 276] width 64 height 24
drag, startPoint x: 1136, startPoint y: 273, endPoint x: 1199, endPoint y: 271, distance: 63.9
click at [1194, 273] on tr "208156442 6839 Crédito referente ao recebimento da transação 208156442 Intermed…" at bounding box center [806, 276] width 917 height 63
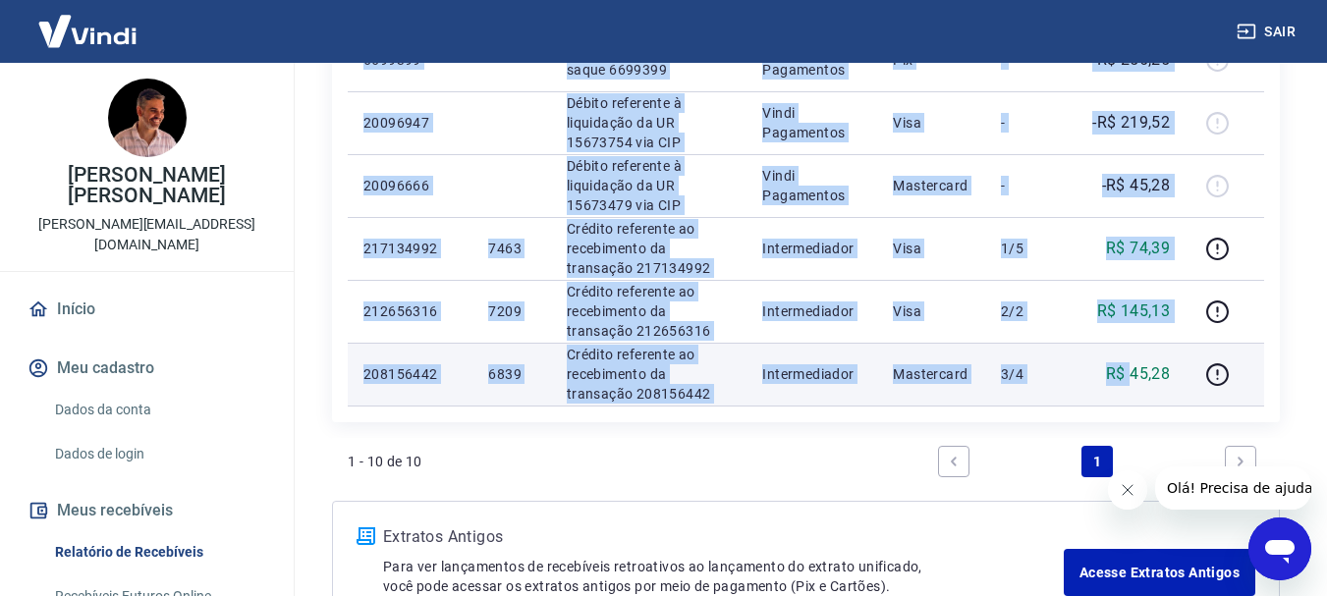
scroll to position [589, 0]
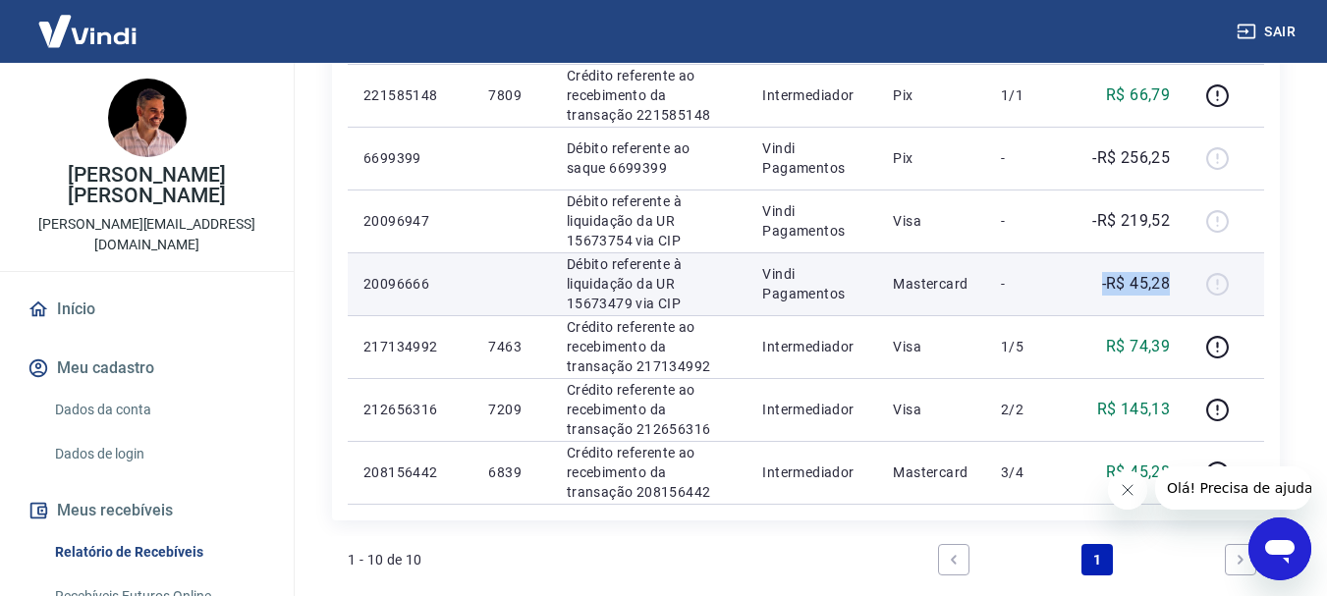
drag, startPoint x: 1100, startPoint y: 279, endPoint x: 1170, endPoint y: 281, distance: 69.8
click at [1170, 281] on div "-R$ 45,28" at bounding box center [1130, 284] width 80 height 24
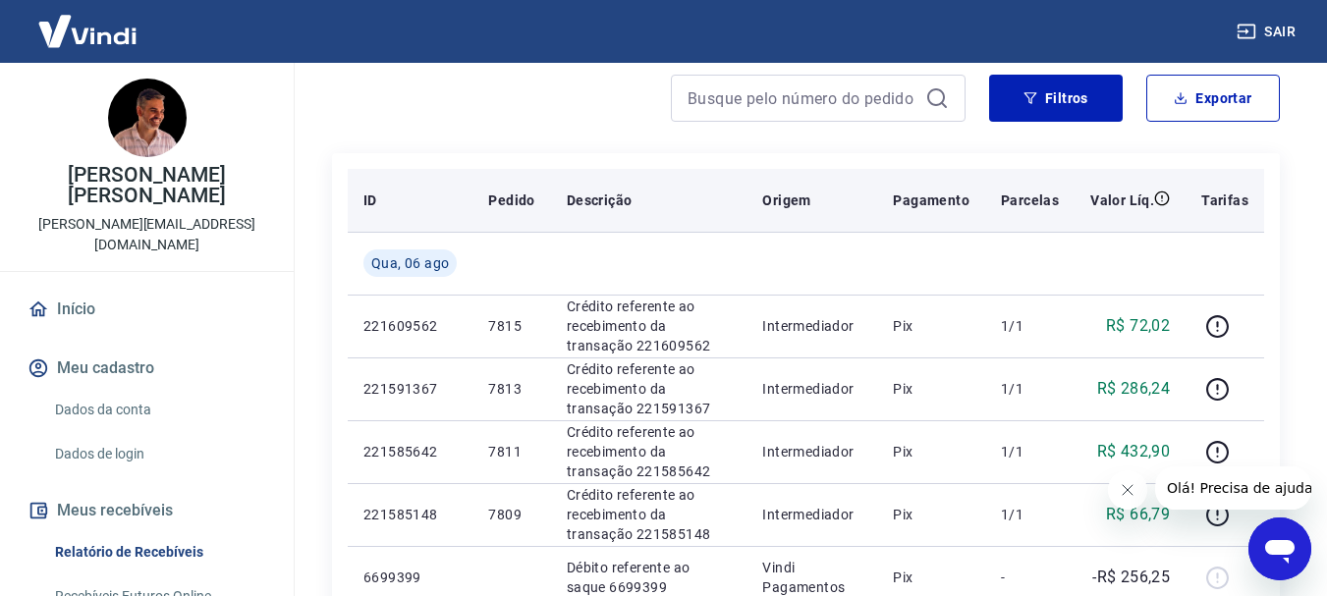
scroll to position [0, 0]
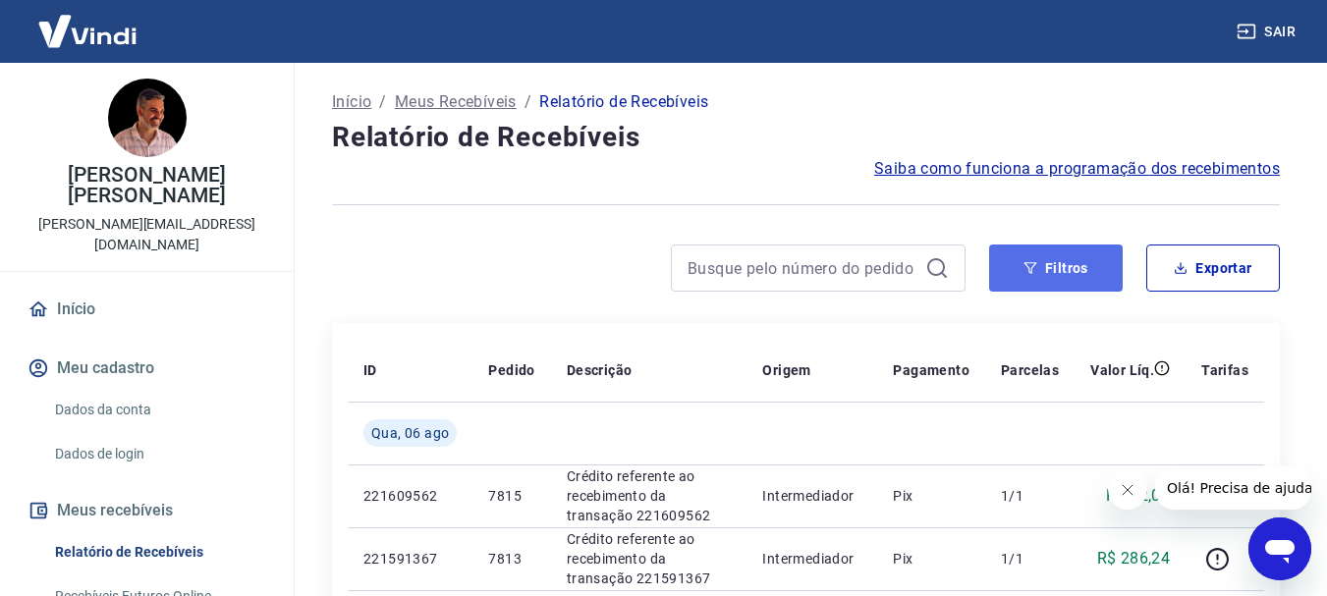
click at [1085, 254] on button "Filtros" at bounding box center [1056, 268] width 134 height 47
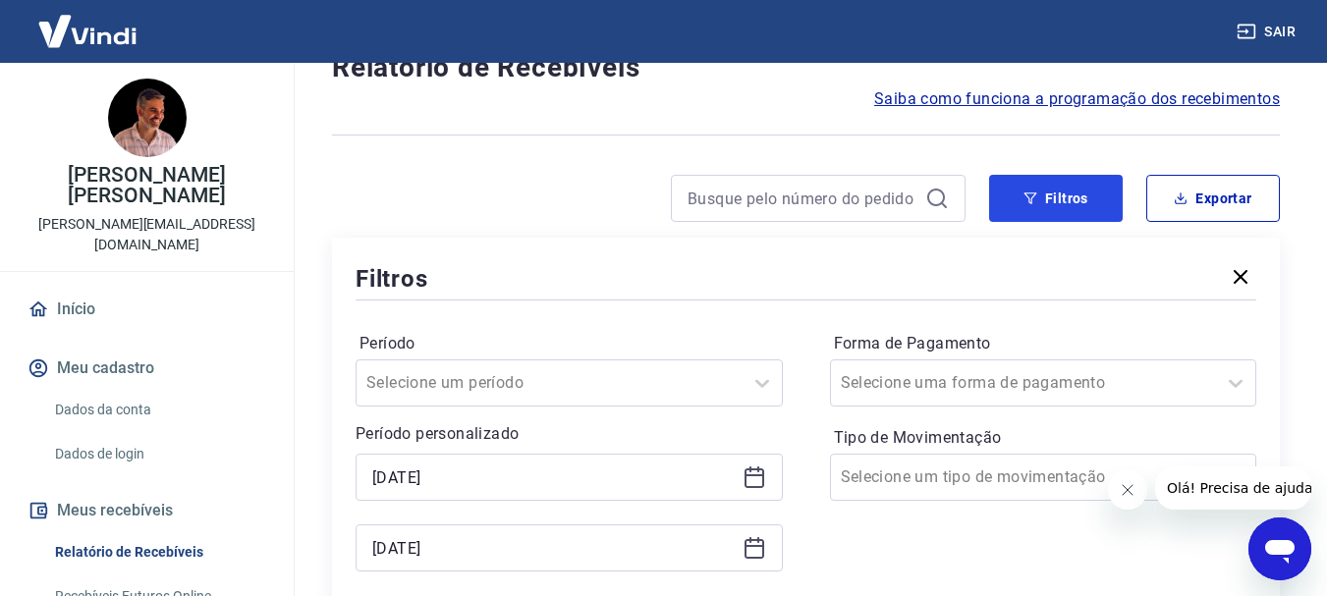
scroll to position [196, 0]
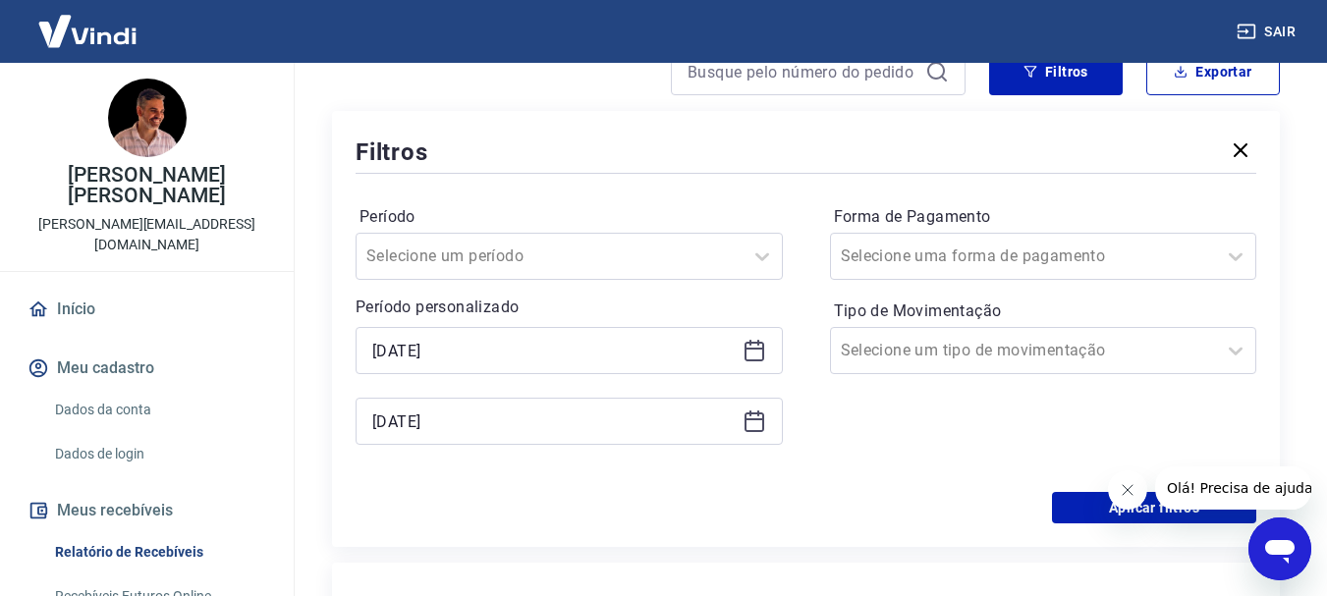
click at [755, 352] on icon at bounding box center [755, 351] width 24 height 24
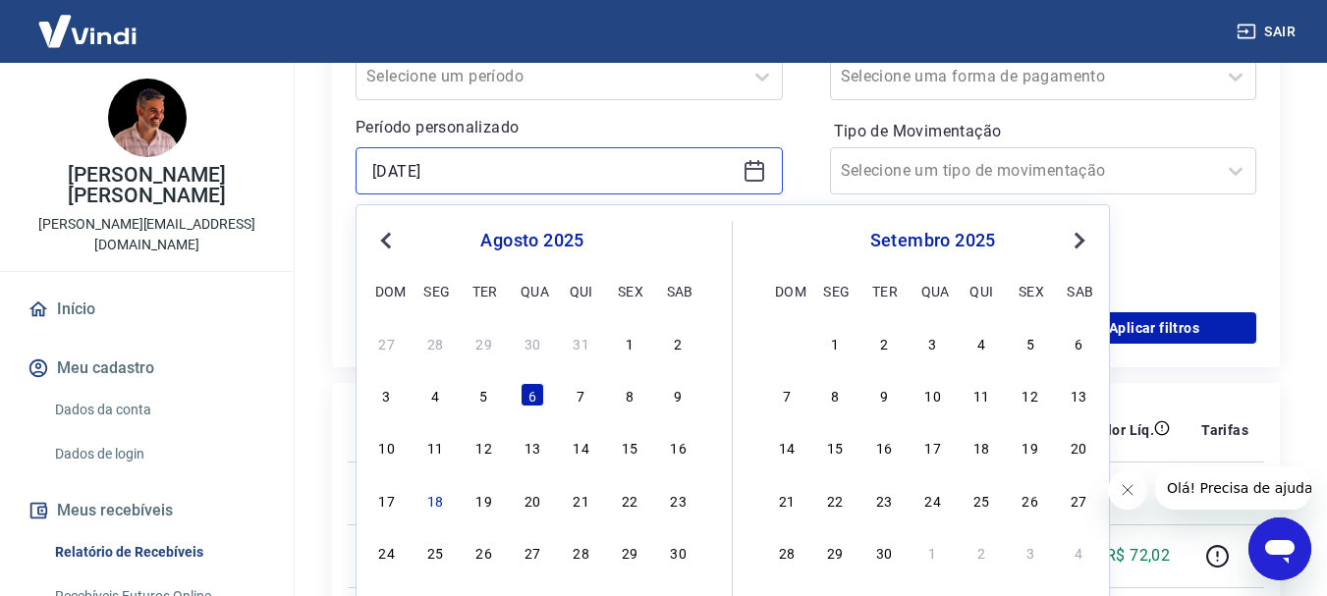
scroll to position [393, 0]
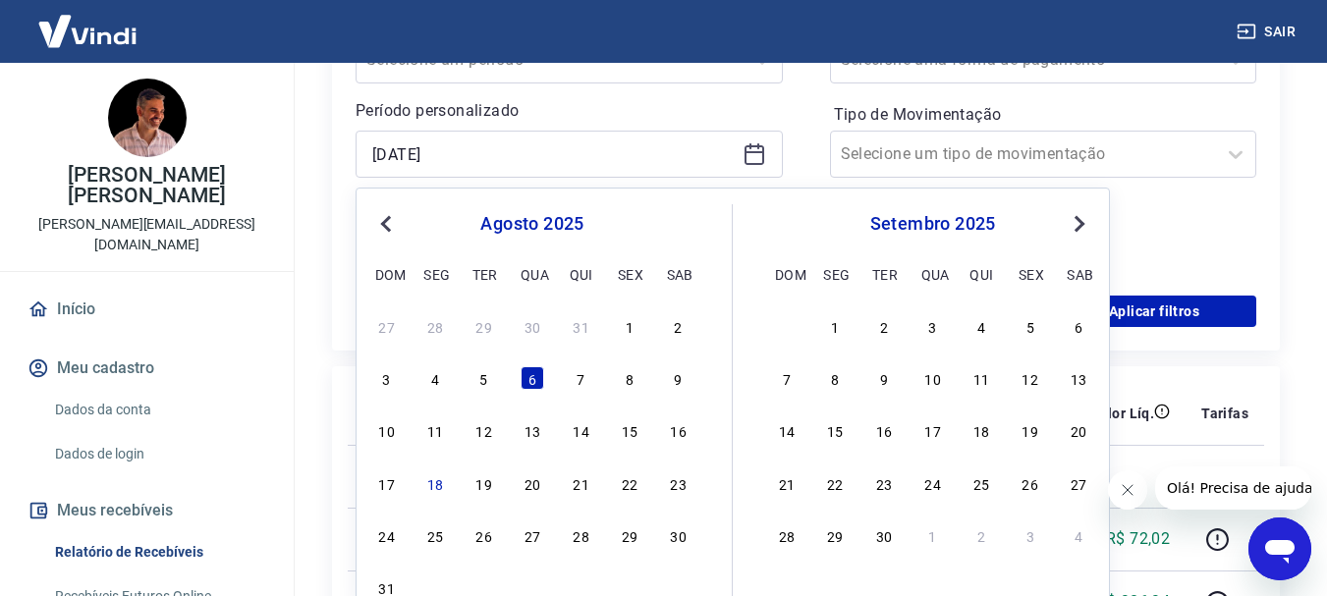
click at [388, 224] on span "Previous Month" at bounding box center [388, 223] width 0 height 23
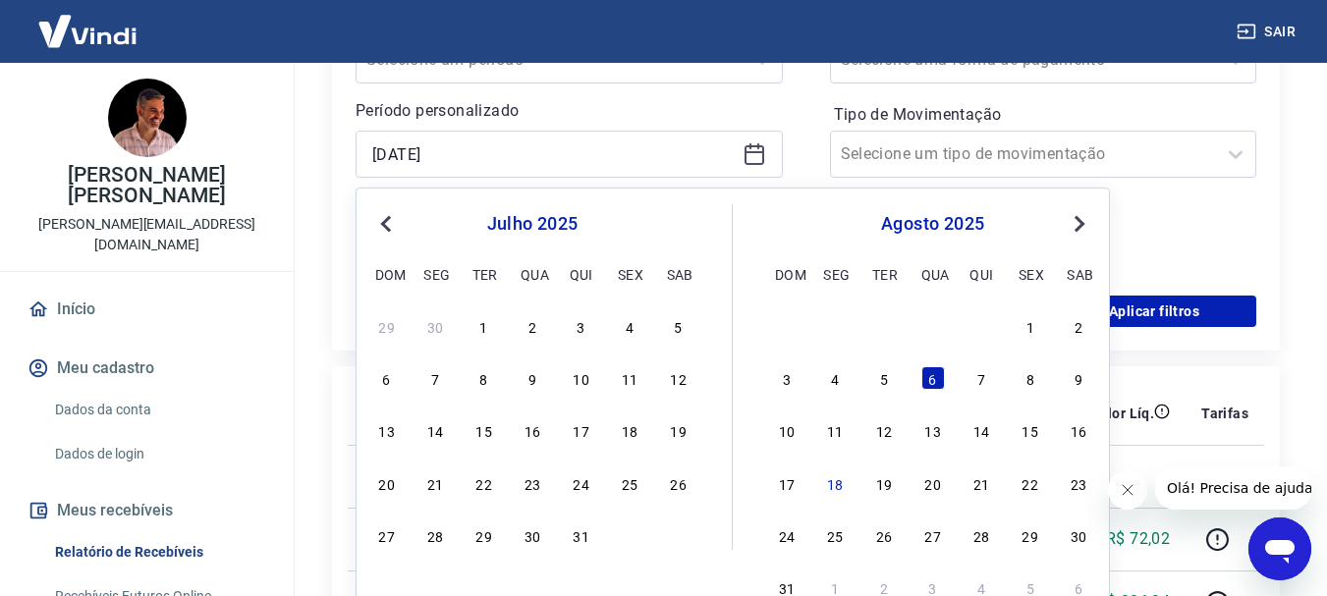
click at [388, 224] on span "Previous Month" at bounding box center [388, 223] width 0 height 23
click at [485, 378] on div "10" at bounding box center [485, 378] width 24 height 24
type input "[DATE]"
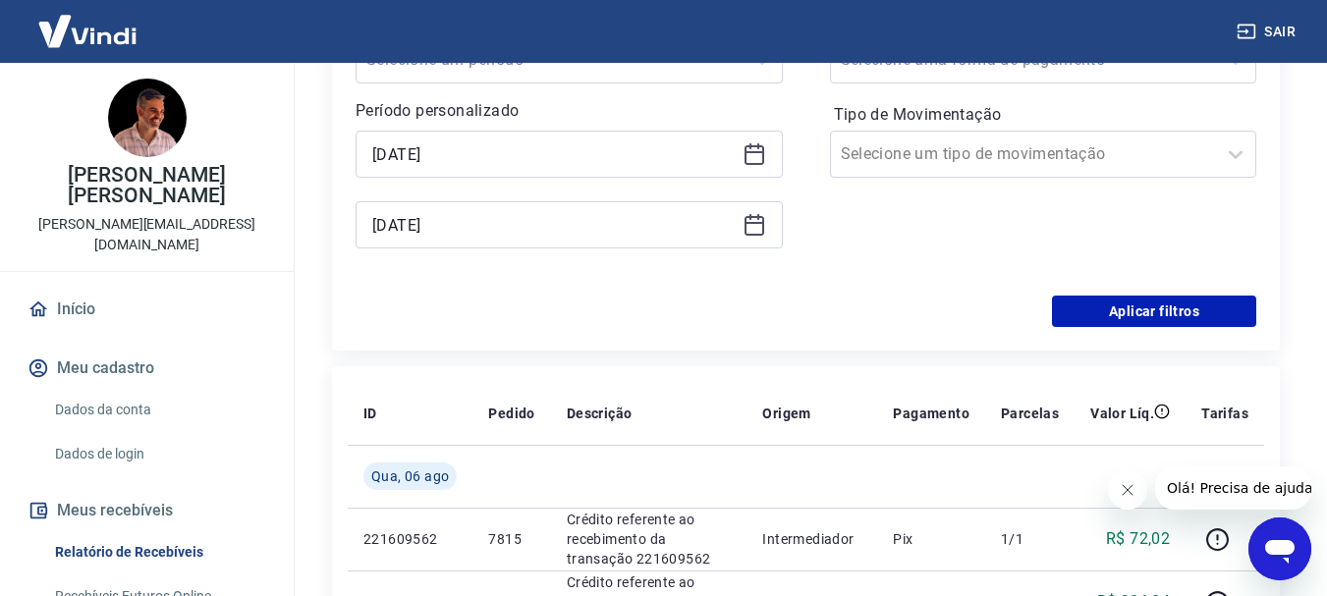
click at [752, 222] on icon at bounding box center [755, 223] width 20 height 2
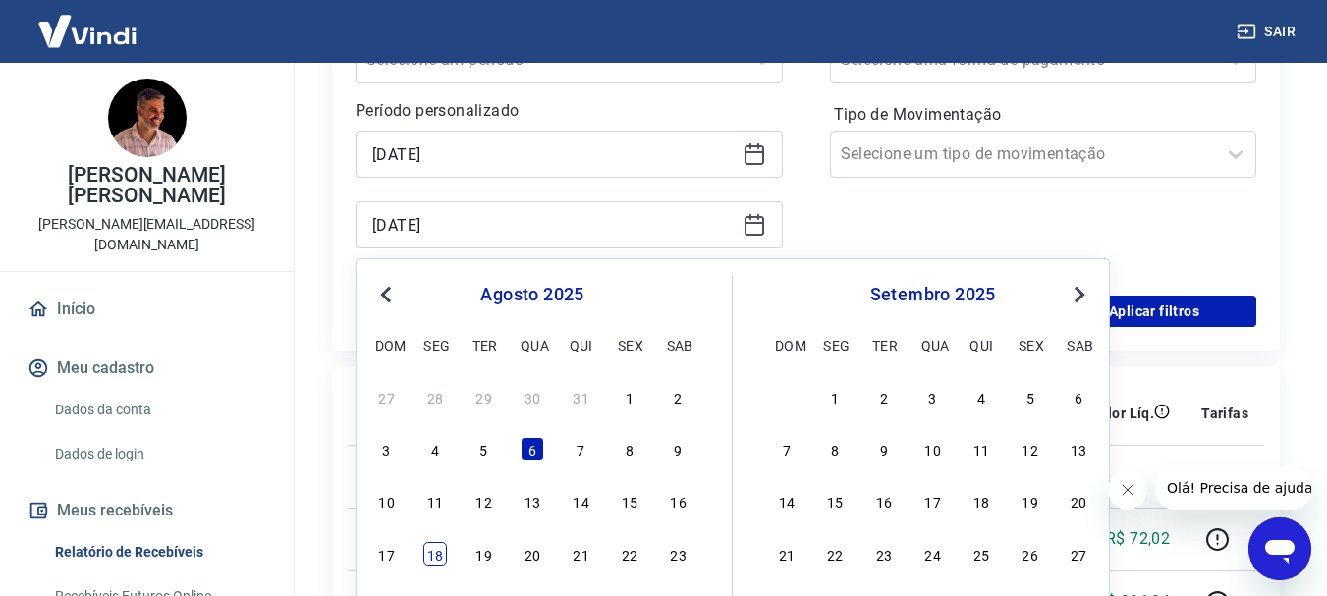
click at [431, 553] on div "18" at bounding box center [435, 554] width 24 height 24
type input "[DATE]"
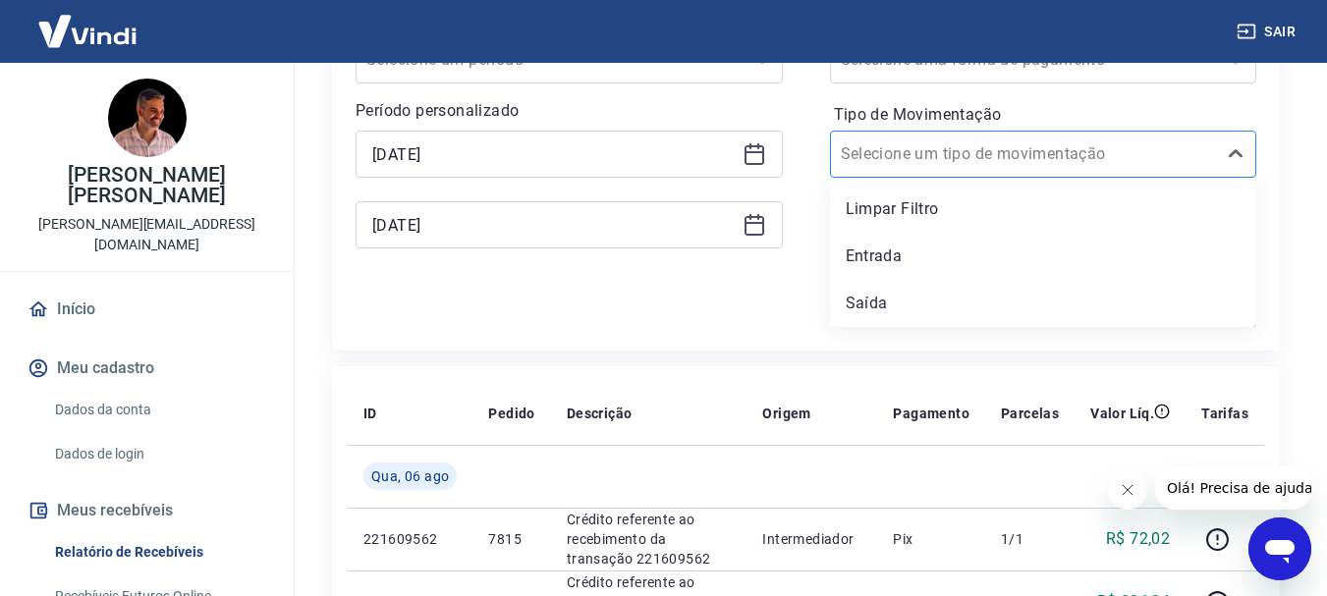
click at [977, 157] on input "Tipo de Movimentação" at bounding box center [940, 154] width 198 height 24
click at [886, 251] on div "Entrada" at bounding box center [1043, 256] width 427 height 39
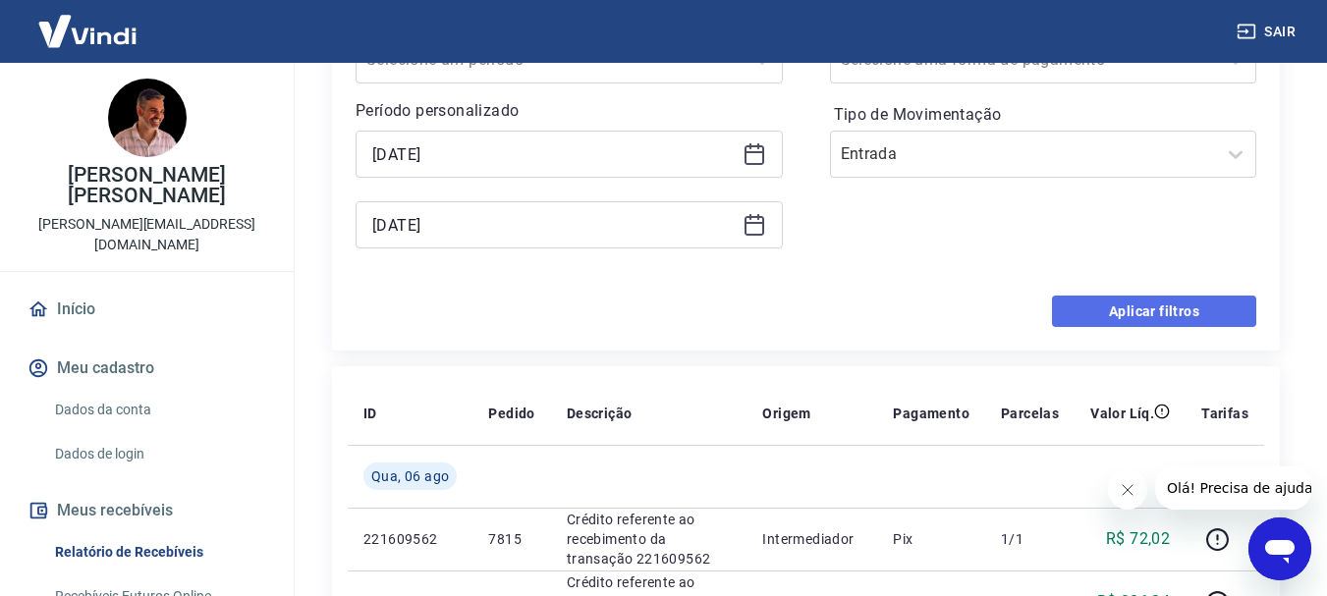
click at [1156, 306] on button "Aplicar filtros" at bounding box center [1154, 311] width 204 height 31
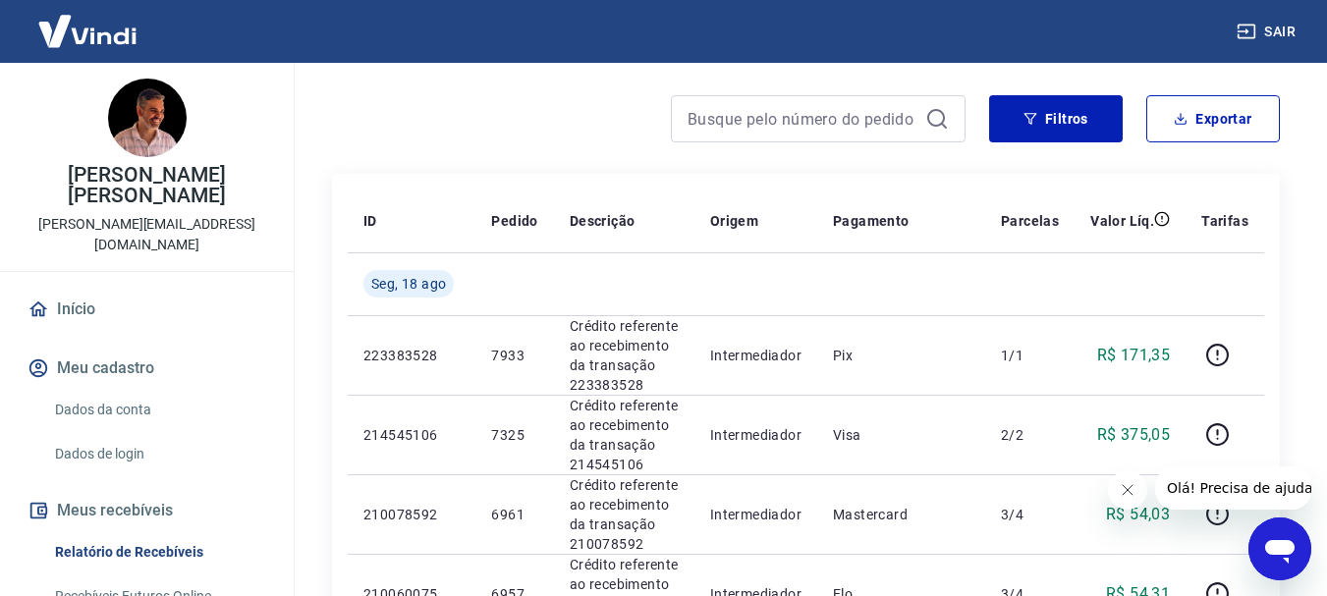
scroll to position [196, 0]
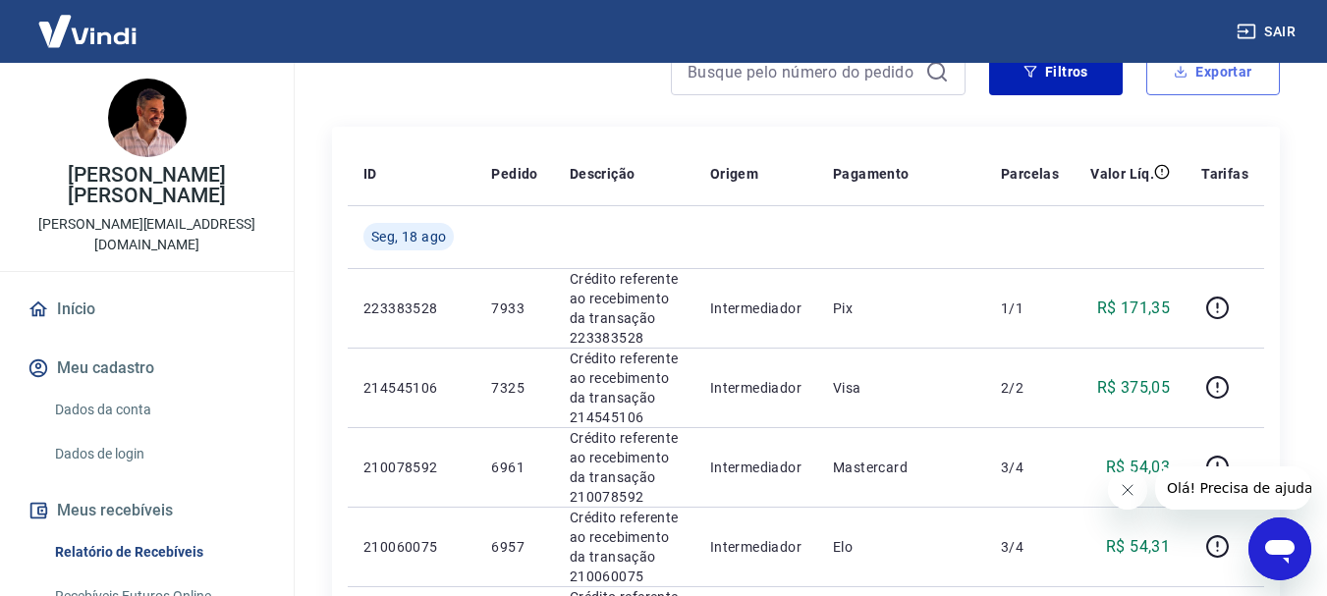
click at [1217, 69] on button "Exportar" at bounding box center [1213, 71] width 134 height 47
type input "[DATE]"
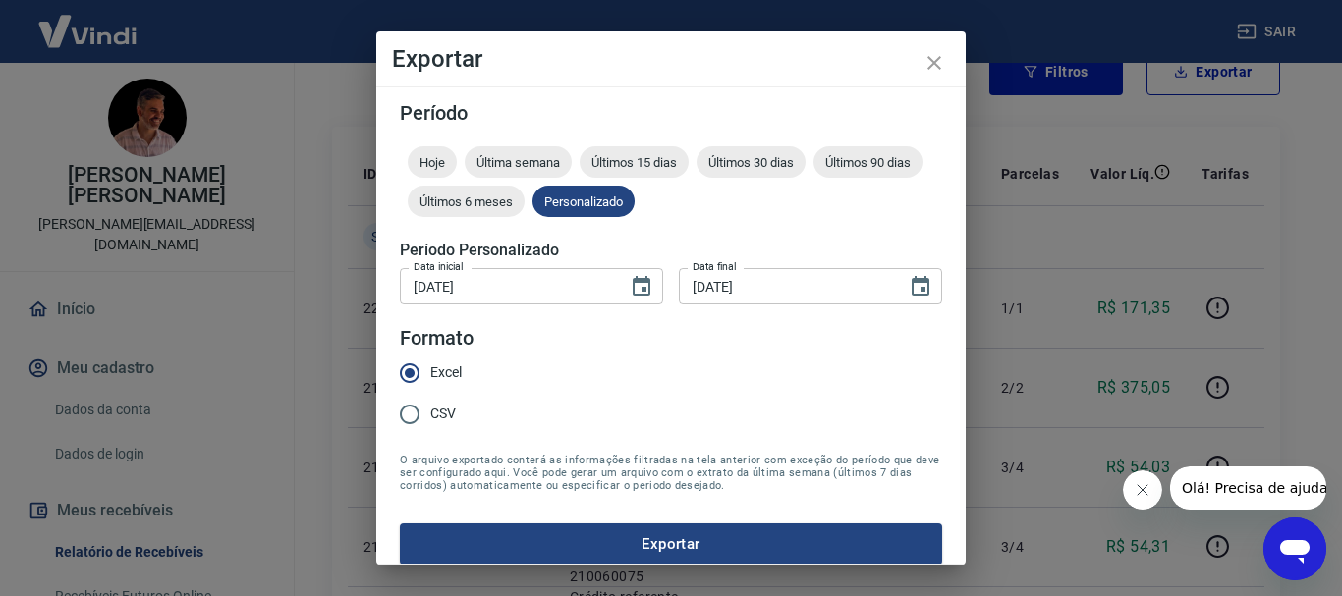
click at [413, 415] on input "CSV" at bounding box center [409, 414] width 41 height 41
radio input "true"
click at [691, 539] on button "Exportar" at bounding box center [671, 544] width 542 height 41
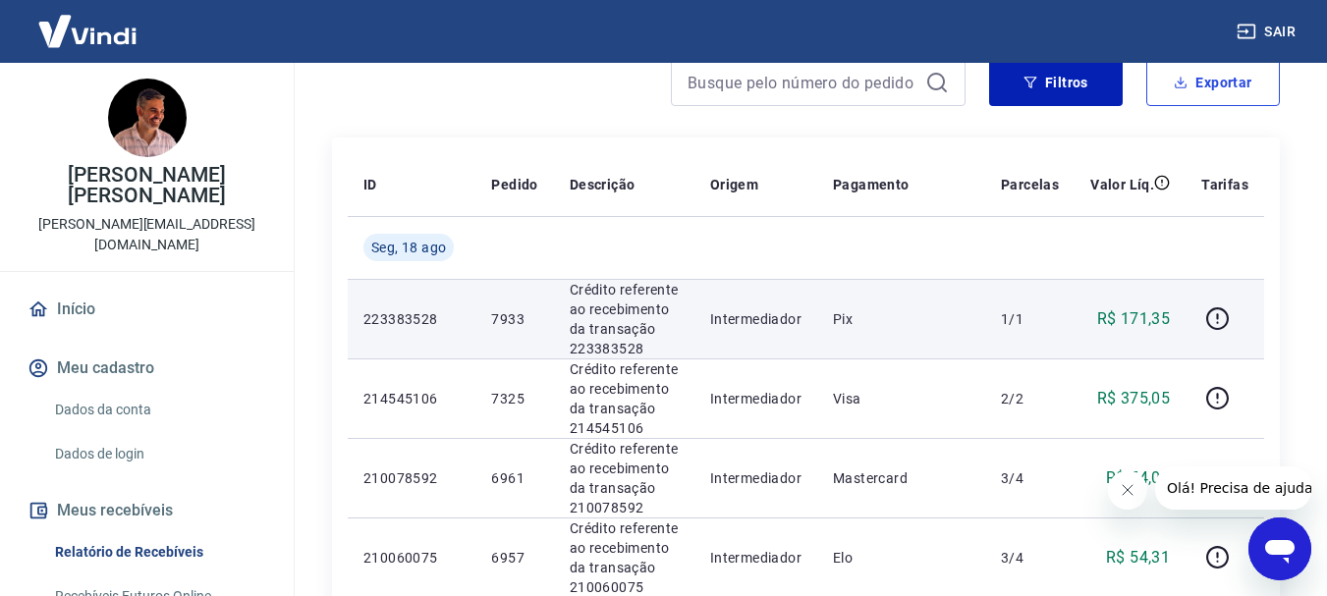
scroll to position [0, 0]
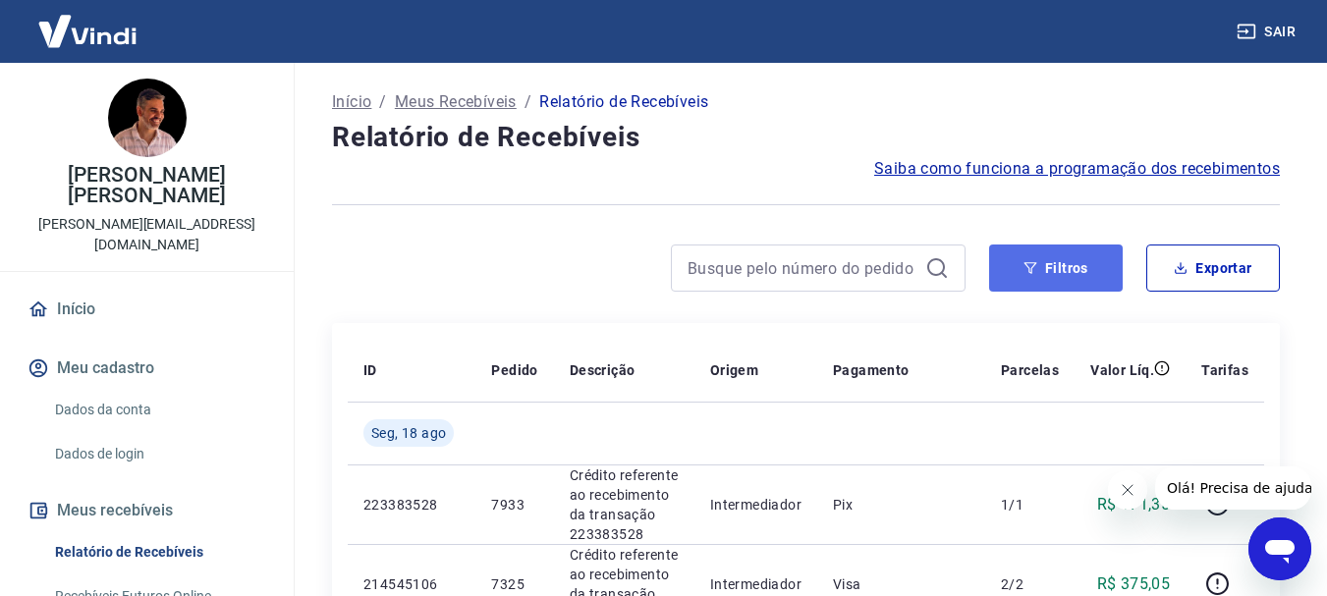
click at [1074, 264] on button "Filtros" at bounding box center [1056, 268] width 134 height 47
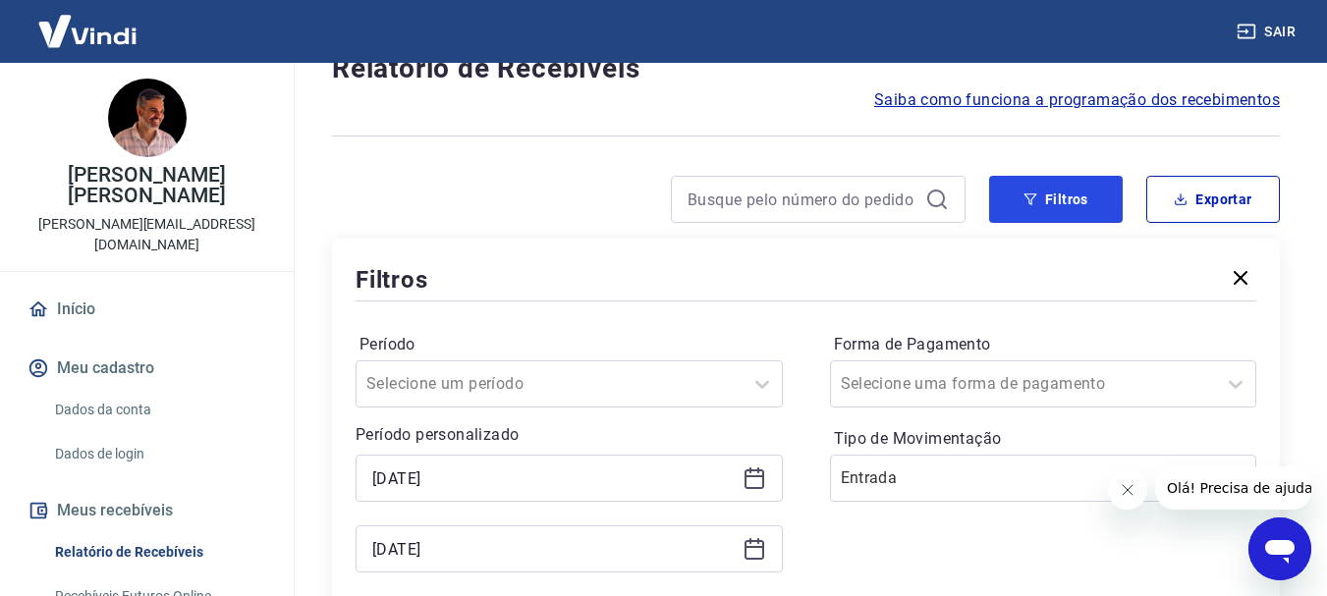
scroll to position [98, 0]
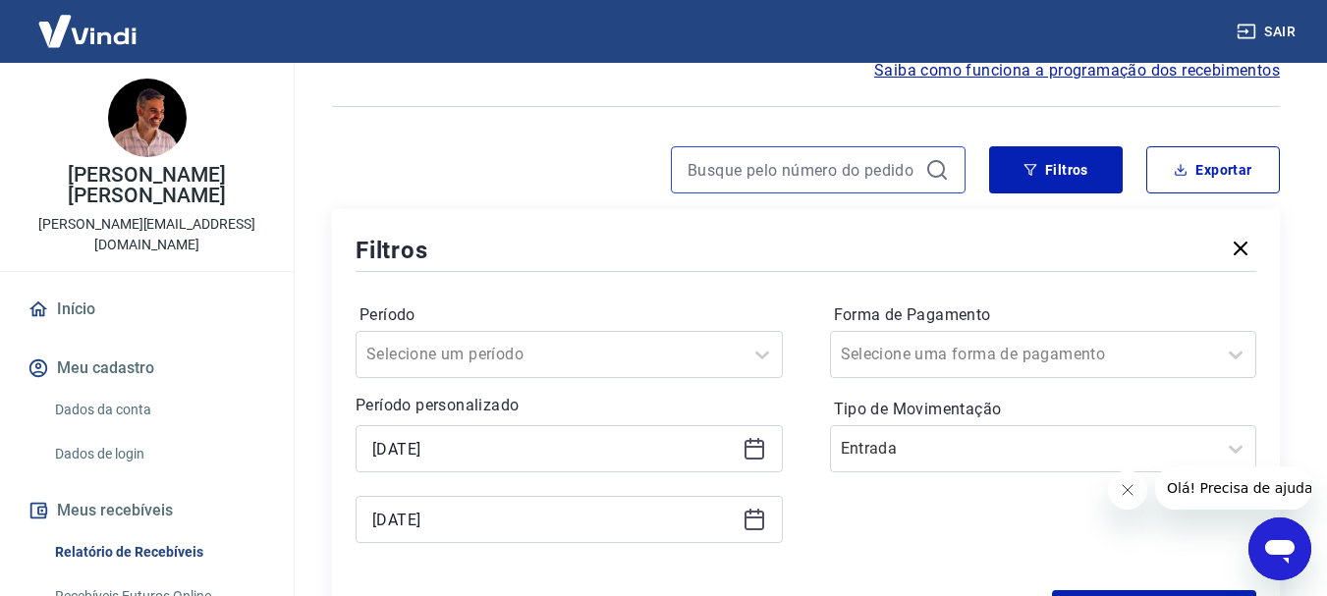
click at [751, 159] on input at bounding box center [803, 169] width 230 height 29
click at [752, 166] on input "6889" at bounding box center [803, 169] width 230 height 29
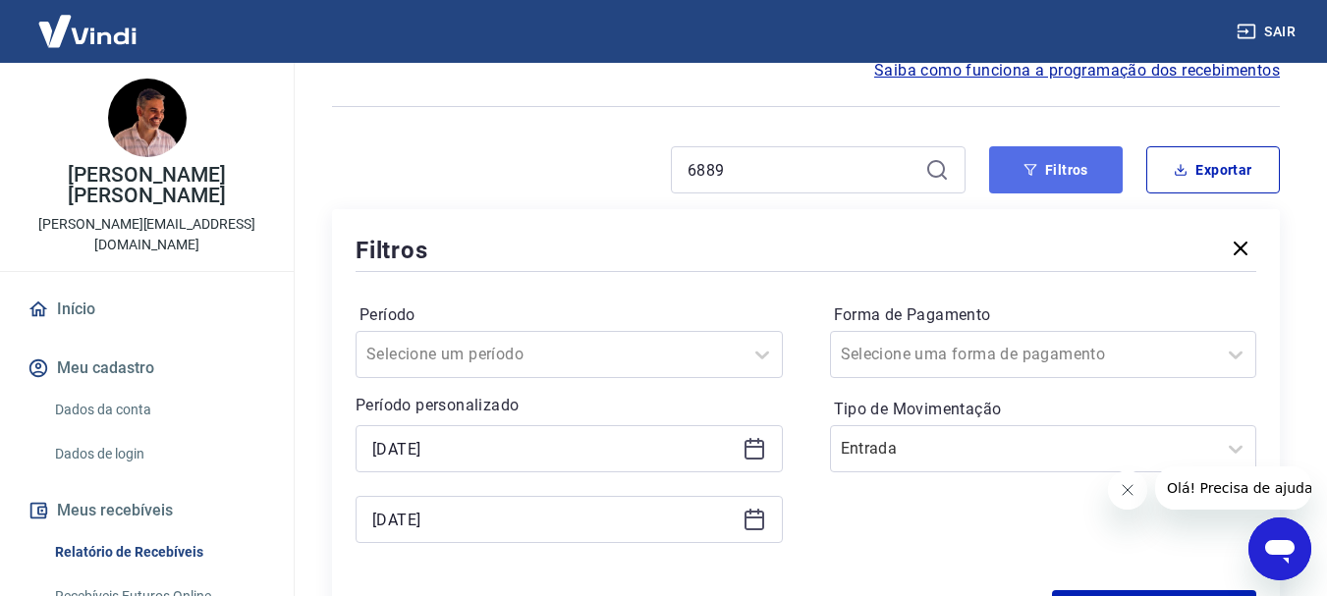
click at [1070, 168] on button "Filtros" at bounding box center [1056, 169] width 134 height 47
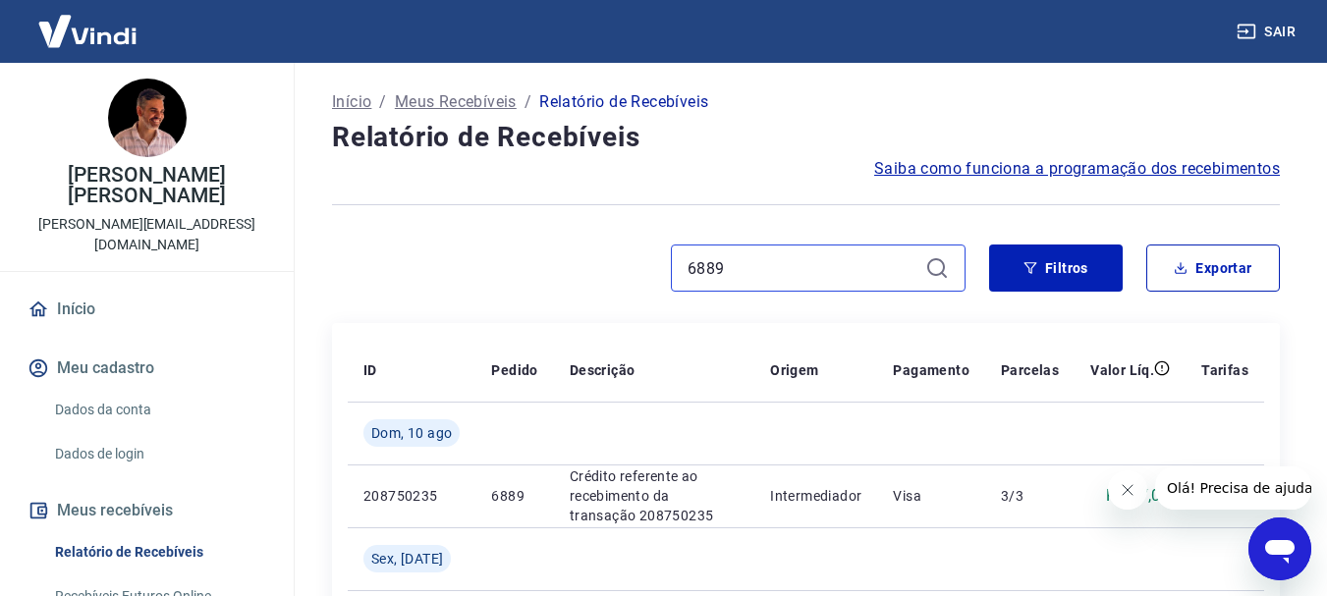
click at [785, 264] on input "6889" at bounding box center [803, 267] width 230 height 29
type input "6"
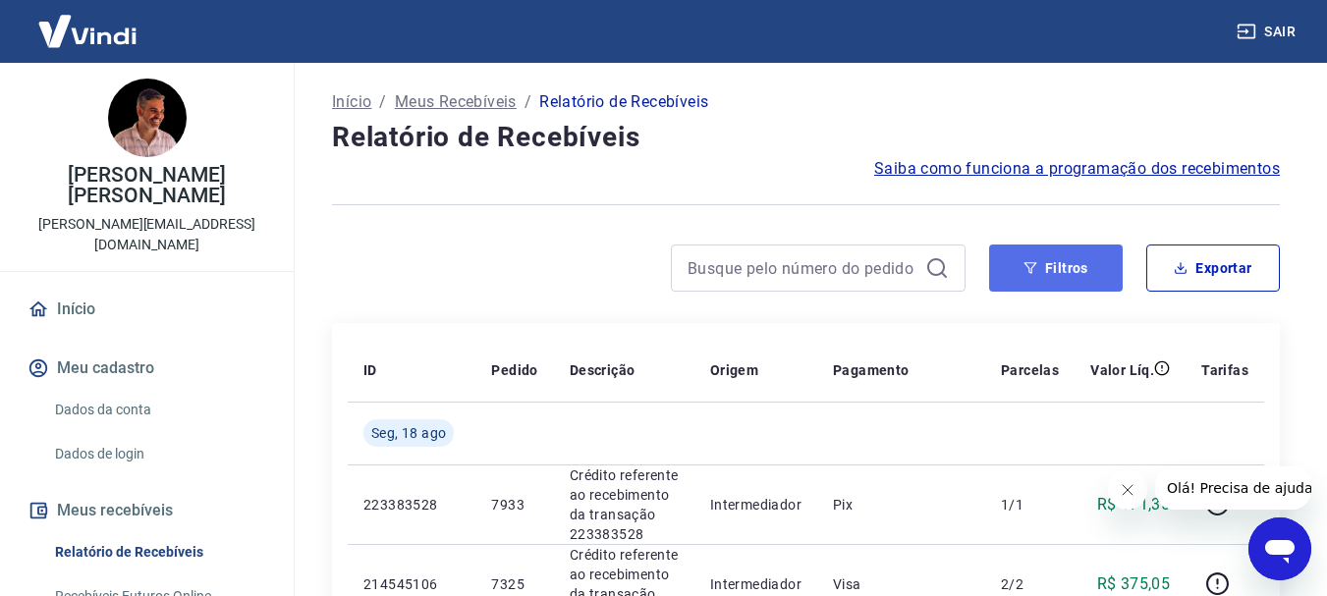
click at [1074, 270] on button "Filtros" at bounding box center [1056, 268] width 134 height 47
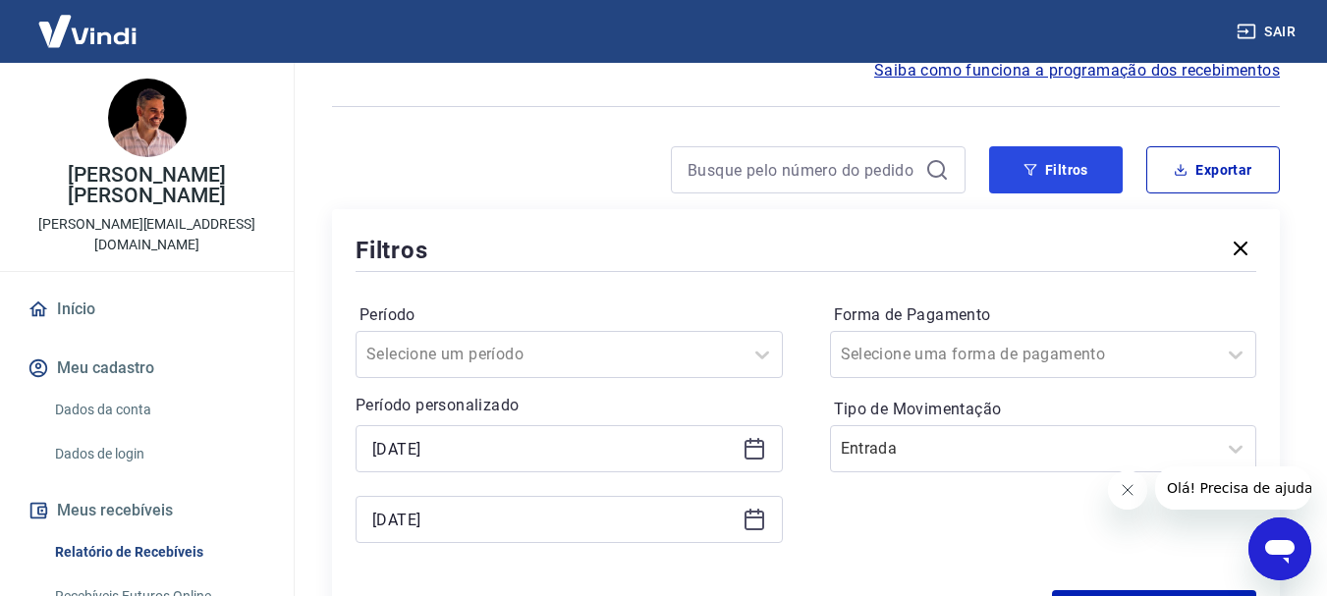
scroll to position [196, 0]
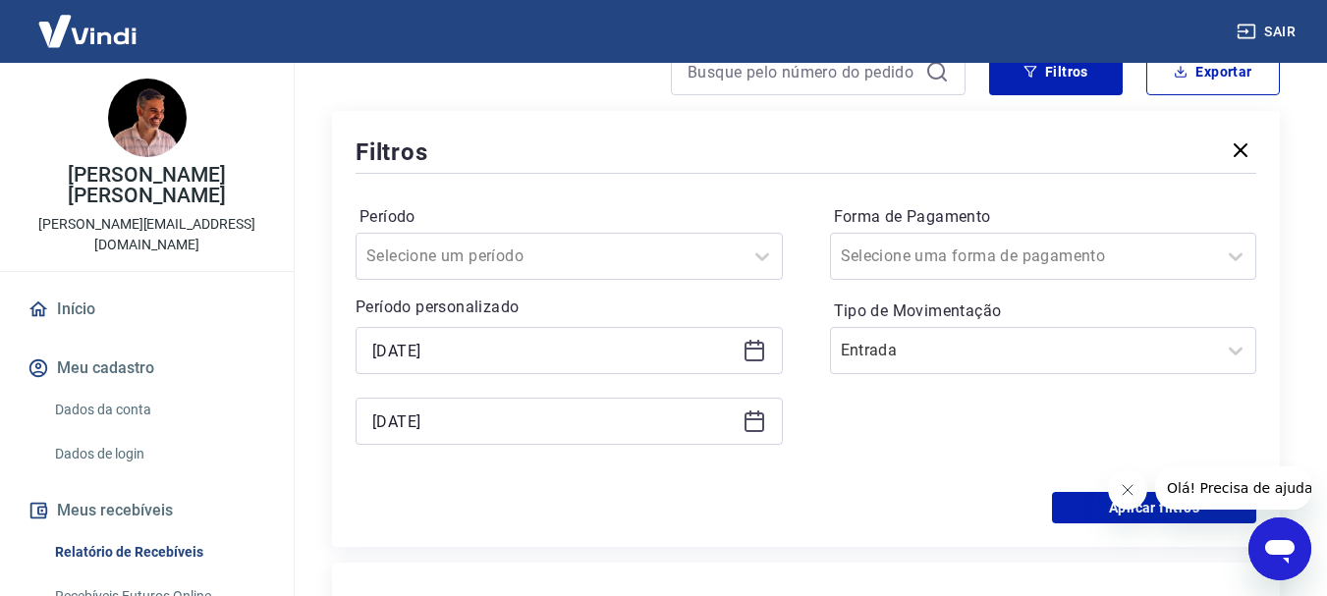
click at [751, 351] on icon at bounding box center [755, 351] width 24 height 24
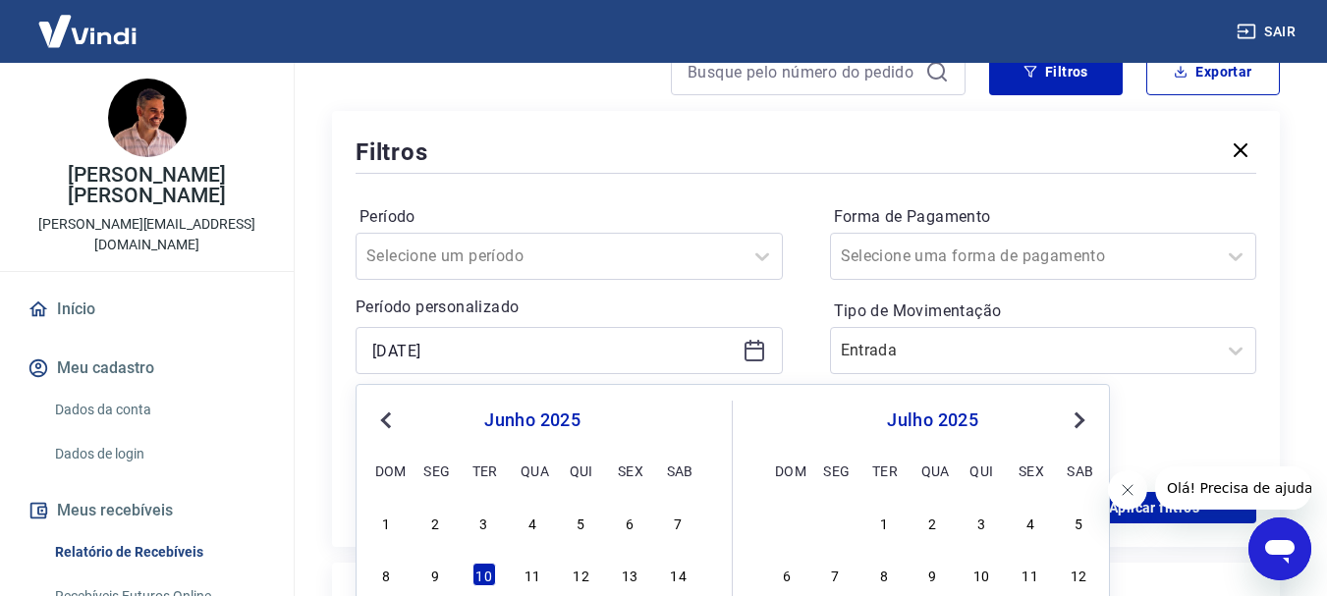
click at [1078, 415] on span "Next Month" at bounding box center [1078, 420] width 0 height 23
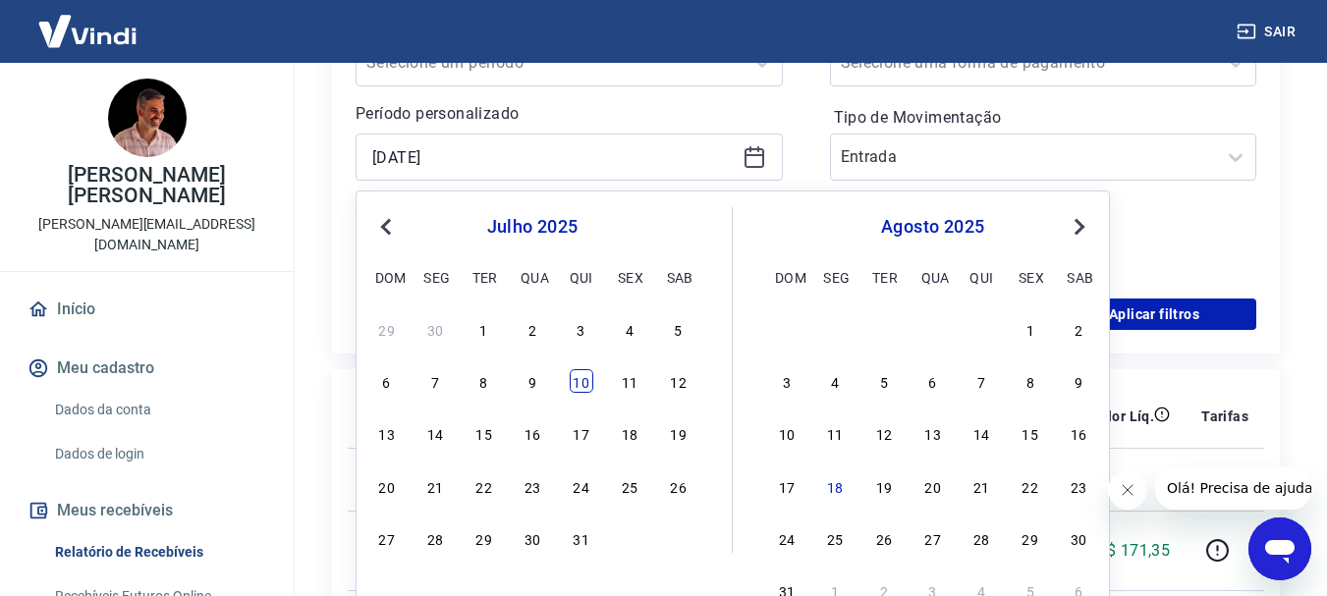
scroll to position [393, 0]
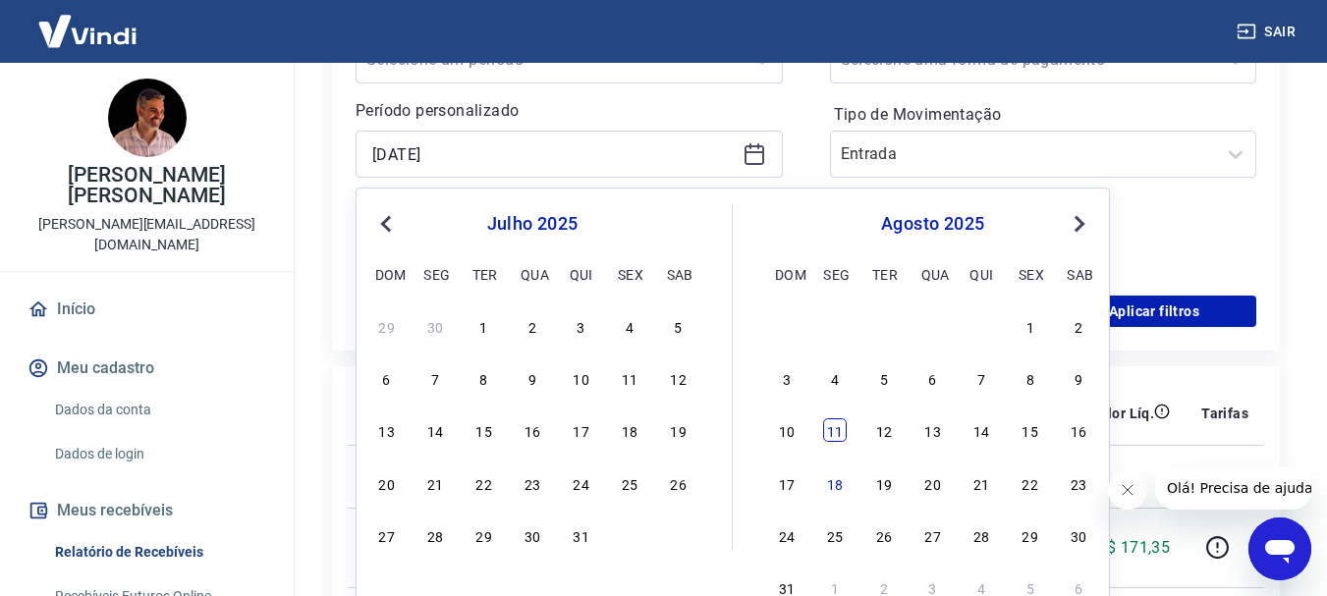
click at [836, 437] on div "11" at bounding box center [835, 430] width 24 height 24
type input "[DATE]"
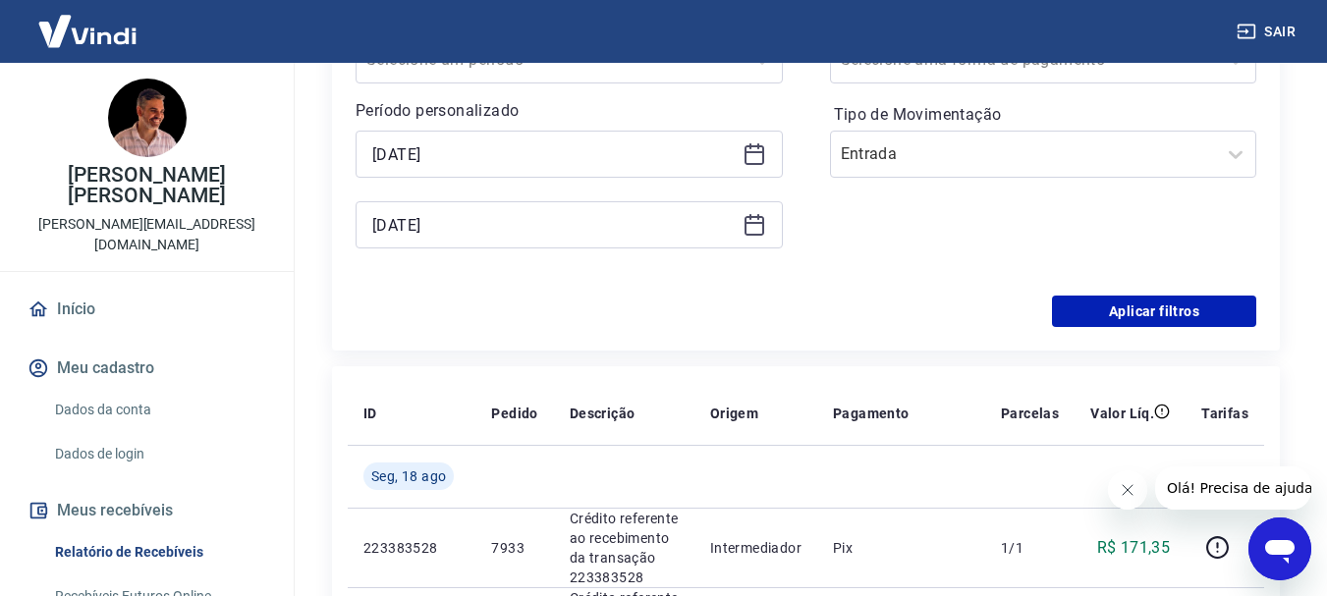
click at [754, 222] on icon at bounding box center [755, 223] width 20 height 2
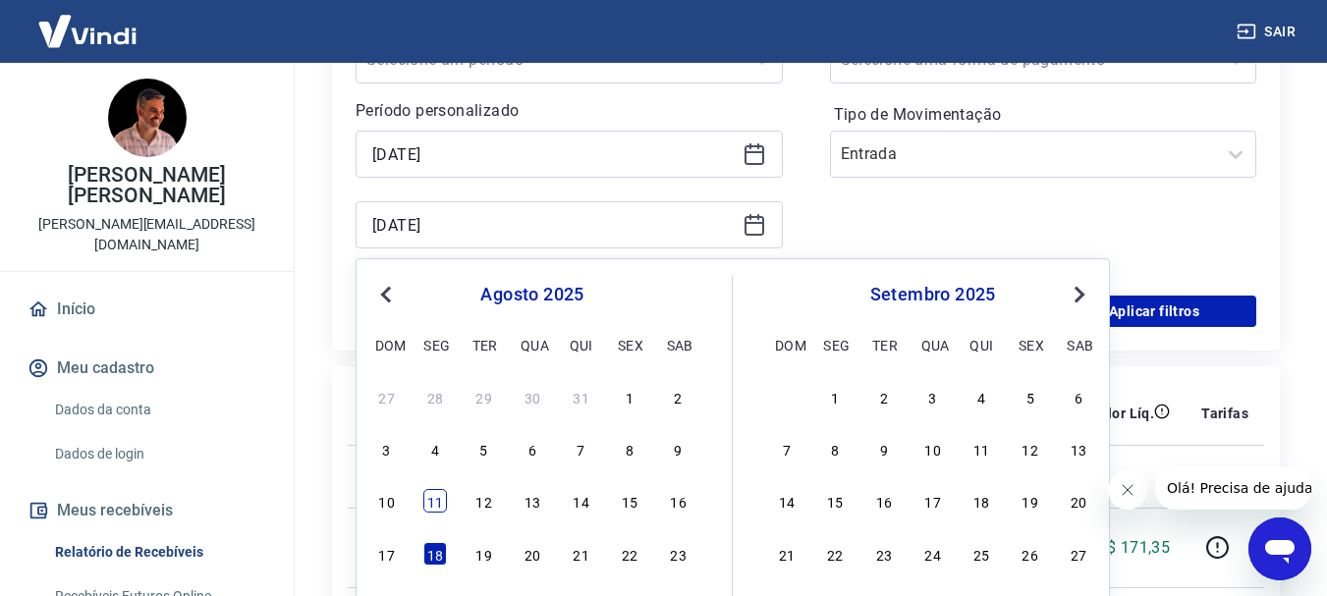
click at [433, 497] on div "11" at bounding box center [435, 501] width 24 height 24
type input "[DATE]"
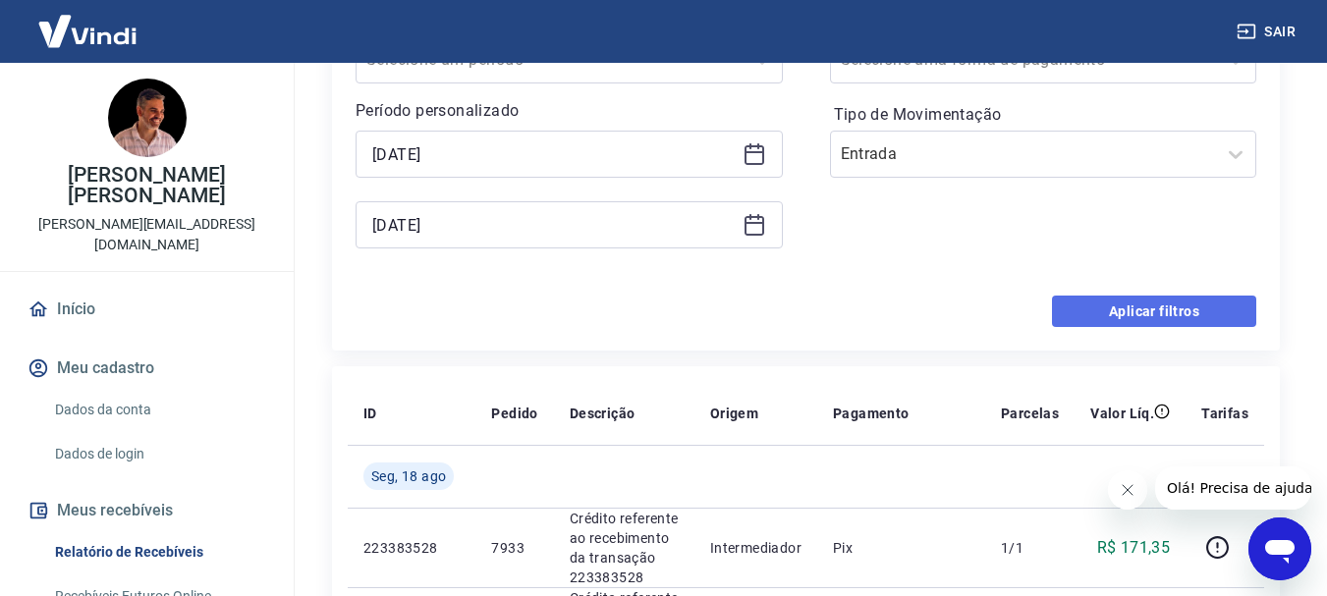
click at [1174, 307] on button "Aplicar filtros" at bounding box center [1154, 311] width 204 height 31
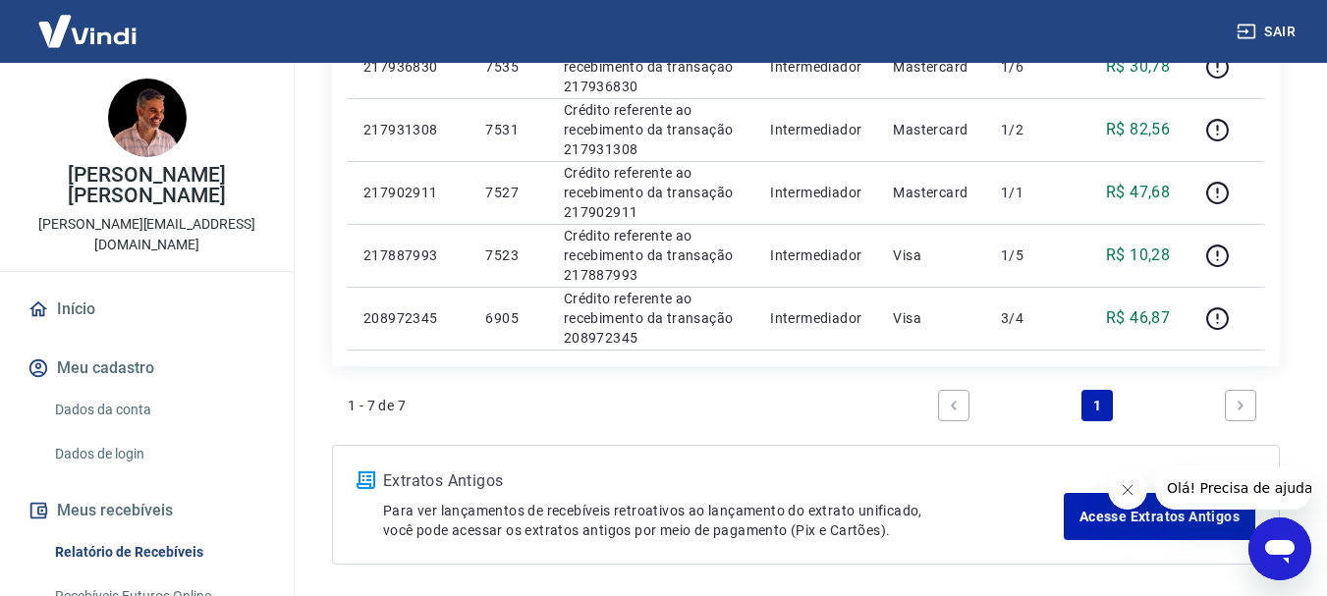
scroll to position [589, 0]
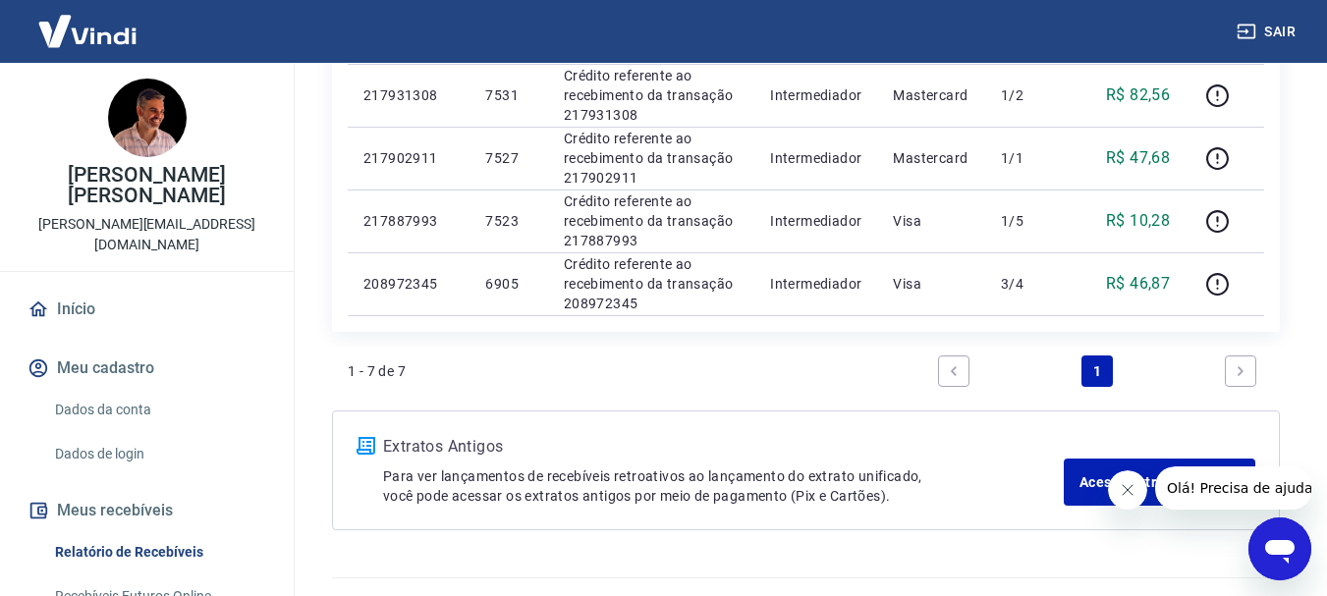
click at [1250, 374] on link "Next page" at bounding box center [1240, 371] width 31 height 31
click at [1238, 373] on icon "Next page" at bounding box center [1241, 371] width 14 height 14
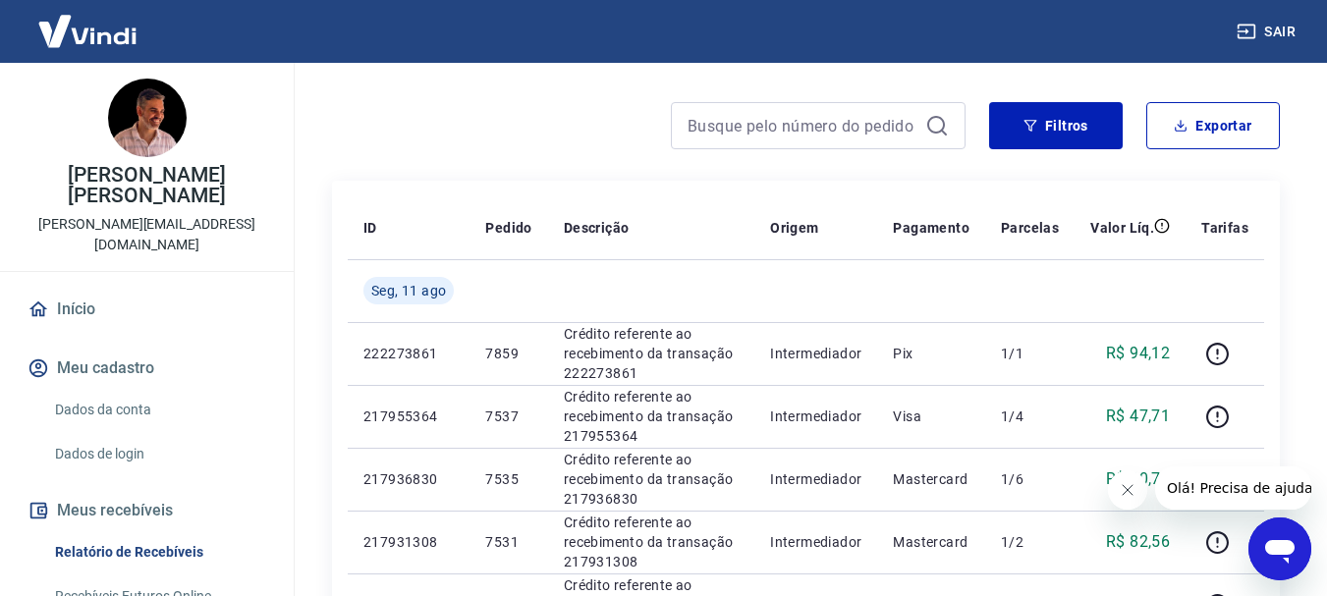
scroll to position [98, 0]
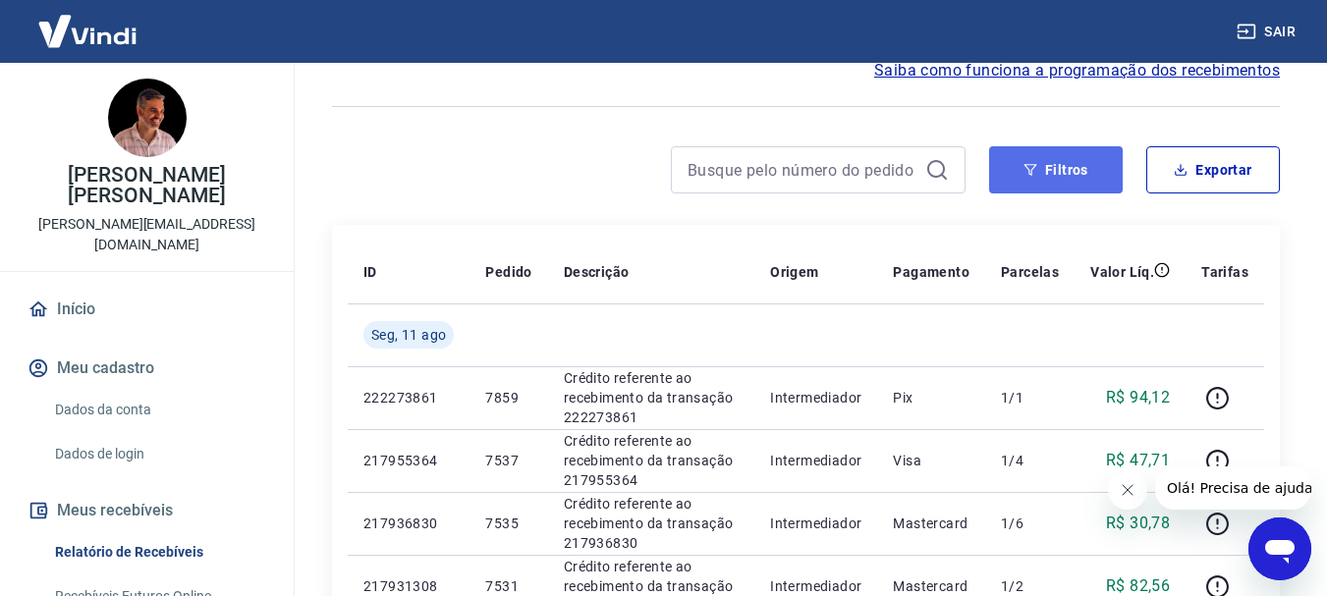
click at [1069, 163] on button "Filtros" at bounding box center [1056, 169] width 134 height 47
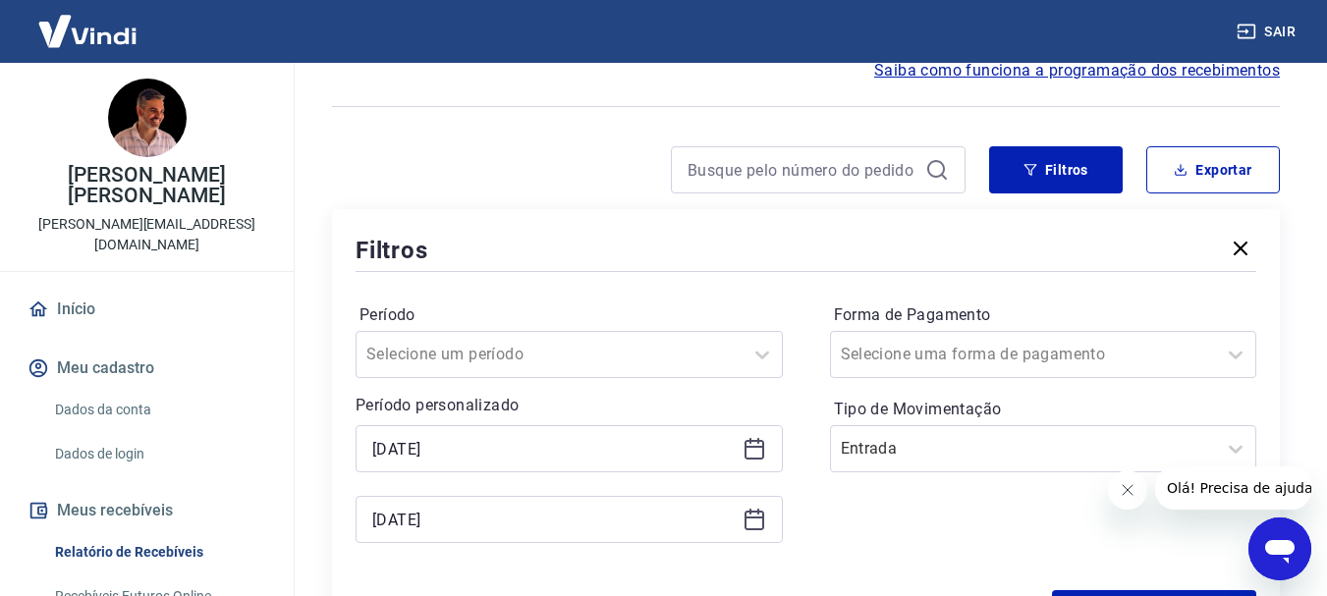
click at [755, 450] on icon at bounding box center [755, 449] width 24 height 24
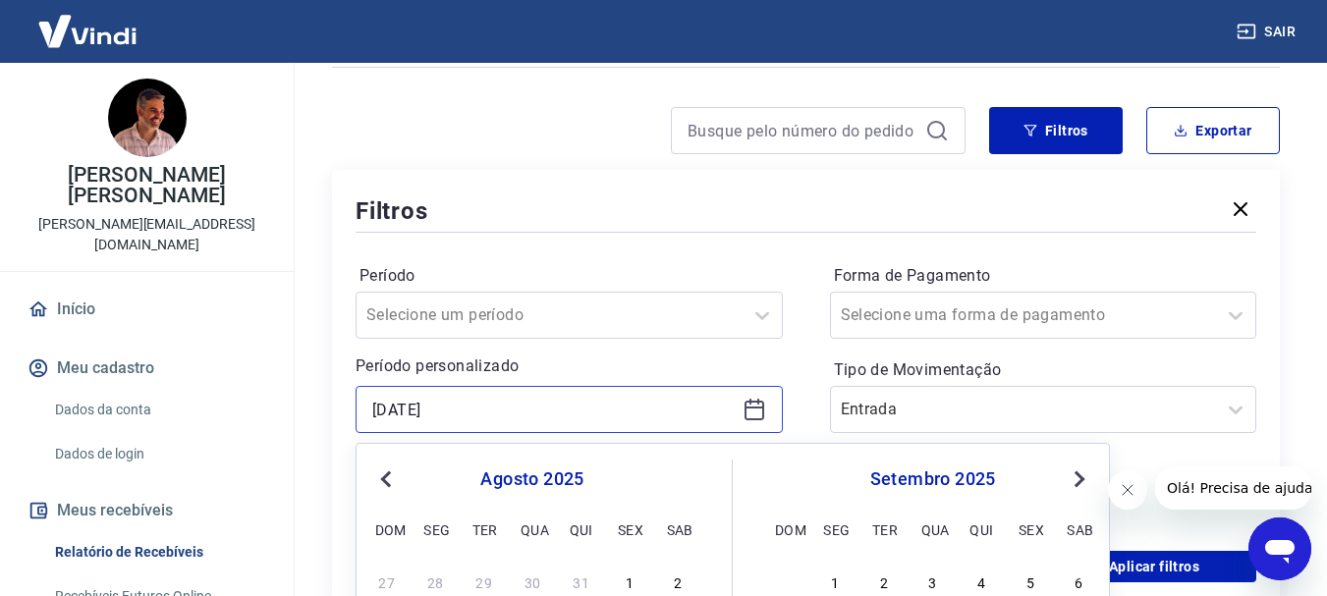
scroll to position [196, 0]
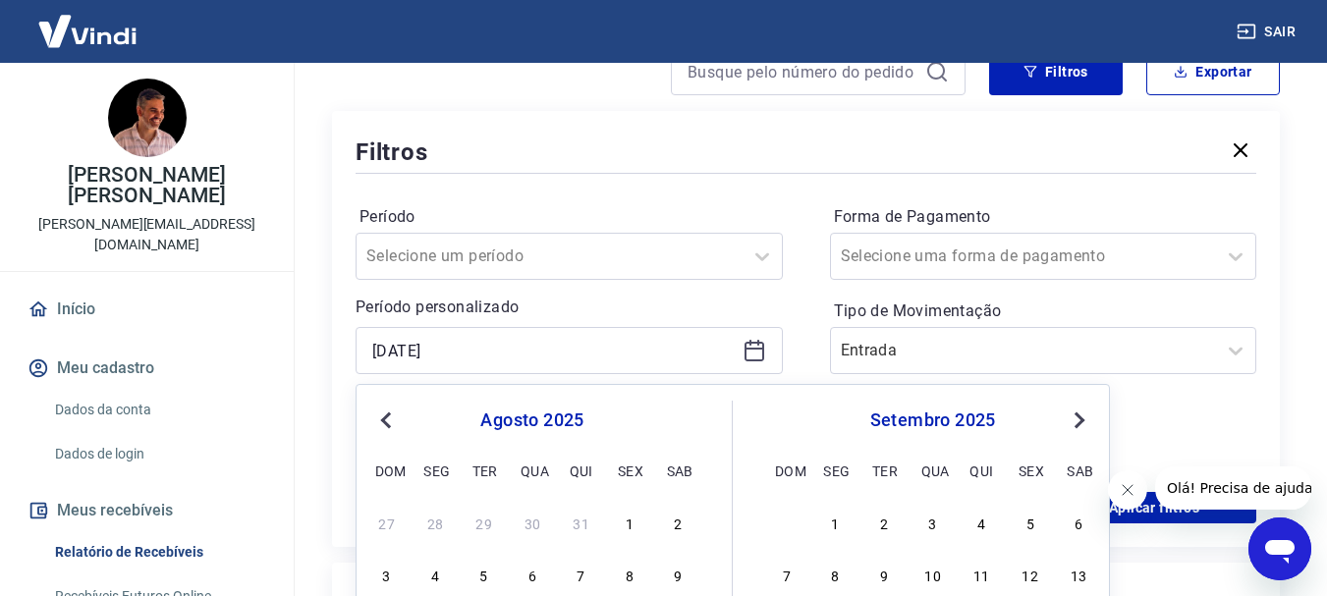
click at [388, 420] on span "Previous Month" at bounding box center [388, 420] width 0 height 23
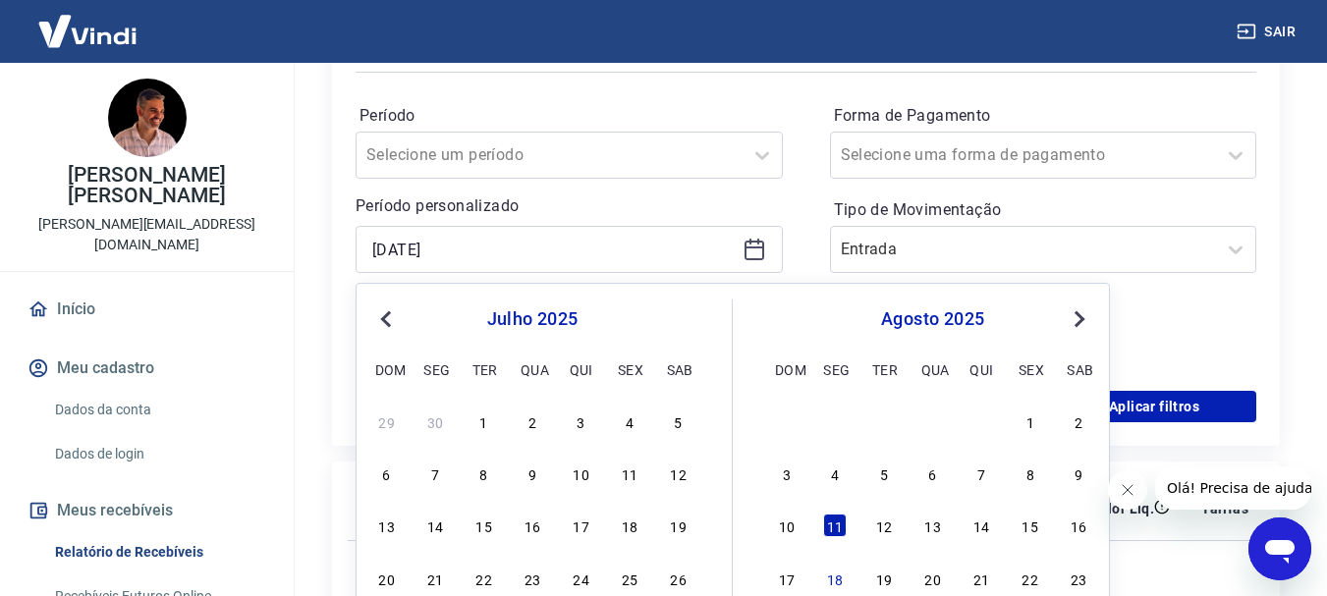
scroll to position [393, 0]
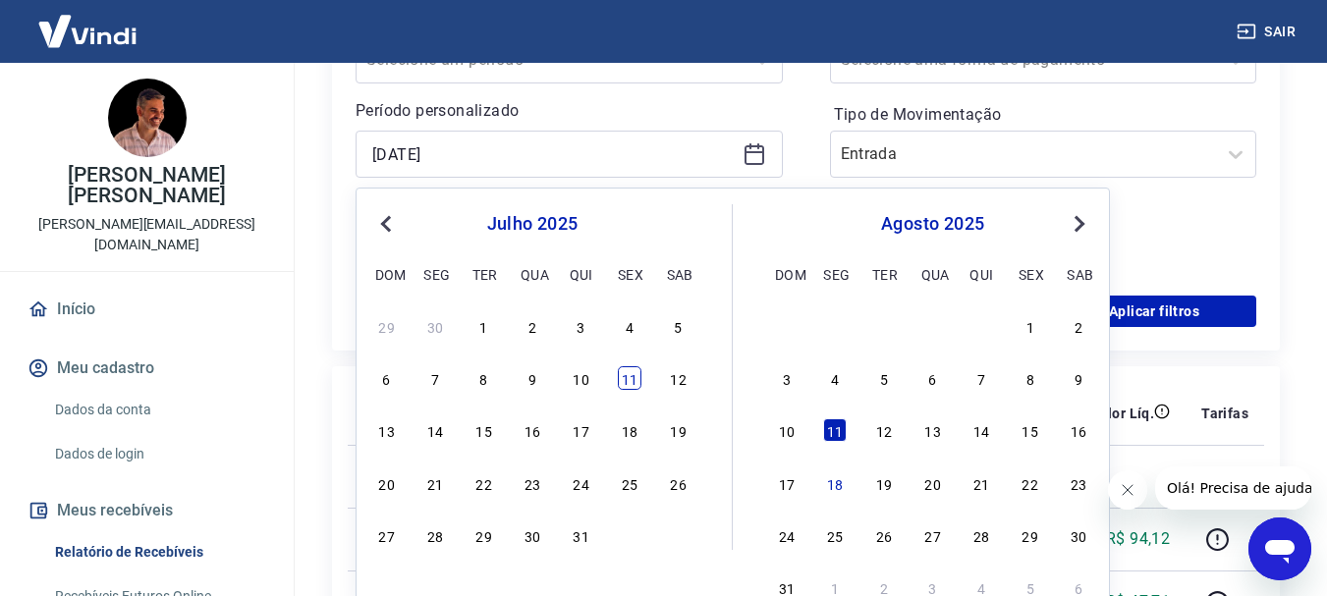
click at [626, 380] on div "11" at bounding box center [630, 378] width 24 height 24
type input "[DATE]"
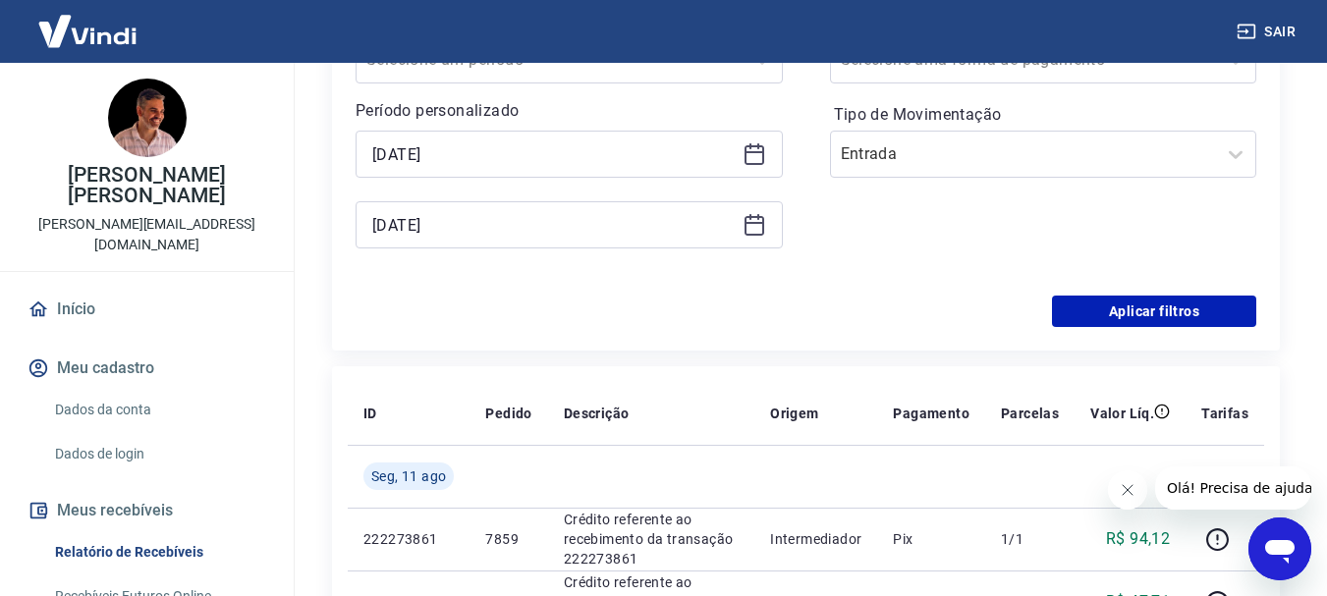
click at [751, 224] on icon at bounding box center [755, 223] width 20 height 2
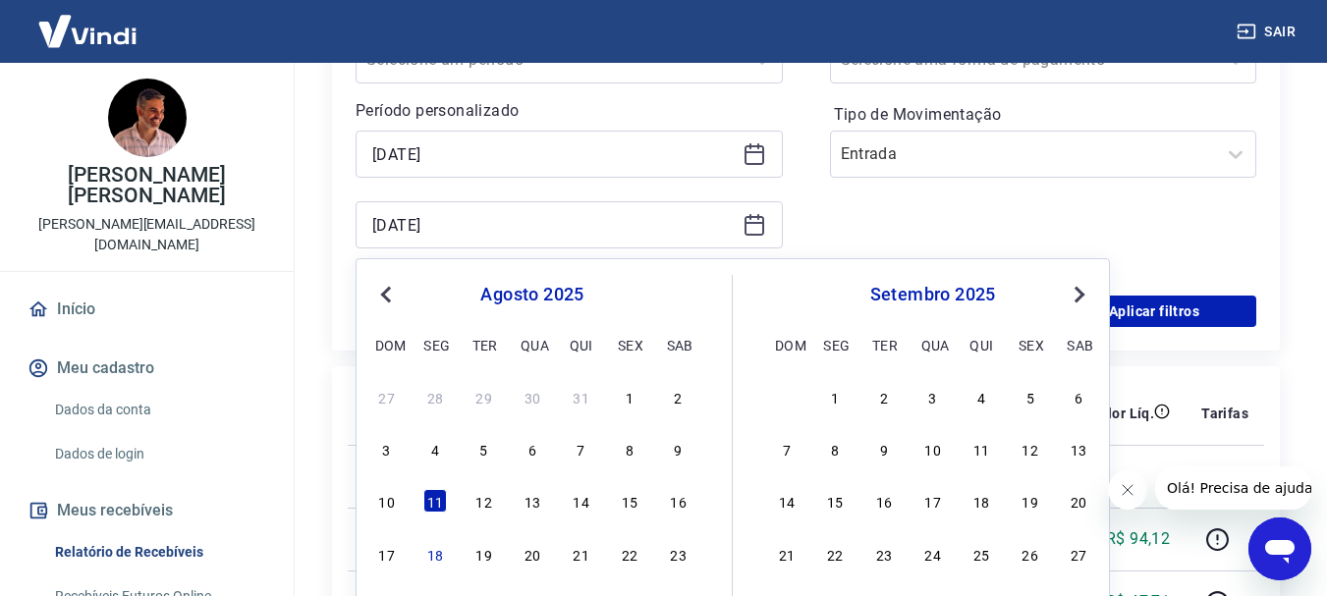
click at [388, 292] on span "Previous Month" at bounding box center [388, 294] width 0 height 23
click at [632, 448] on div "11" at bounding box center [630, 449] width 24 height 24
type input "[DATE]"
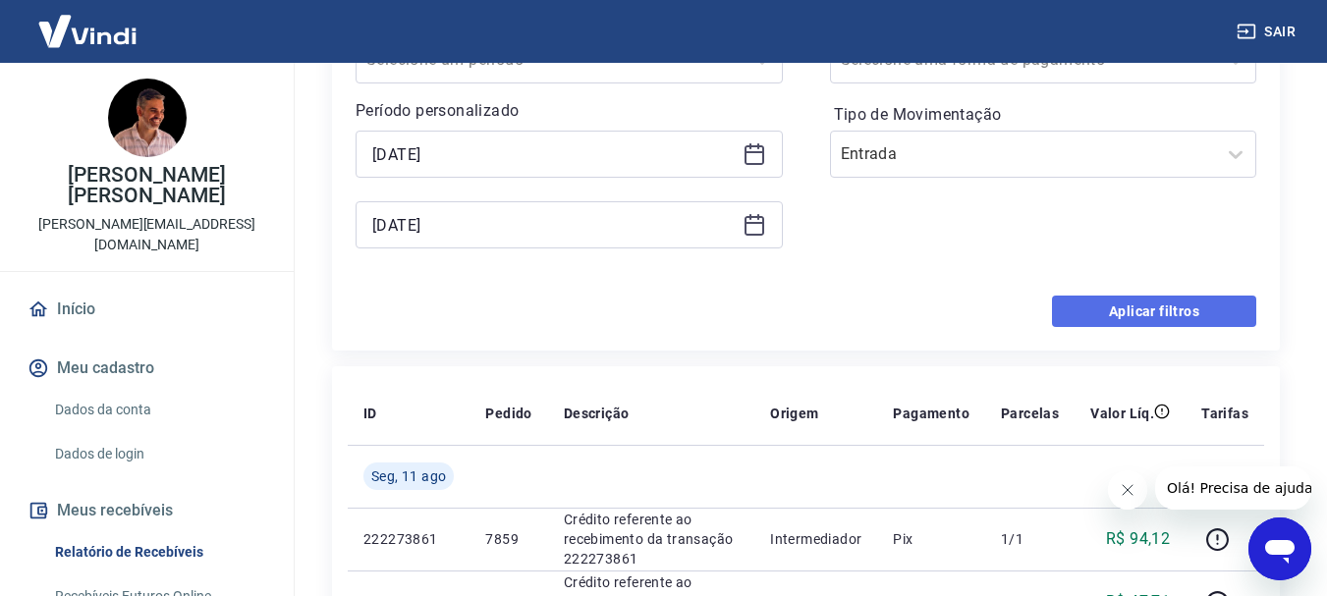
click at [1158, 310] on button "Aplicar filtros" at bounding box center [1154, 311] width 204 height 31
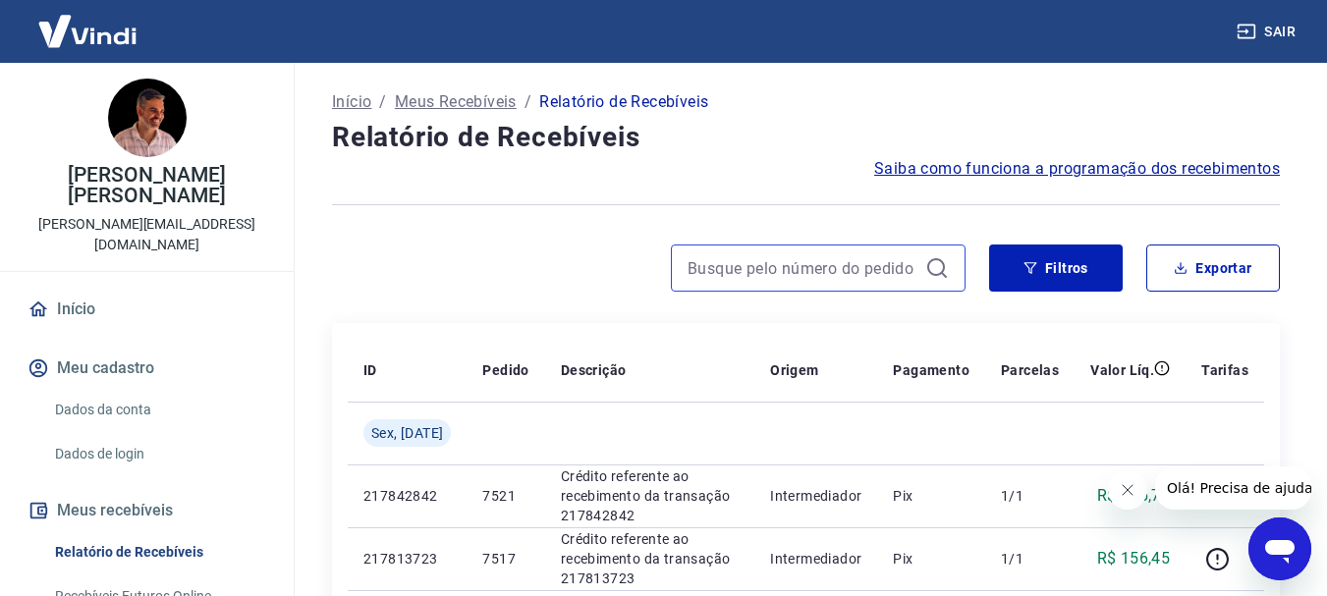
click at [857, 269] on input at bounding box center [803, 267] width 230 height 29
type input "6889"
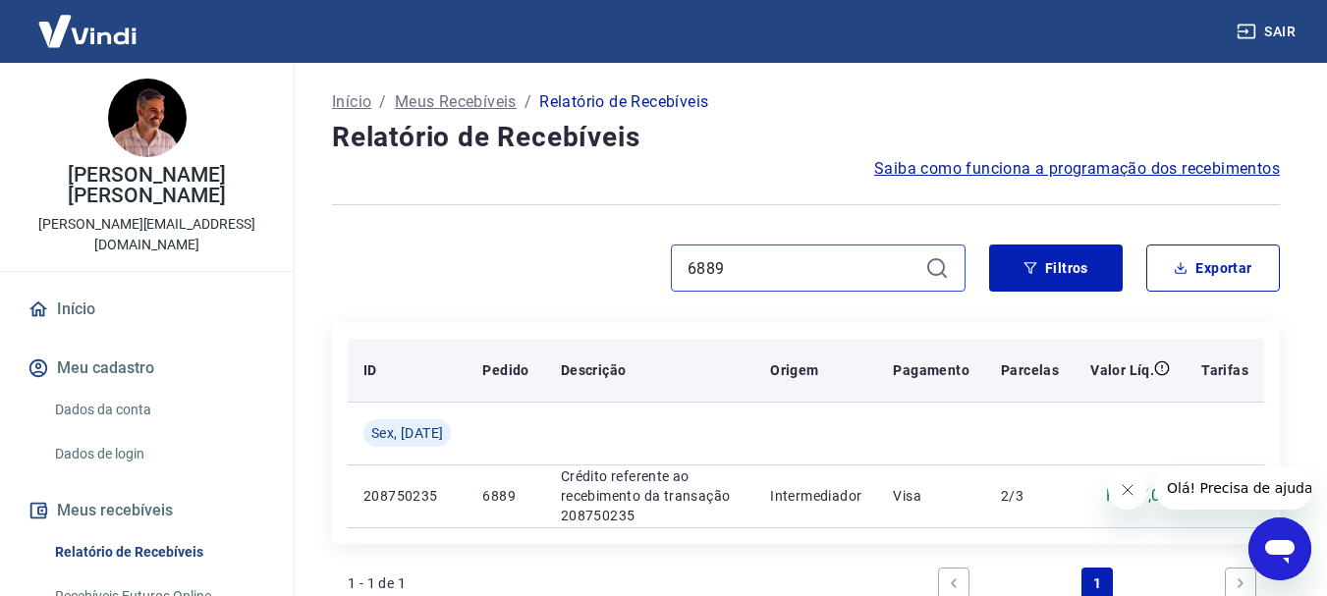
scroll to position [64, 0]
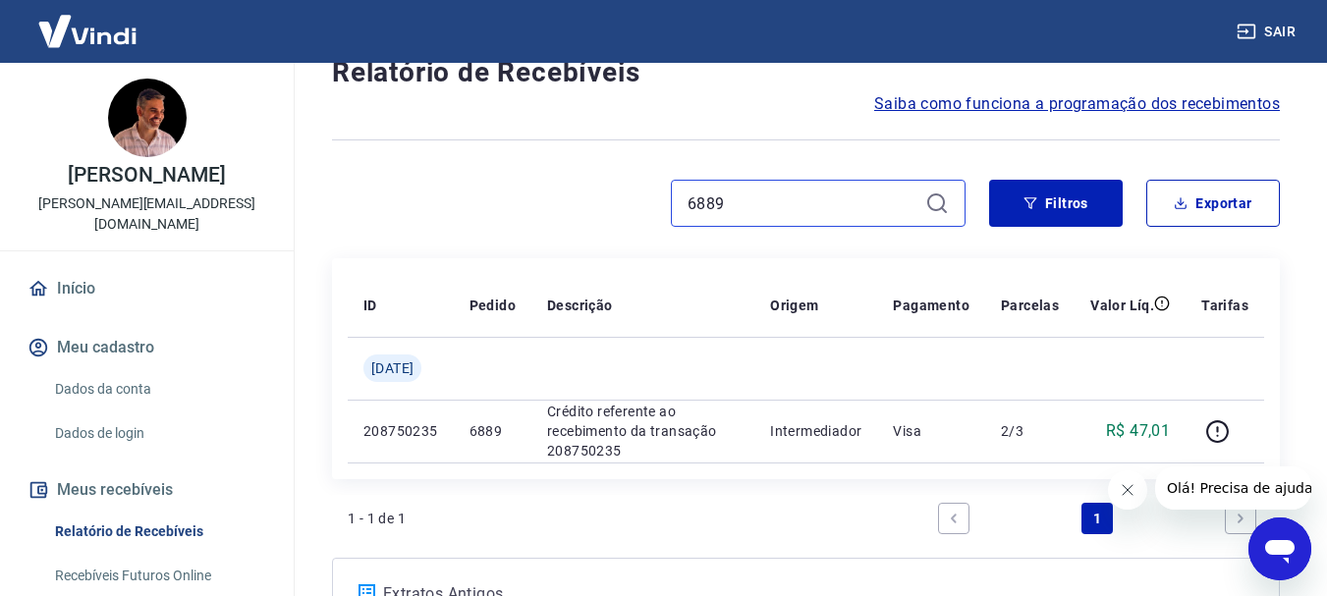
scroll to position [98, 0]
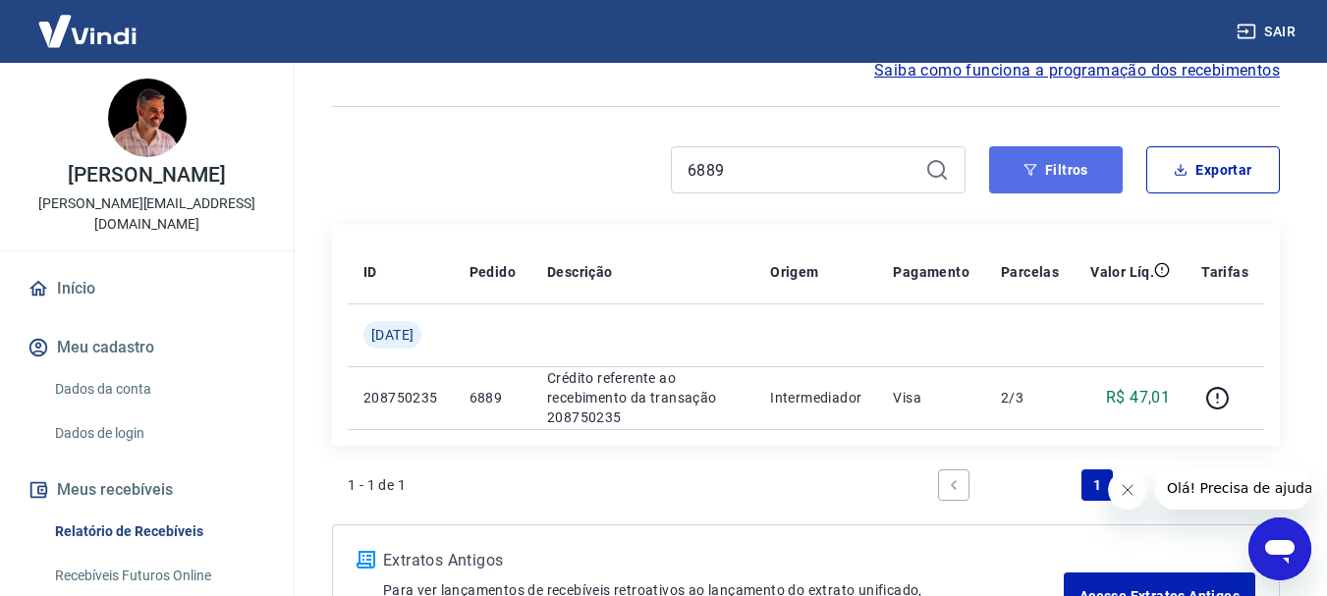
click at [1038, 169] on button "Filtros" at bounding box center [1056, 169] width 134 height 47
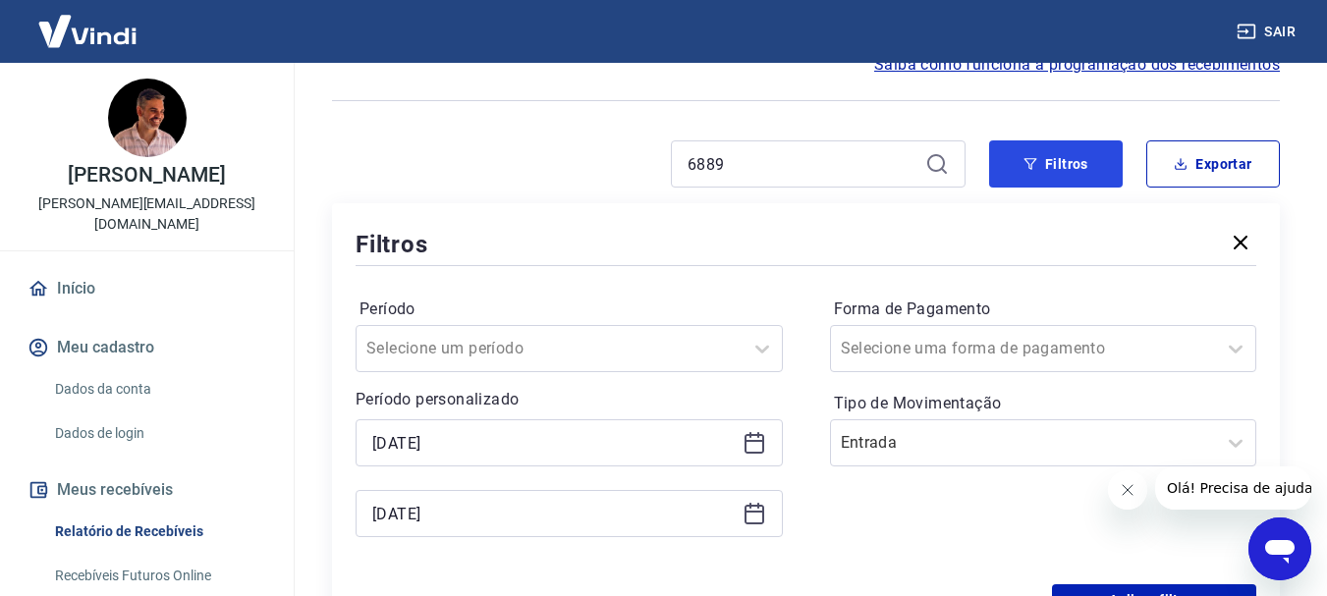
scroll to position [196, 0]
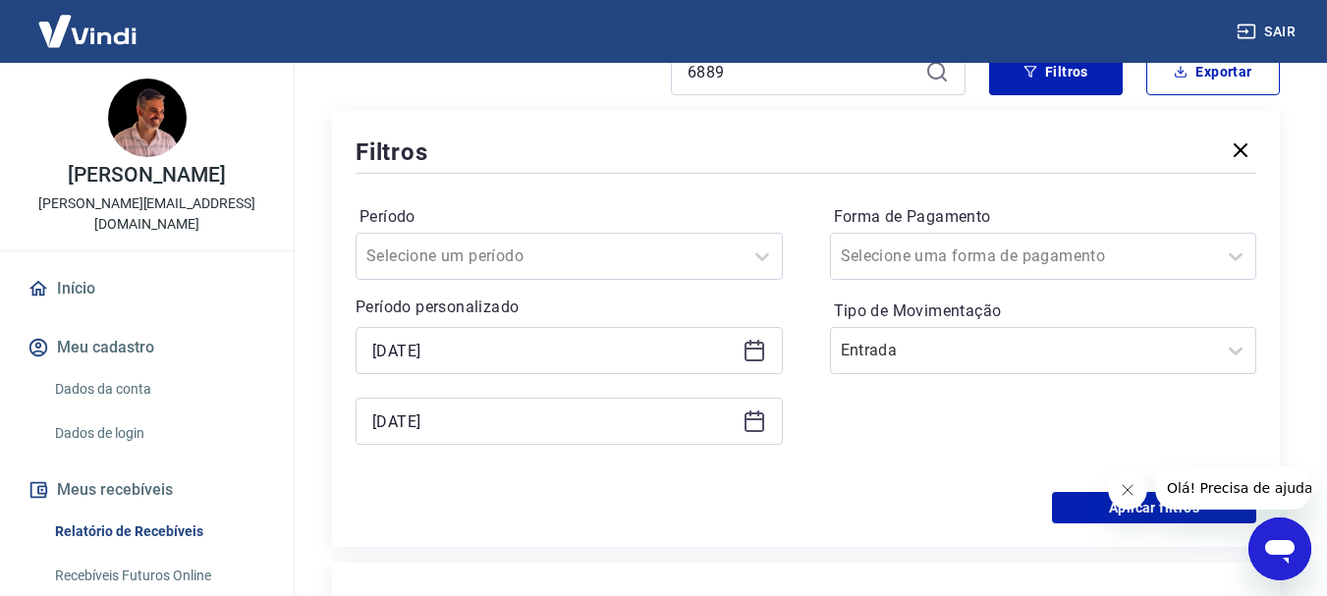
click at [451, 367] on div "[DATE]" at bounding box center [569, 350] width 427 height 47
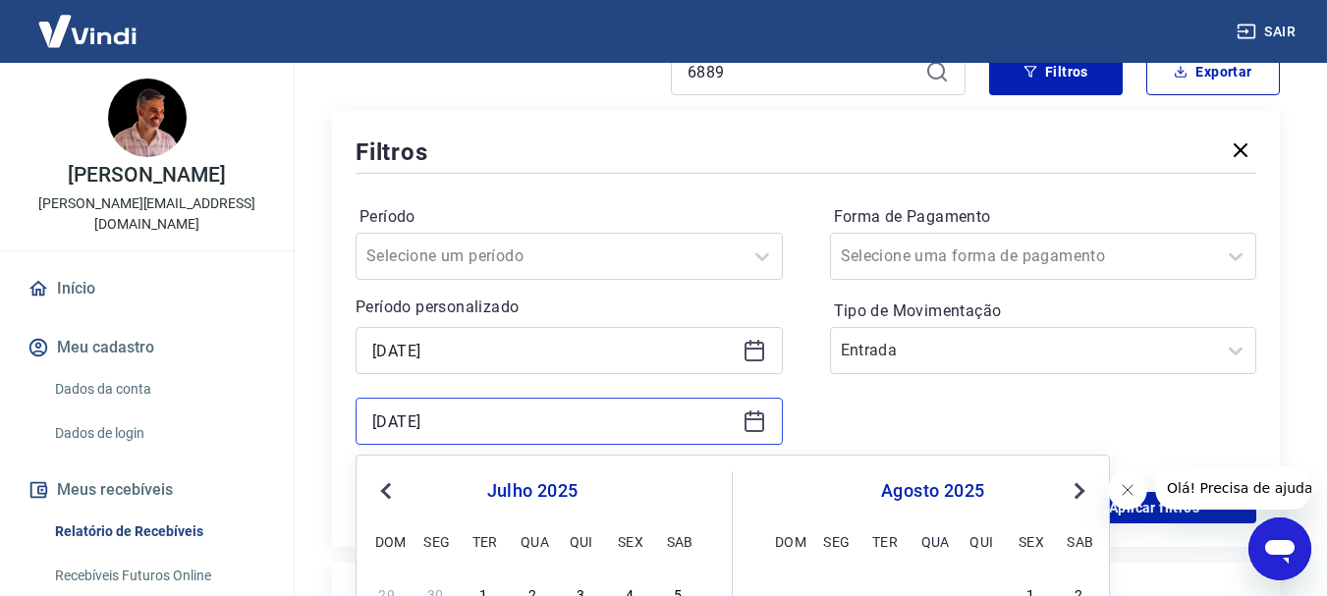
click at [421, 418] on input "[DATE]" at bounding box center [553, 421] width 362 height 29
click at [413, 417] on input "[DATE]" at bounding box center [553, 421] width 362 height 29
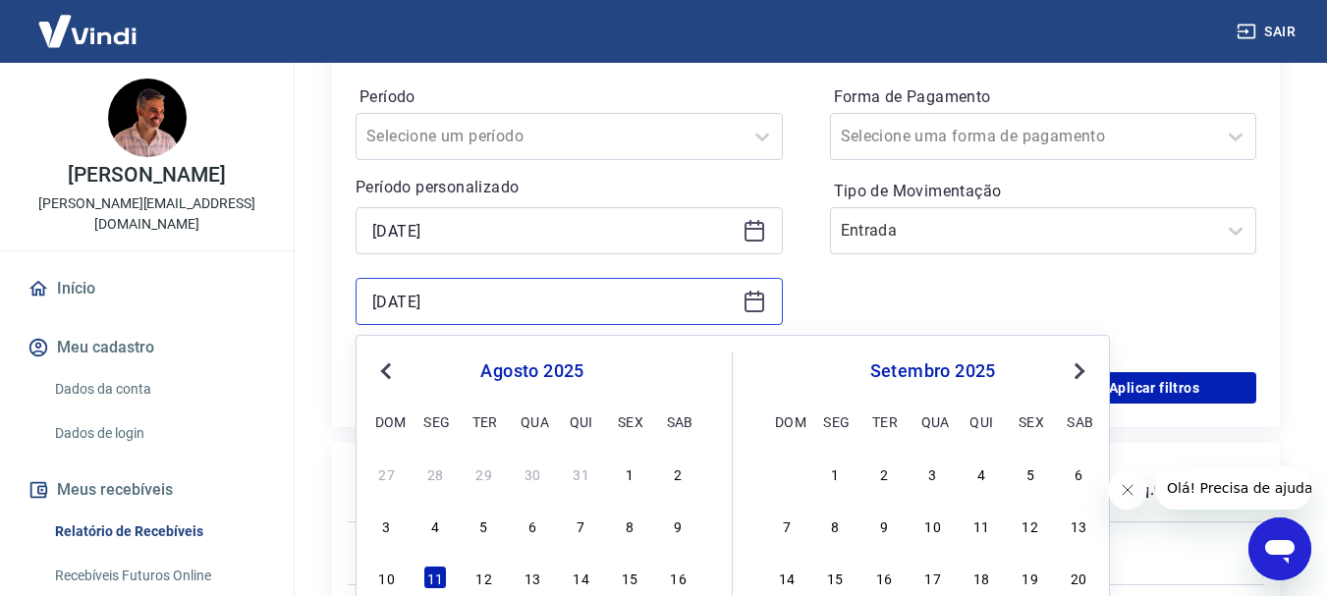
scroll to position [393, 0]
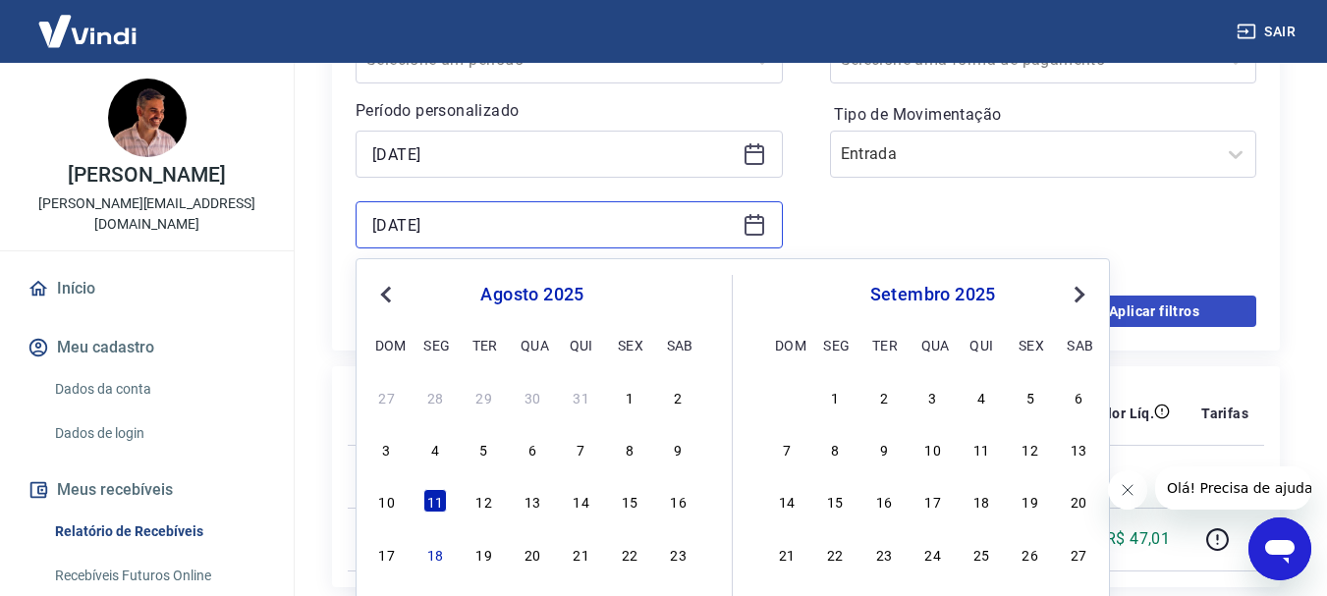
type input "[DATE]"
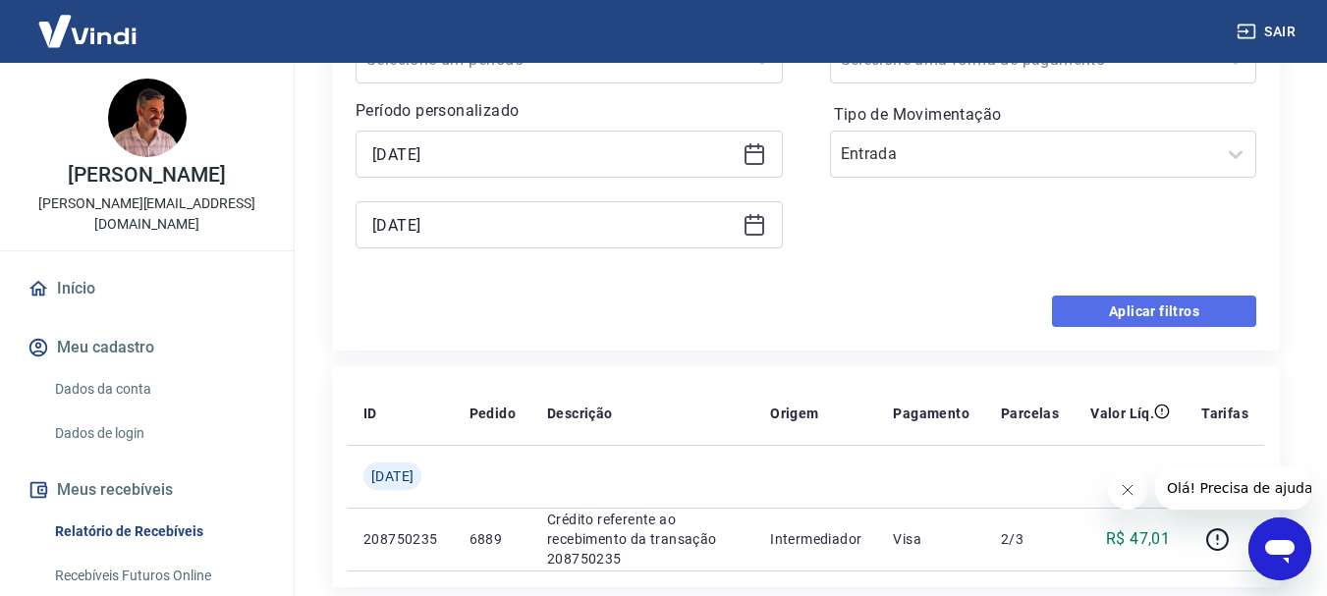
click at [1198, 310] on button "Aplicar filtros" at bounding box center [1154, 311] width 204 height 31
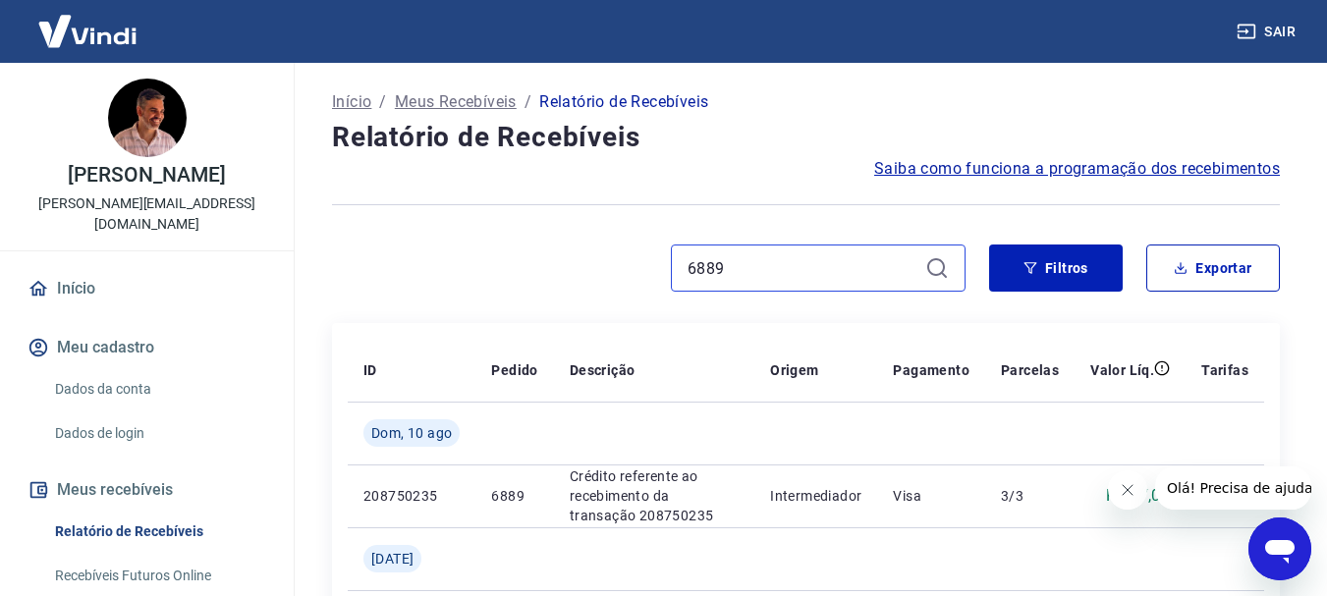
click at [789, 279] on input "6889" at bounding box center [803, 267] width 230 height 29
type input "6"
drag, startPoint x: 746, startPoint y: 260, endPoint x: 616, endPoint y: 288, distance: 132.6
click at [616, 288] on div at bounding box center [649, 268] width 634 height 47
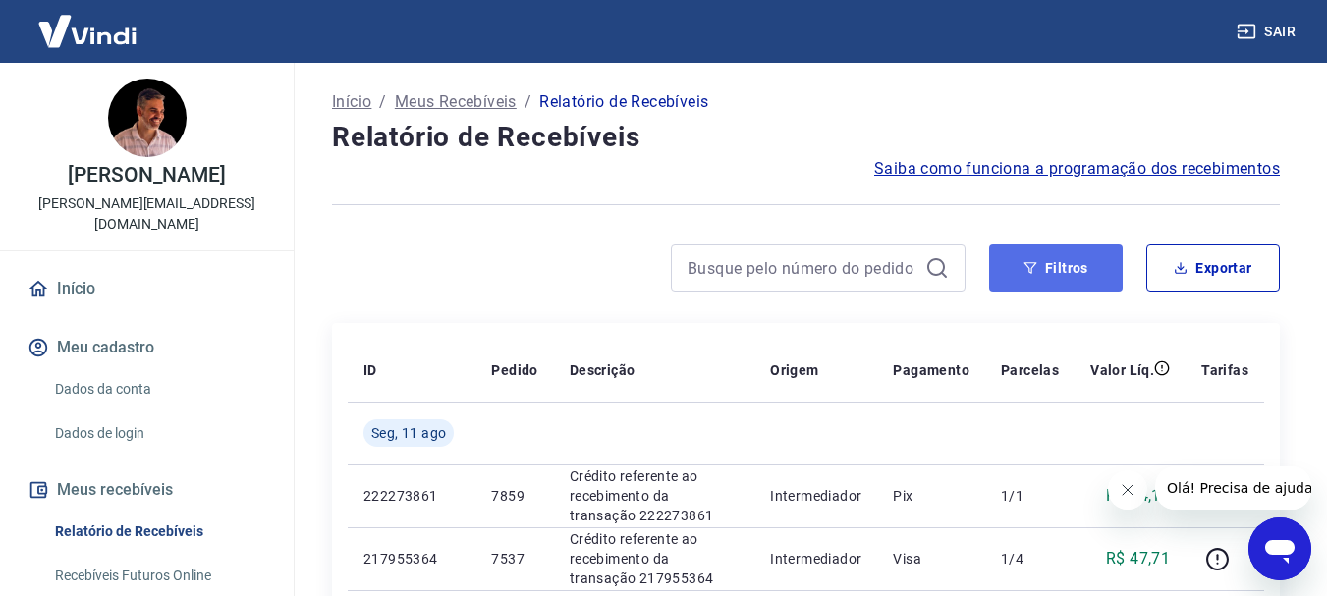
click at [1072, 271] on button "Filtros" at bounding box center [1056, 268] width 134 height 47
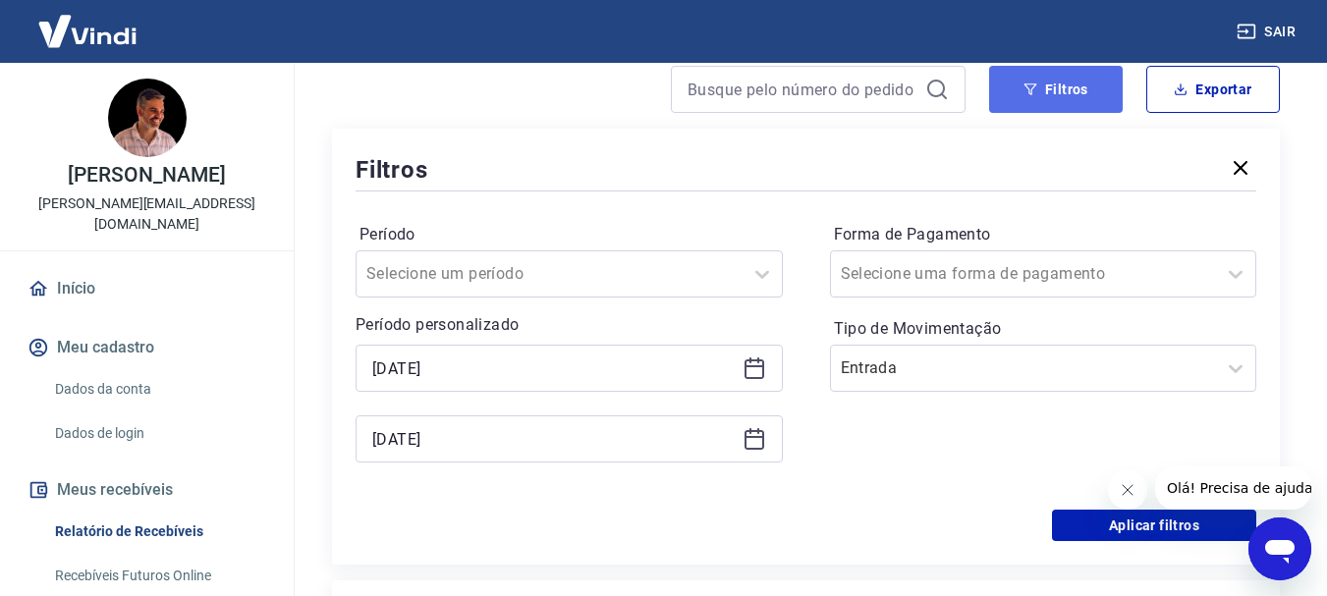
scroll to position [196, 0]
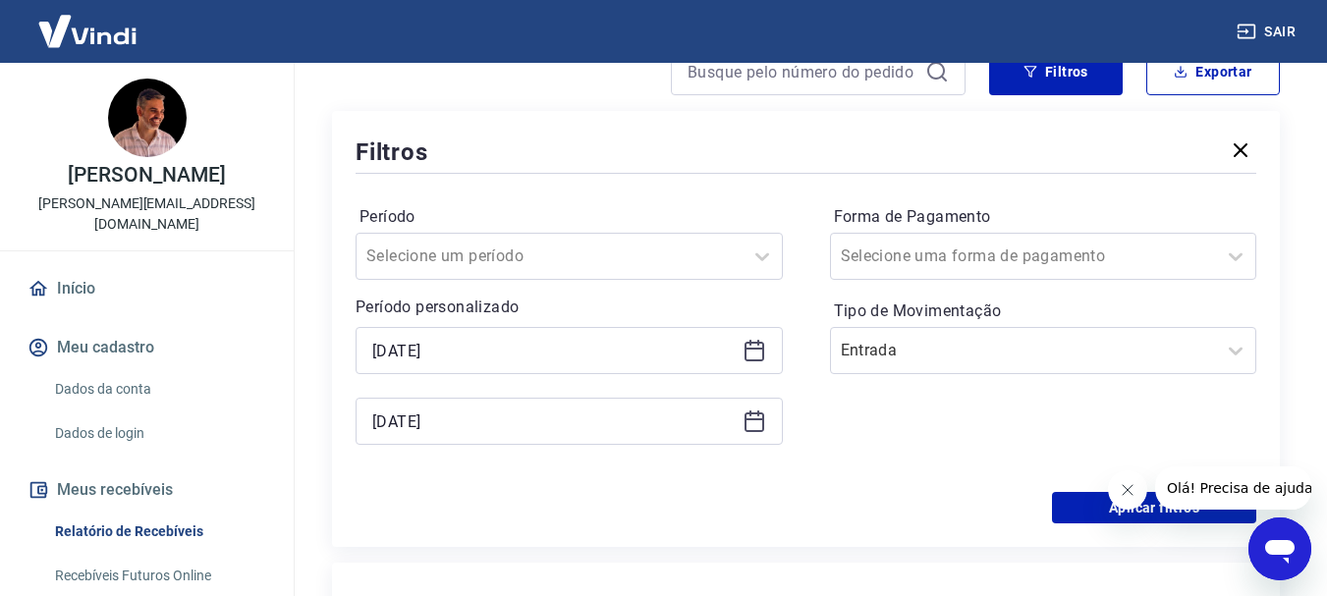
click at [754, 346] on icon at bounding box center [755, 351] width 24 height 24
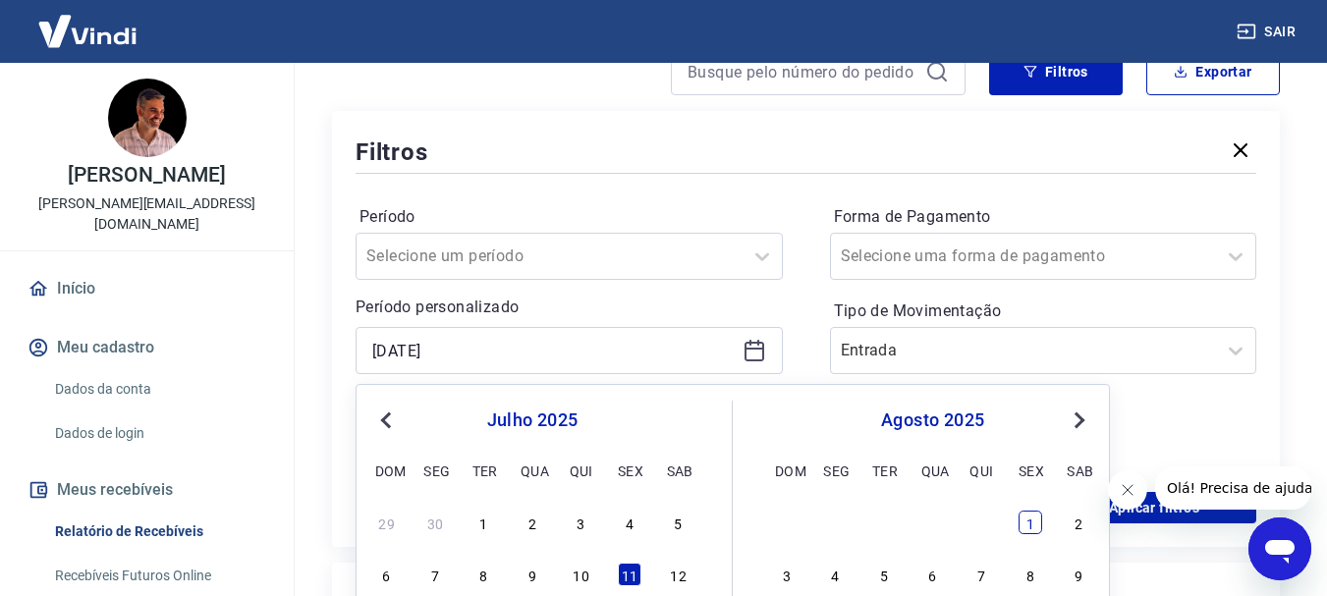
click at [1028, 525] on div "1" at bounding box center [1031, 523] width 24 height 24
type input "[DATE]"
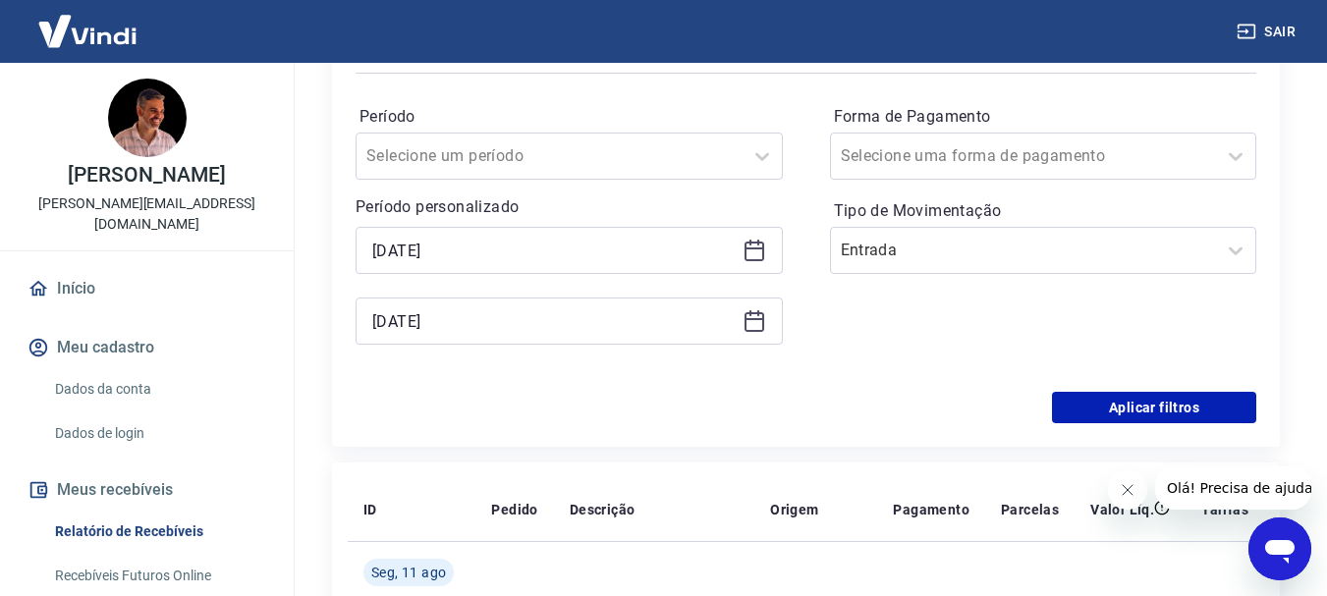
scroll to position [295, 0]
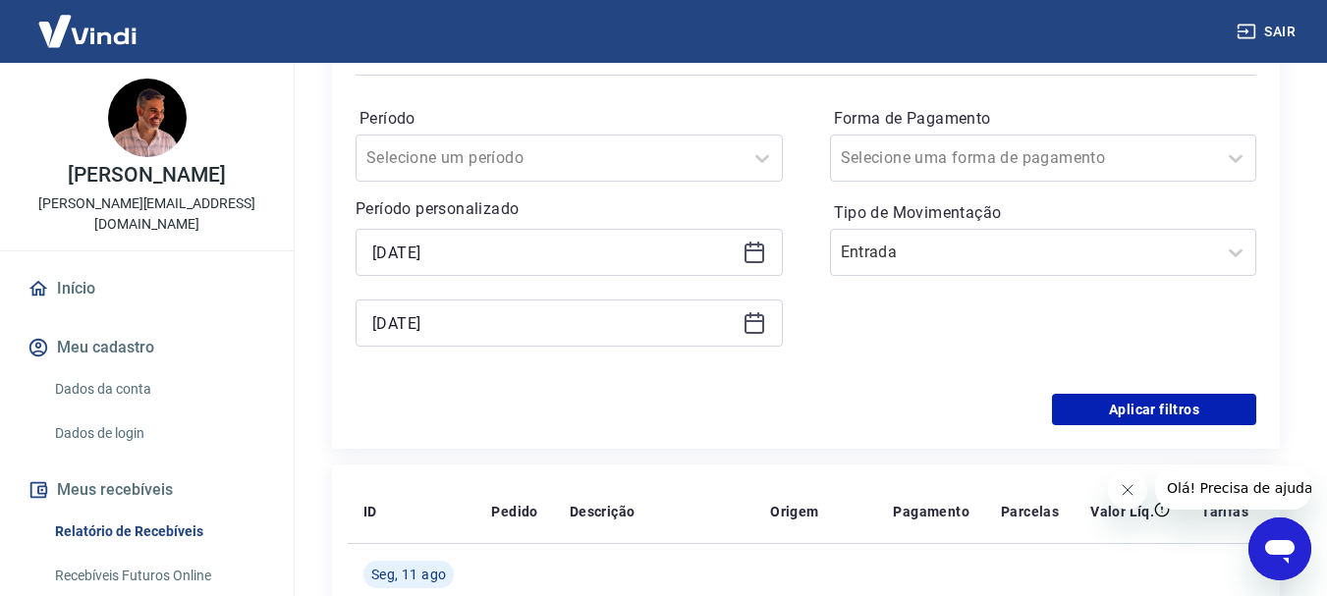
click at [754, 322] on icon at bounding box center [755, 321] width 20 height 2
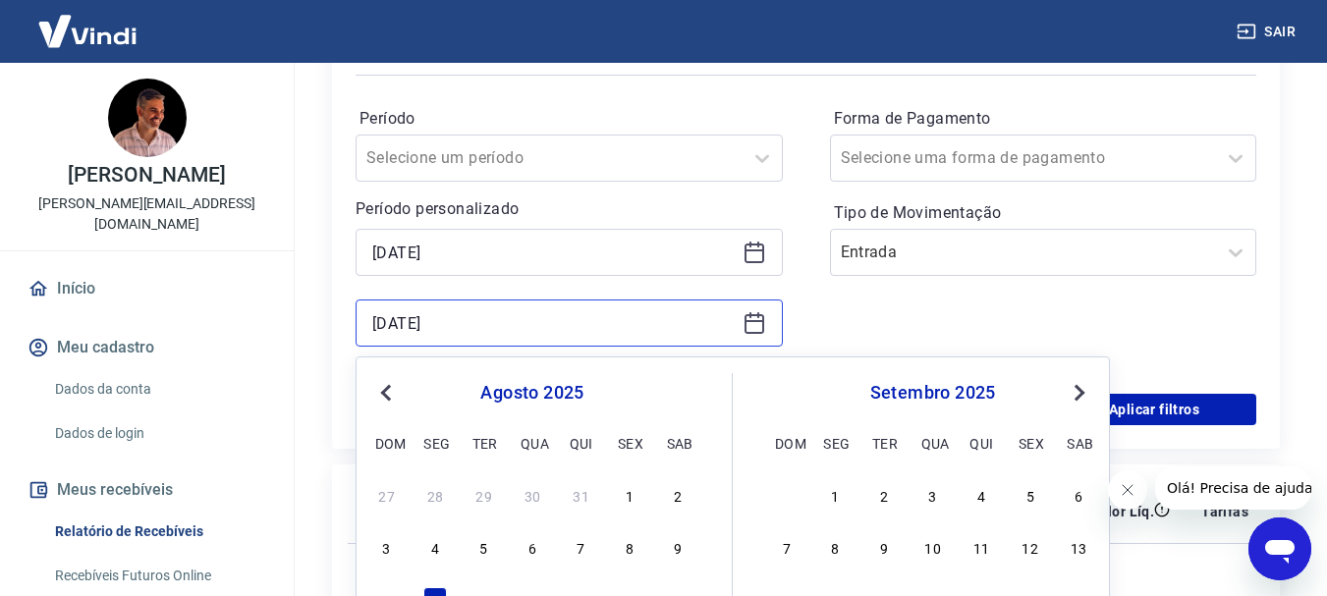
scroll to position [393, 0]
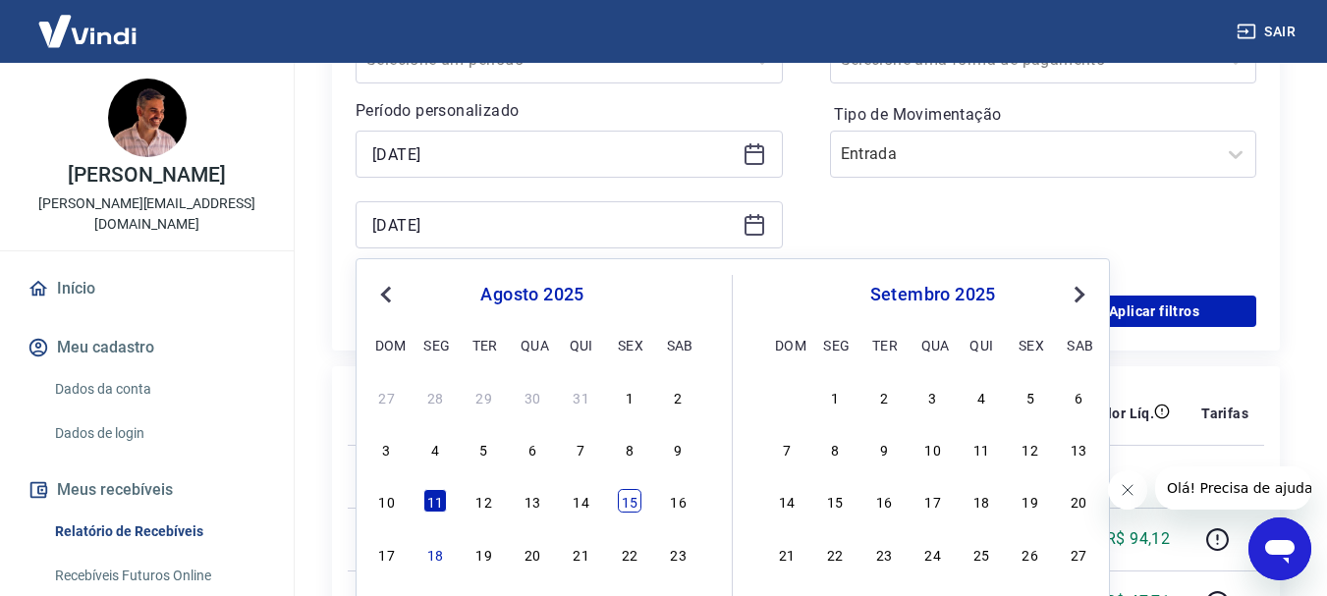
click at [630, 502] on div "15" at bounding box center [630, 501] width 24 height 24
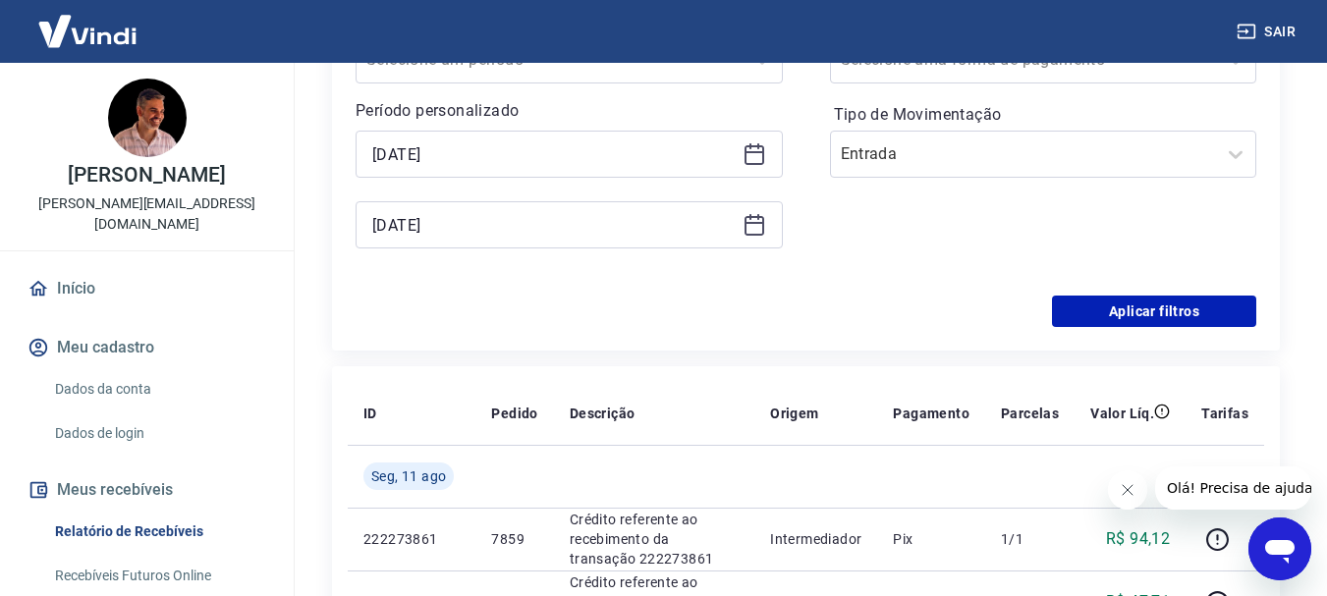
type input "[DATE]"
click at [1187, 309] on button "Aplicar filtros" at bounding box center [1154, 311] width 204 height 31
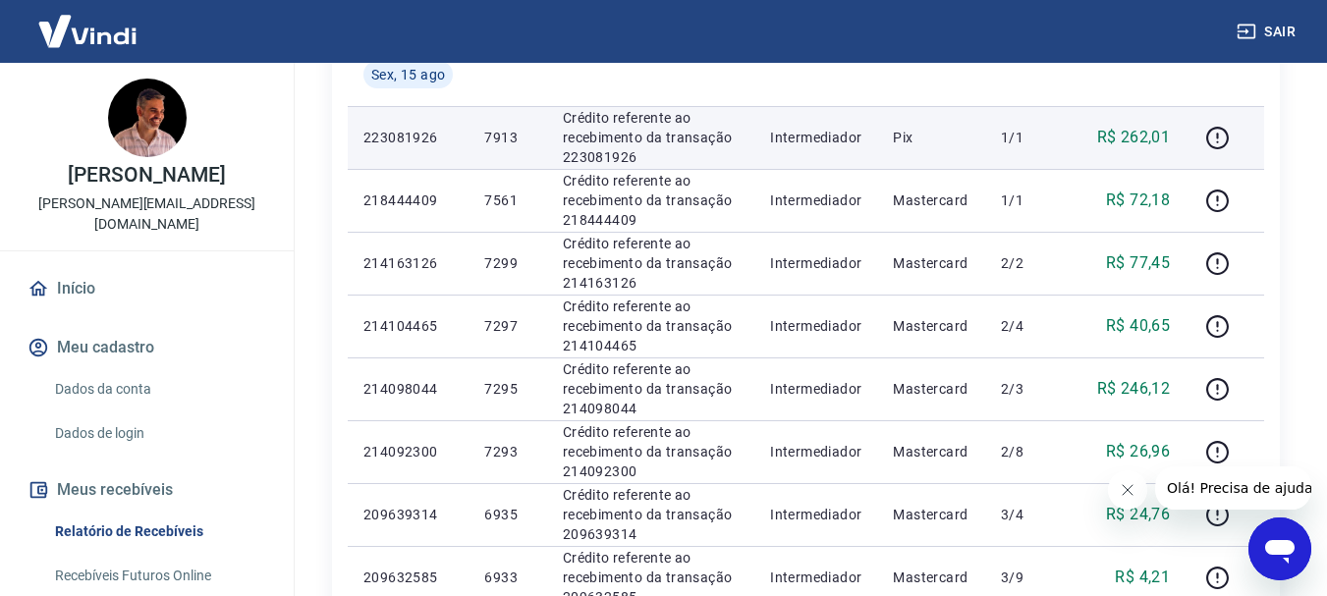
scroll to position [393, 0]
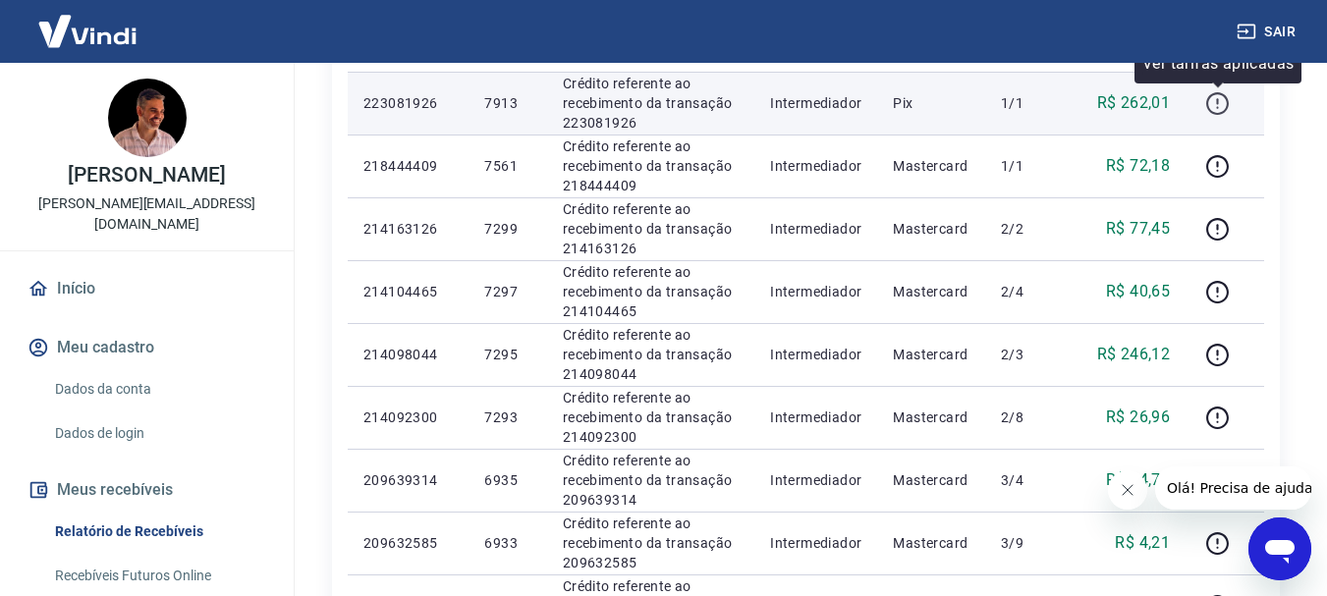
click at [1221, 100] on icon "button" at bounding box center [1217, 103] width 25 height 25
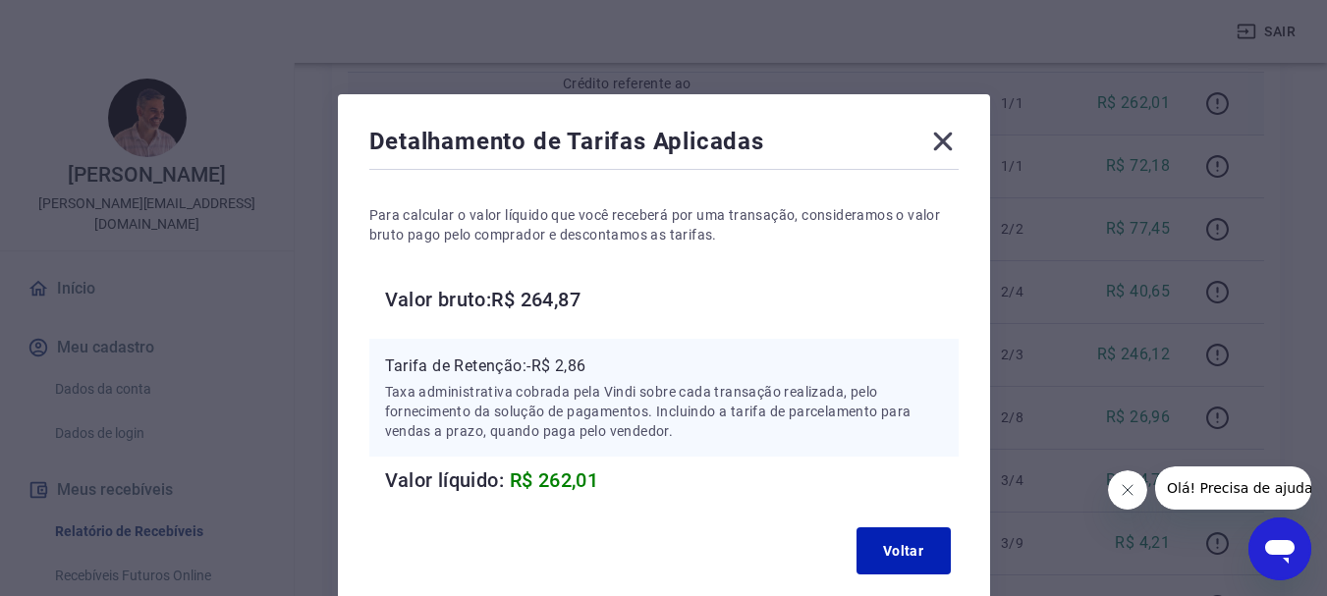
click at [945, 145] on icon at bounding box center [942, 142] width 19 height 19
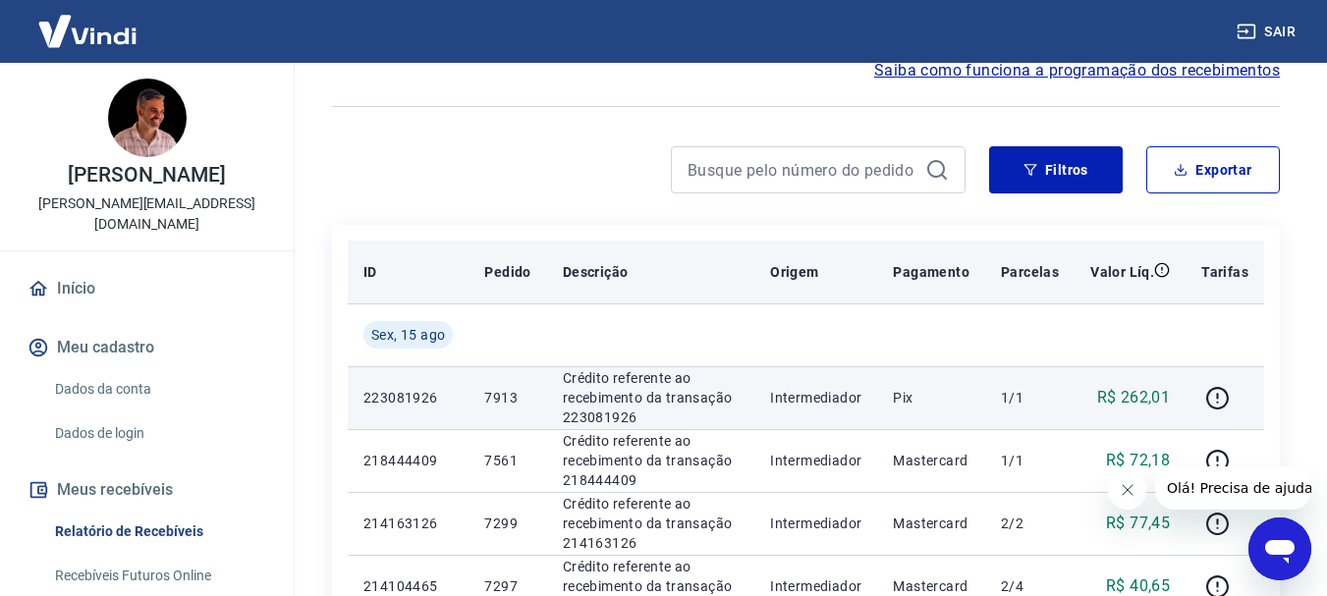
scroll to position [0, 0]
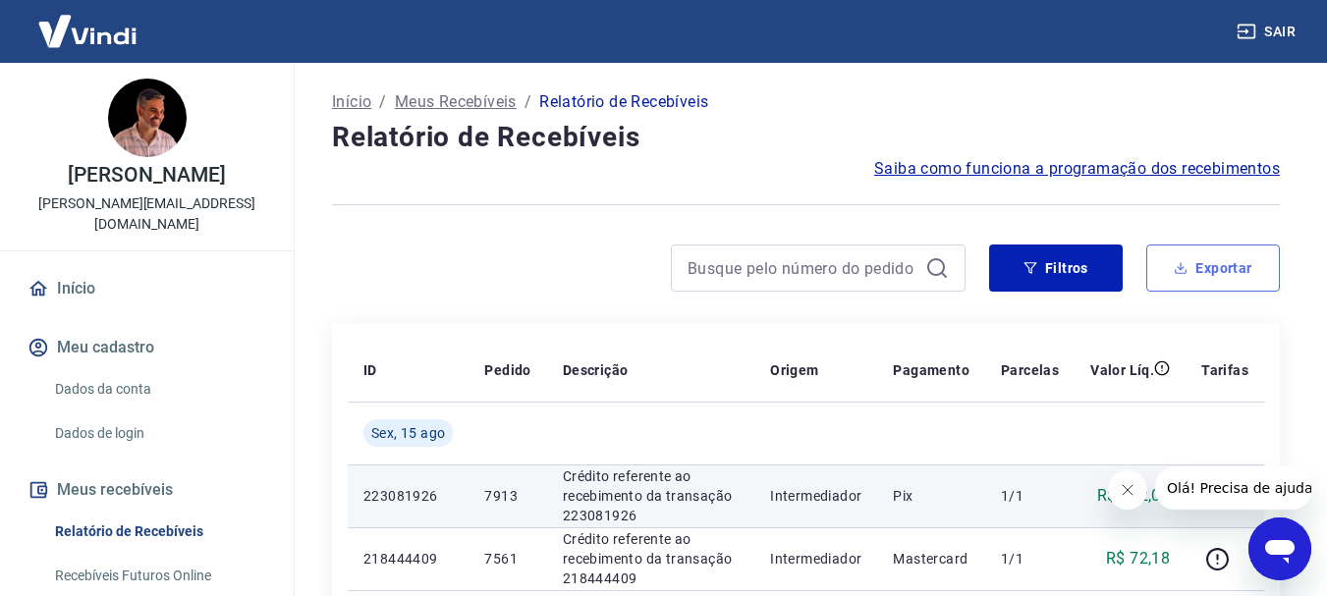
click at [1210, 266] on button "Exportar" at bounding box center [1213, 268] width 134 height 47
type input "[DATE]"
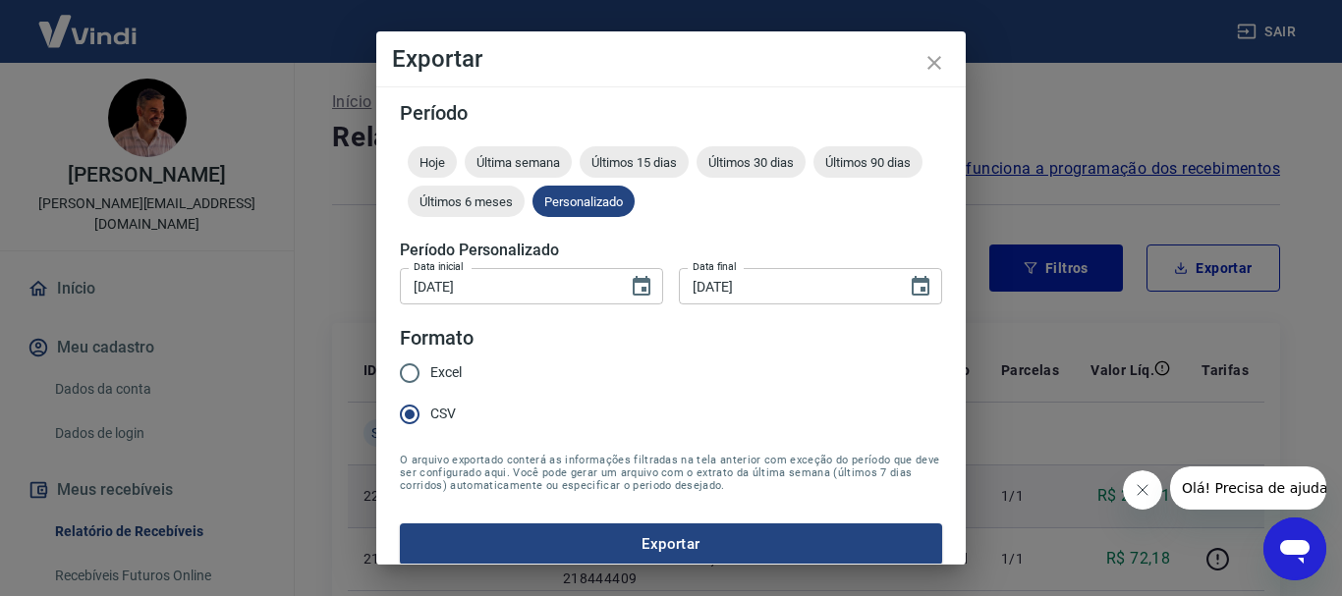
click at [409, 371] on input "Excel" at bounding box center [409, 373] width 41 height 41
radio input "true"
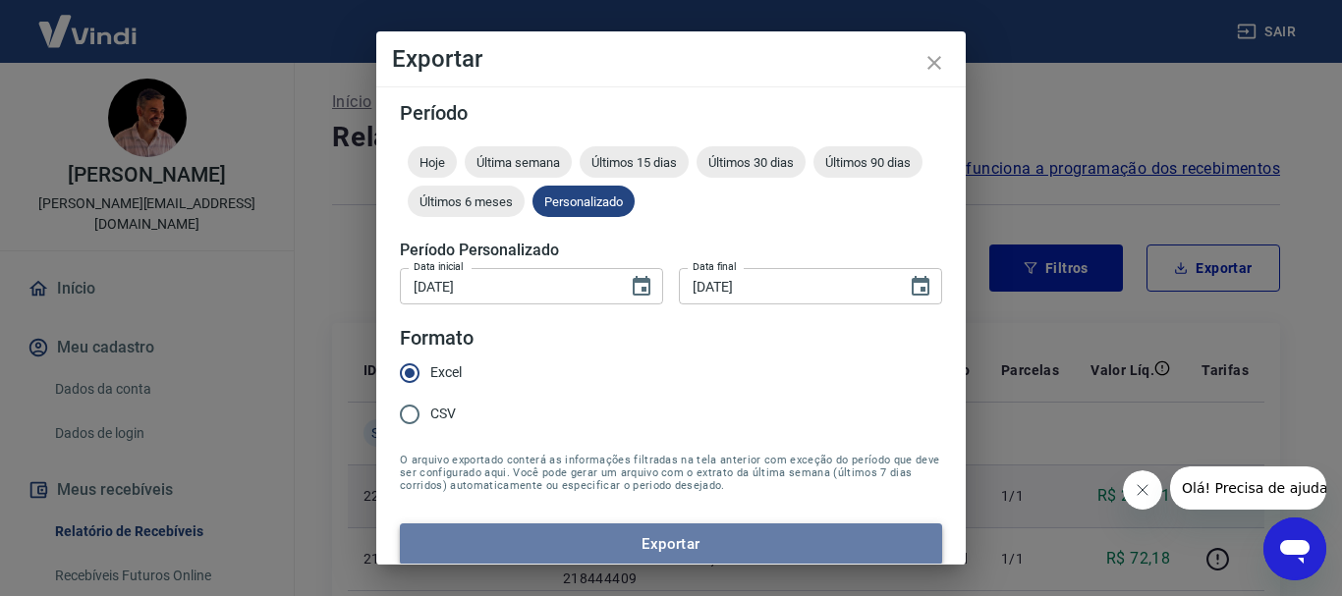
click at [673, 541] on button "Exportar" at bounding box center [671, 544] width 542 height 41
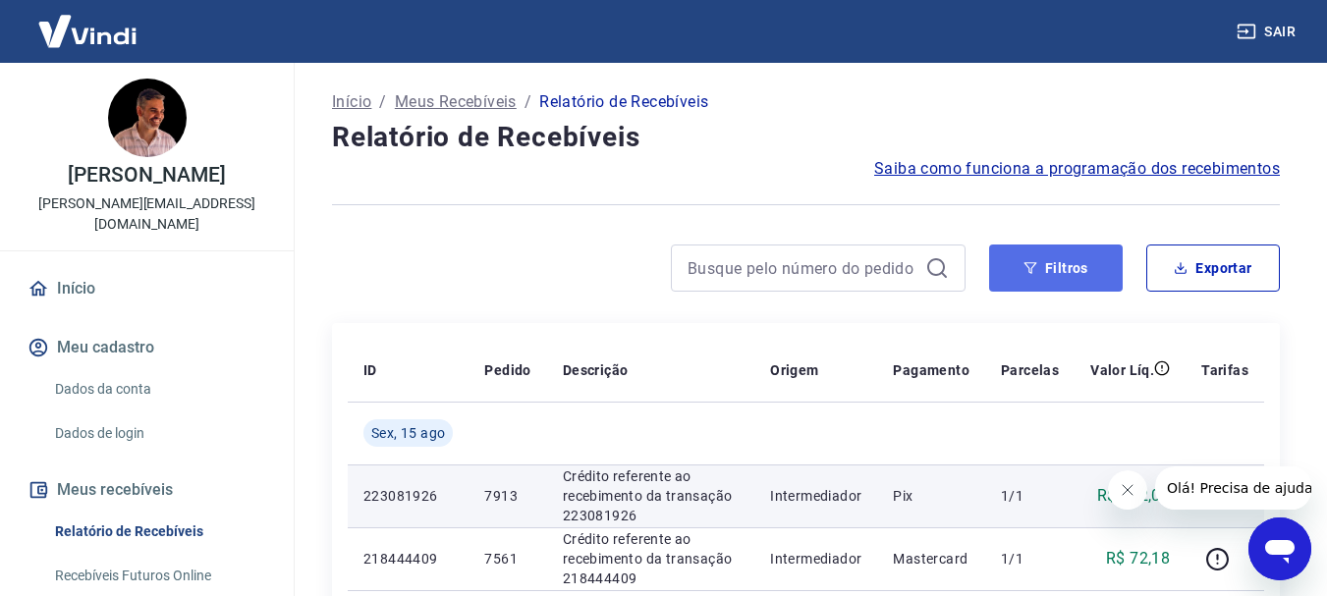
click at [1065, 265] on button "Filtros" at bounding box center [1056, 268] width 134 height 47
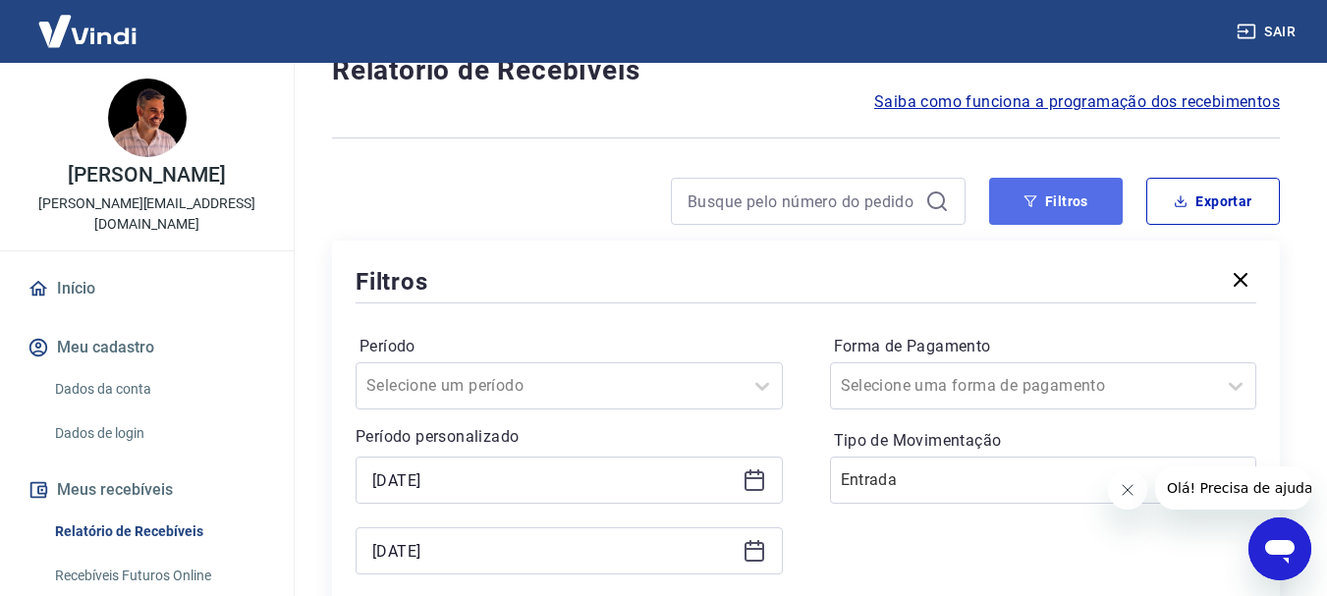
scroll to position [196, 0]
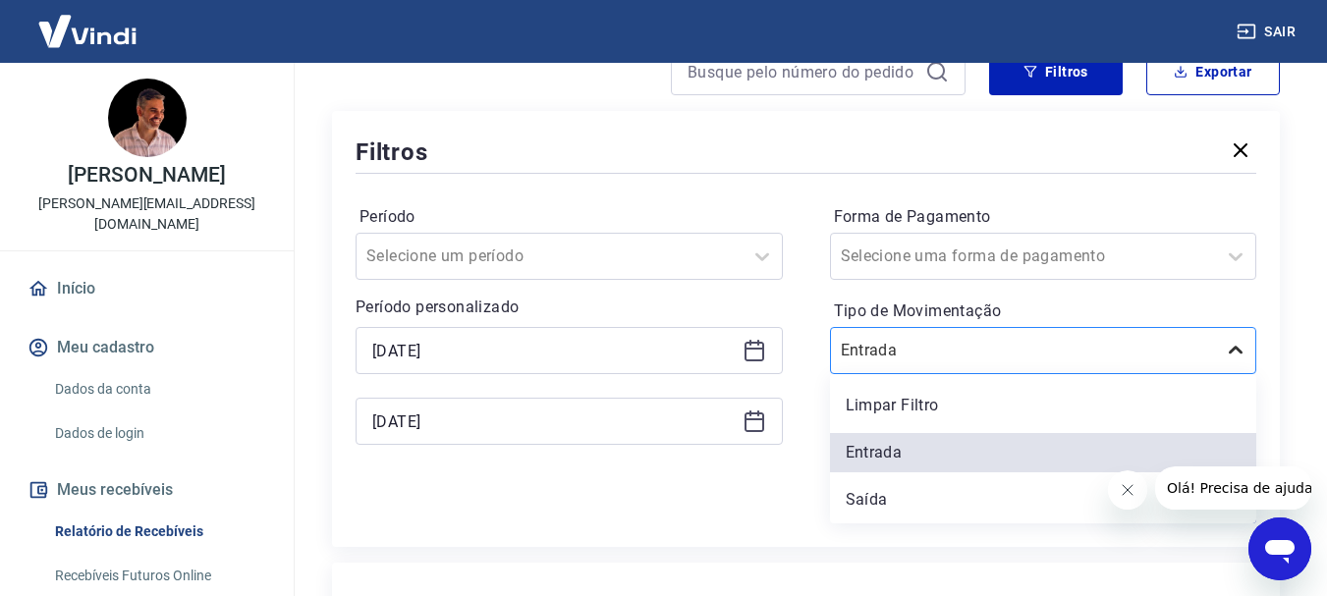
click at [1239, 348] on icon at bounding box center [1236, 351] width 24 height 24
click at [862, 504] on div "Saída" at bounding box center [1043, 499] width 427 height 39
click at [872, 499] on div "Aplicar filtros" at bounding box center [806, 507] width 901 height 31
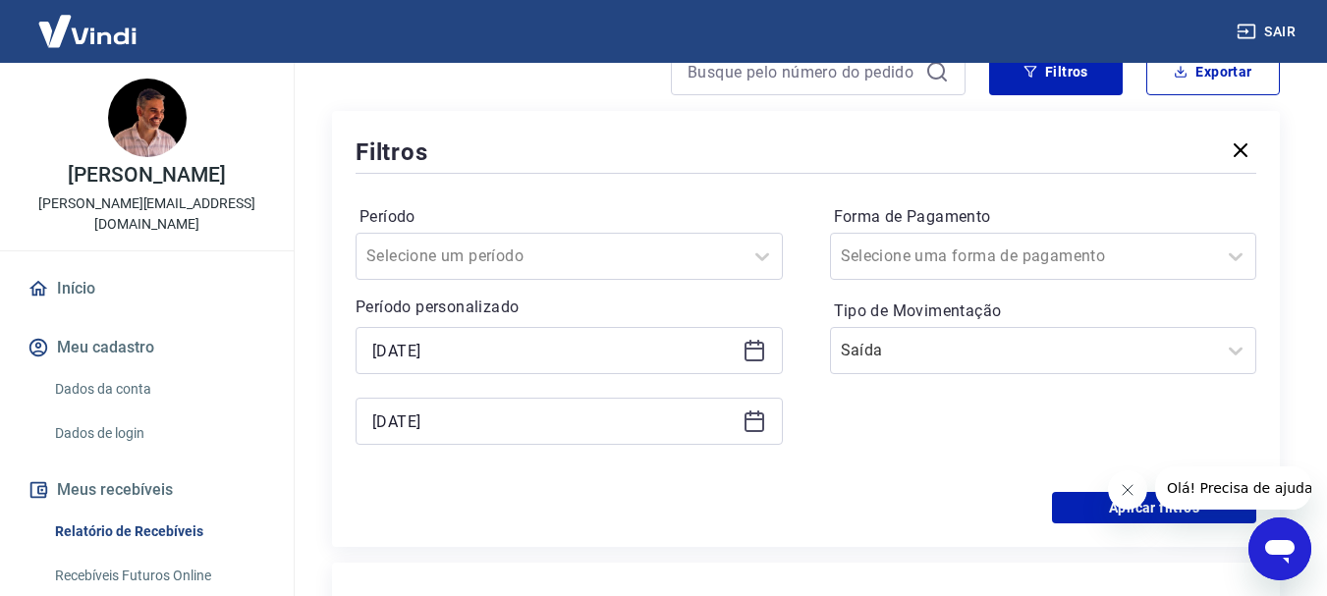
scroll to position [295, 0]
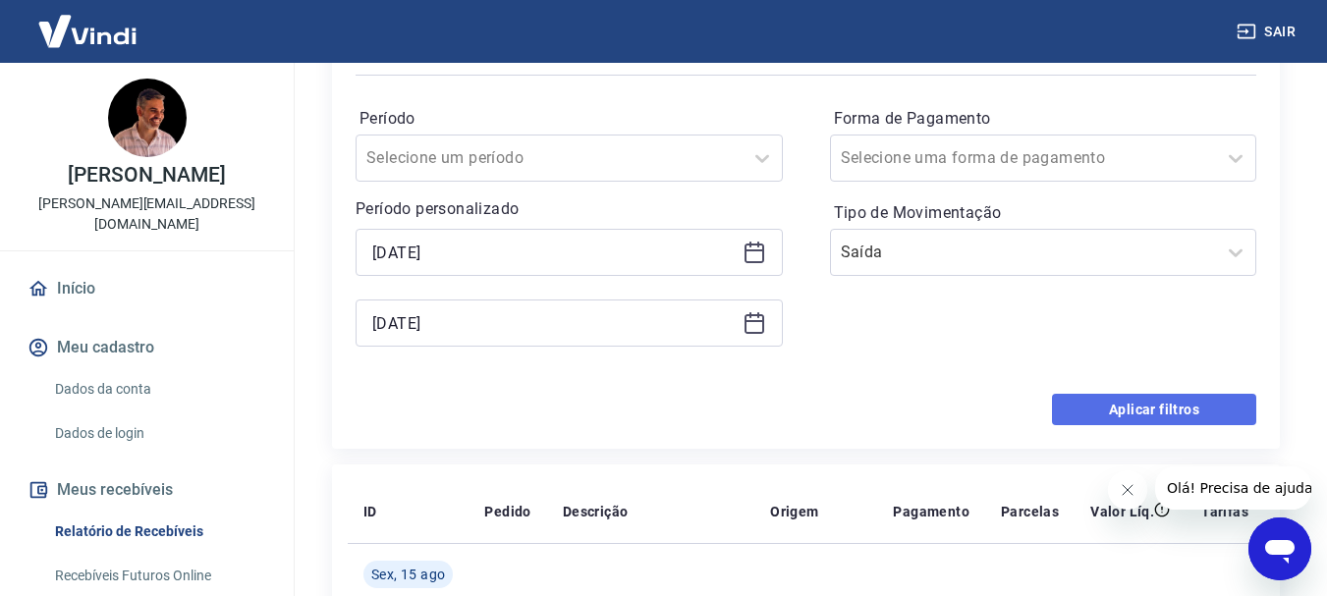
click at [1159, 403] on button "Aplicar filtros" at bounding box center [1154, 409] width 204 height 31
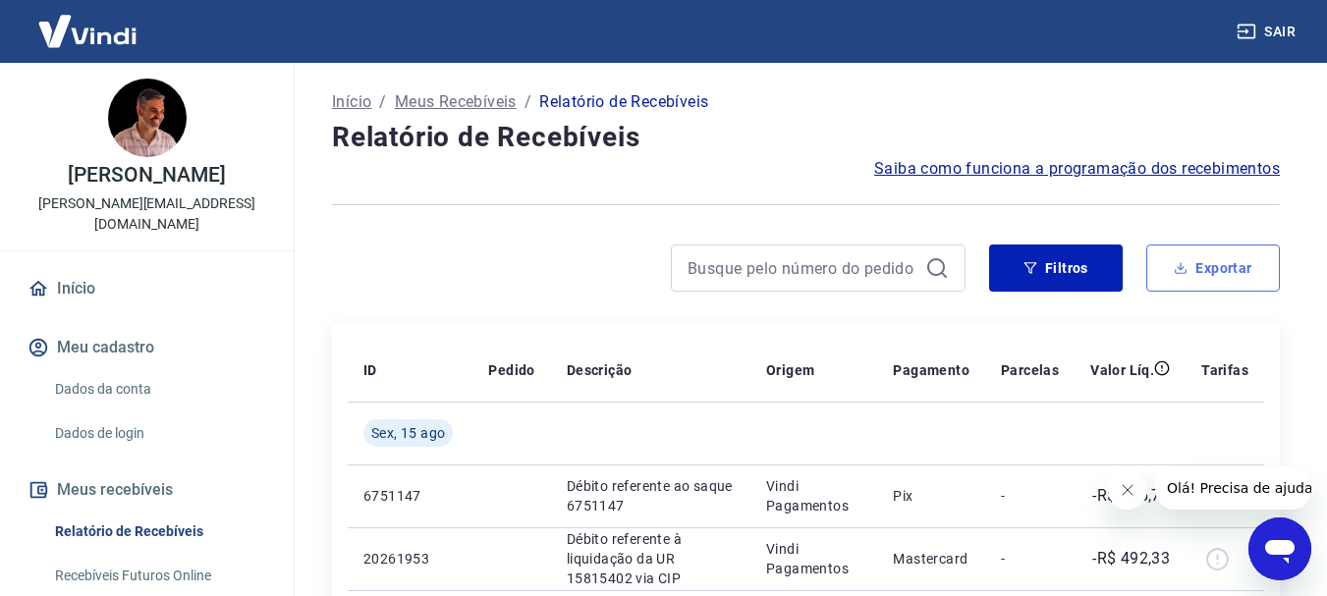
click at [1209, 265] on button "Exportar" at bounding box center [1213, 268] width 134 height 47
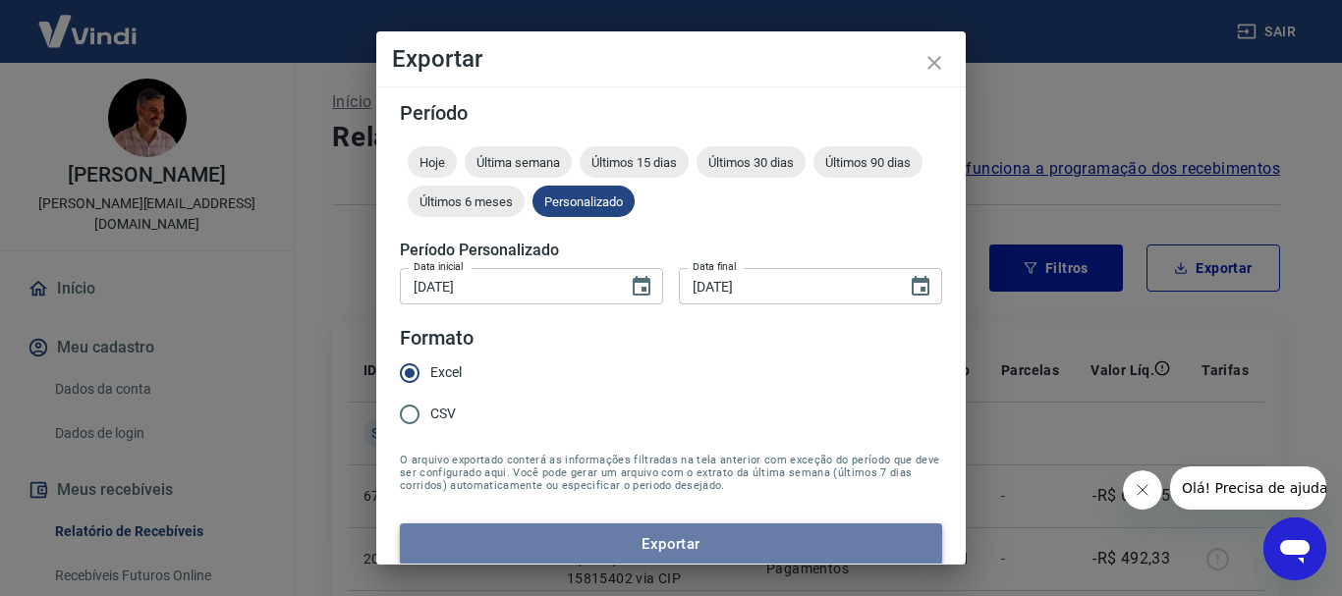
click at [695, 545] on button "Exportar" at bounding box center [671, 544] width 542 height 41
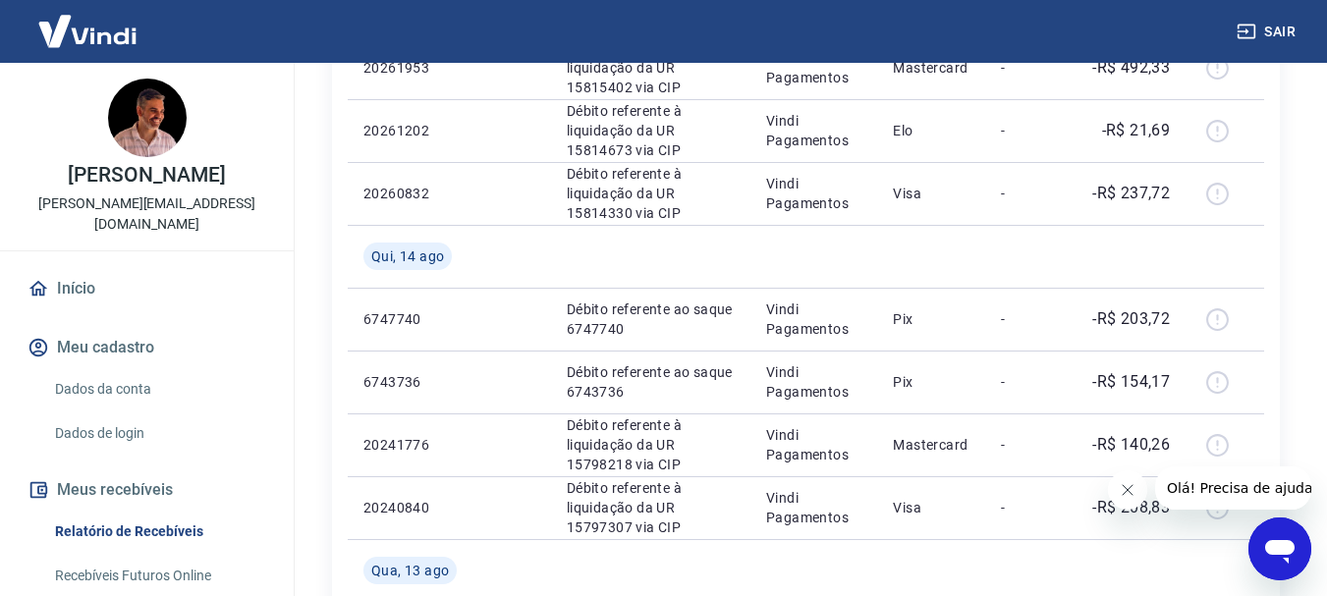
scroll to position [589, 0]
